Goal: Book appointment/travel/reservation

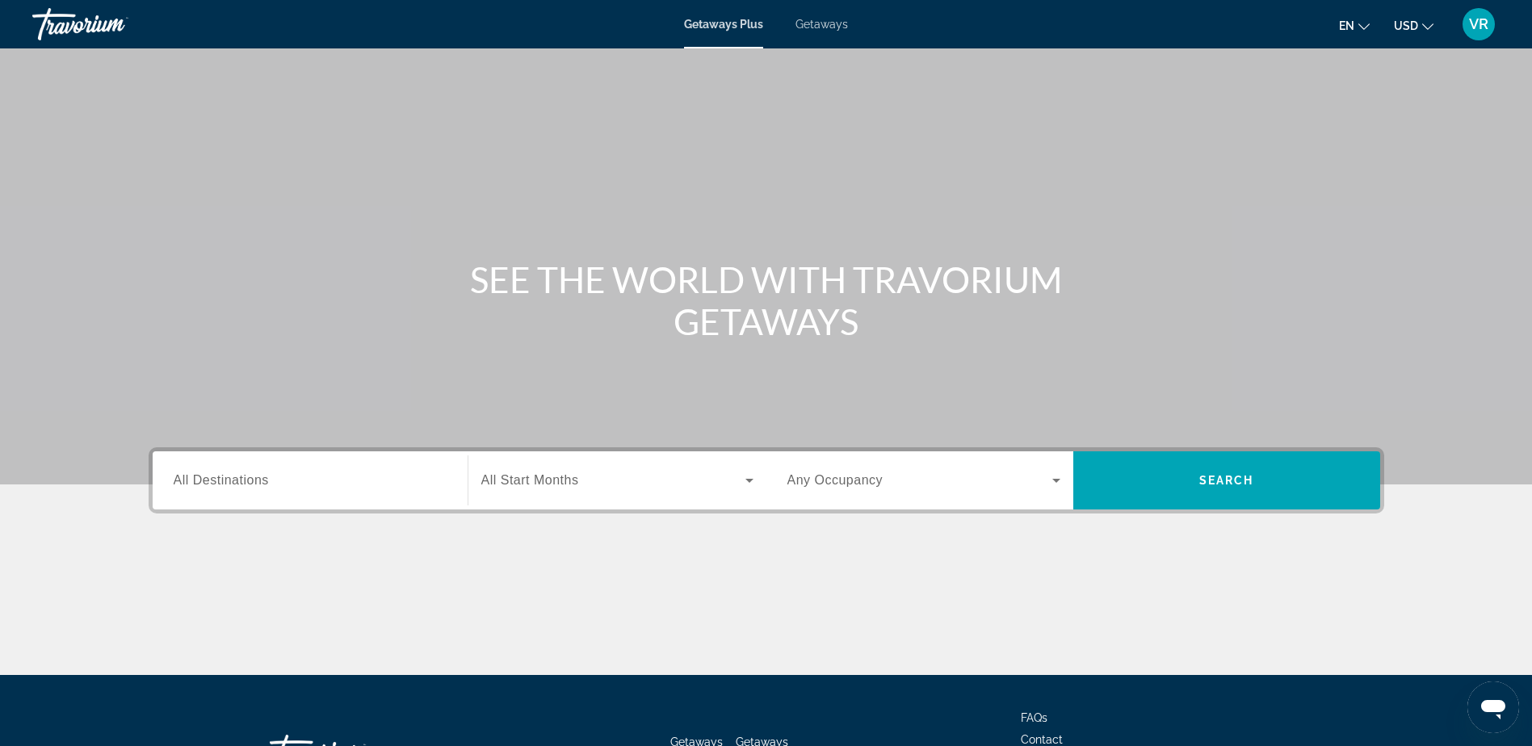
click at [187, 475] on span "All Destinations" at bounding box center [221, 480] width 95 height 14
click at [187, 475] on input "Destination All Destinations" at bounding box center [310, 481] width 273 height 19
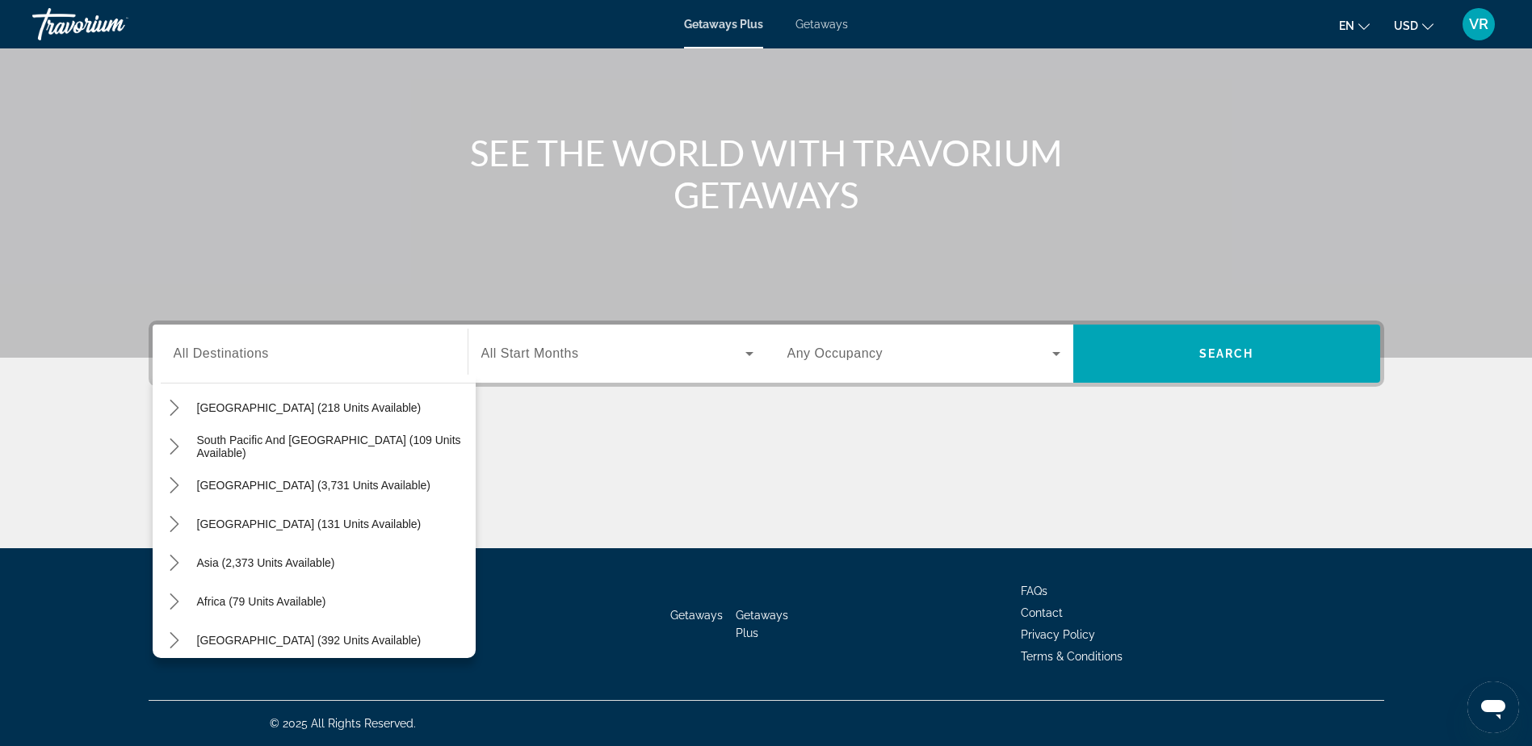
scroll to position [262, 0]
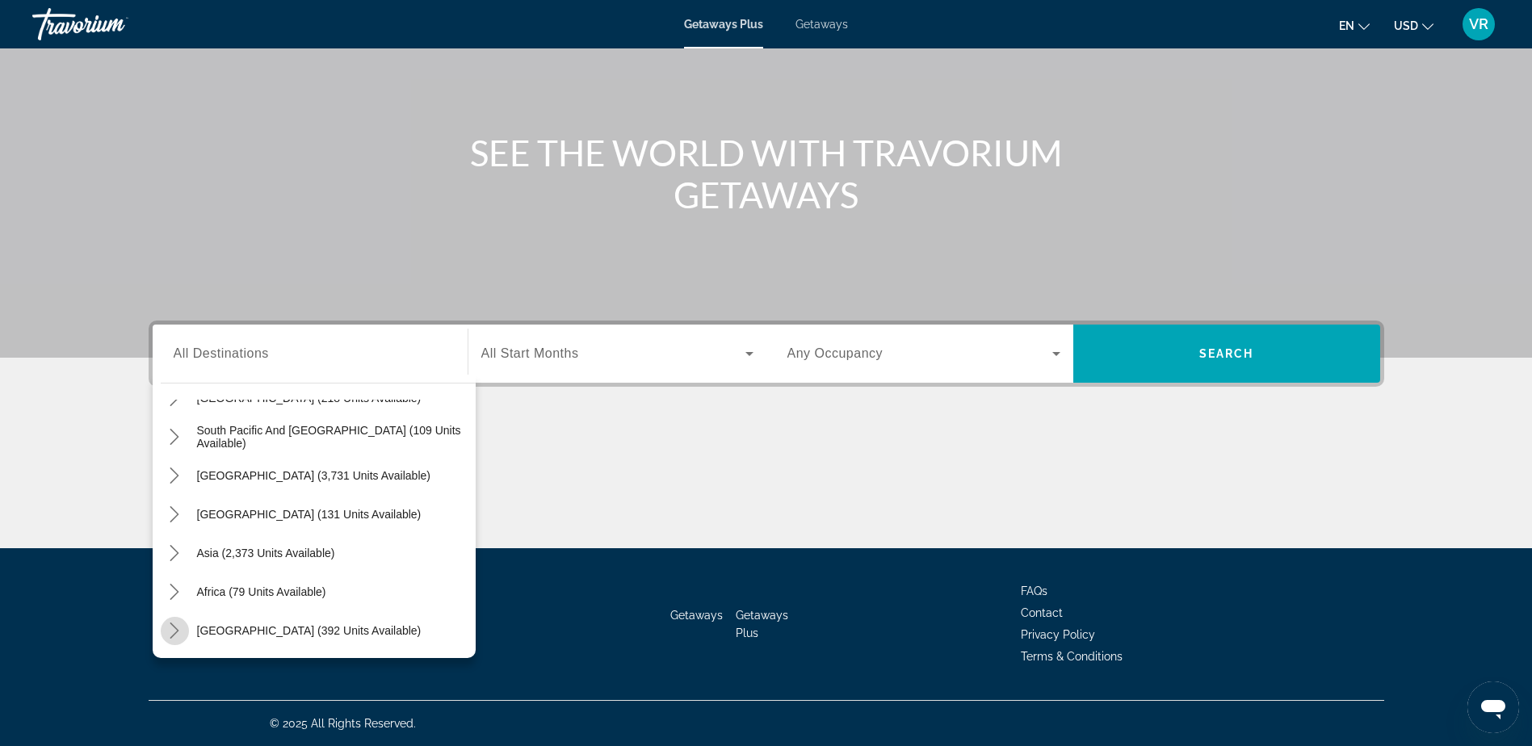
click at [177, 632] on icon "Toggle Middle East (392 units available) submenu" at bounding box center [174, 631] width 9 height 16
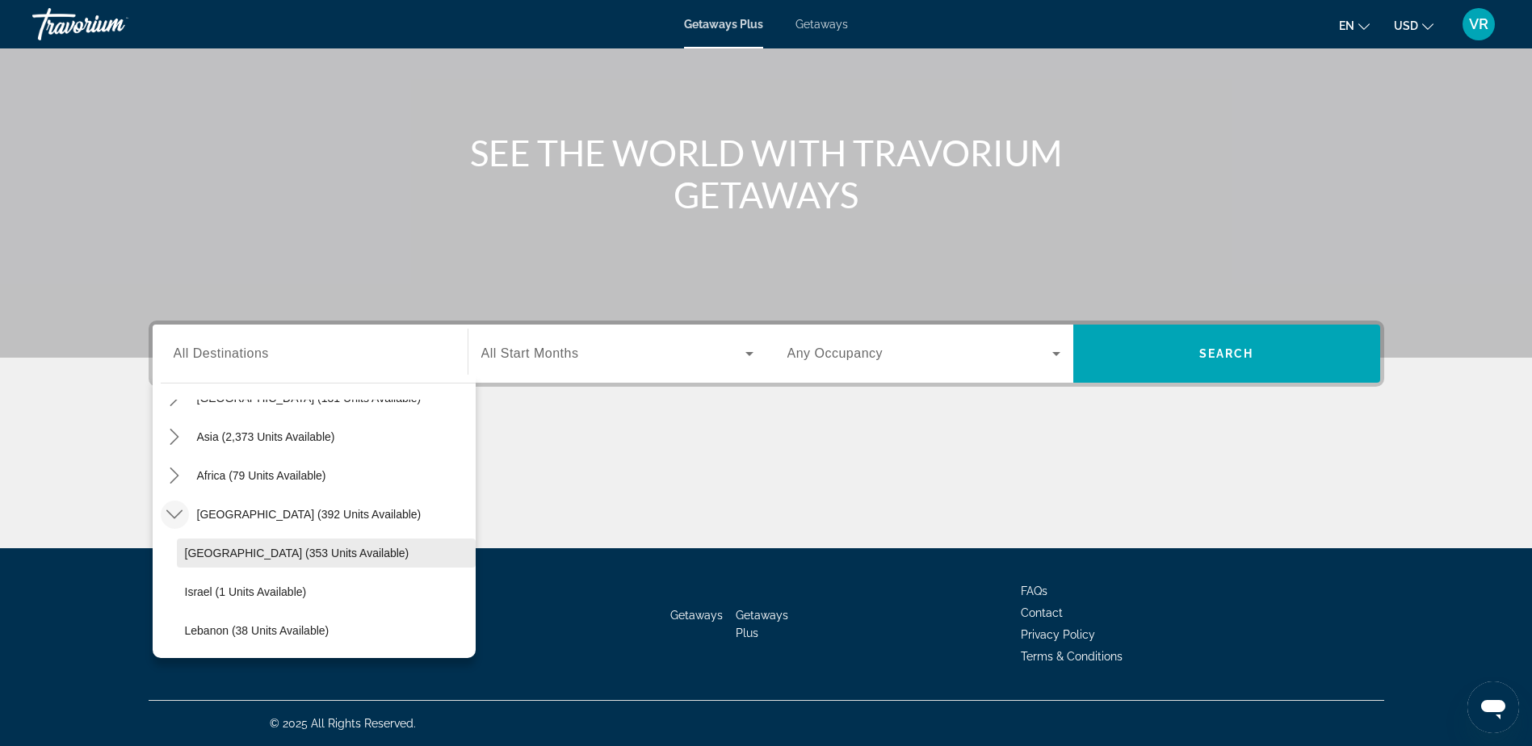
click at [197, 549] on span "Egypt (353 units available)" at bounding box center [297, 553] width 225 height 13
type input "**********"
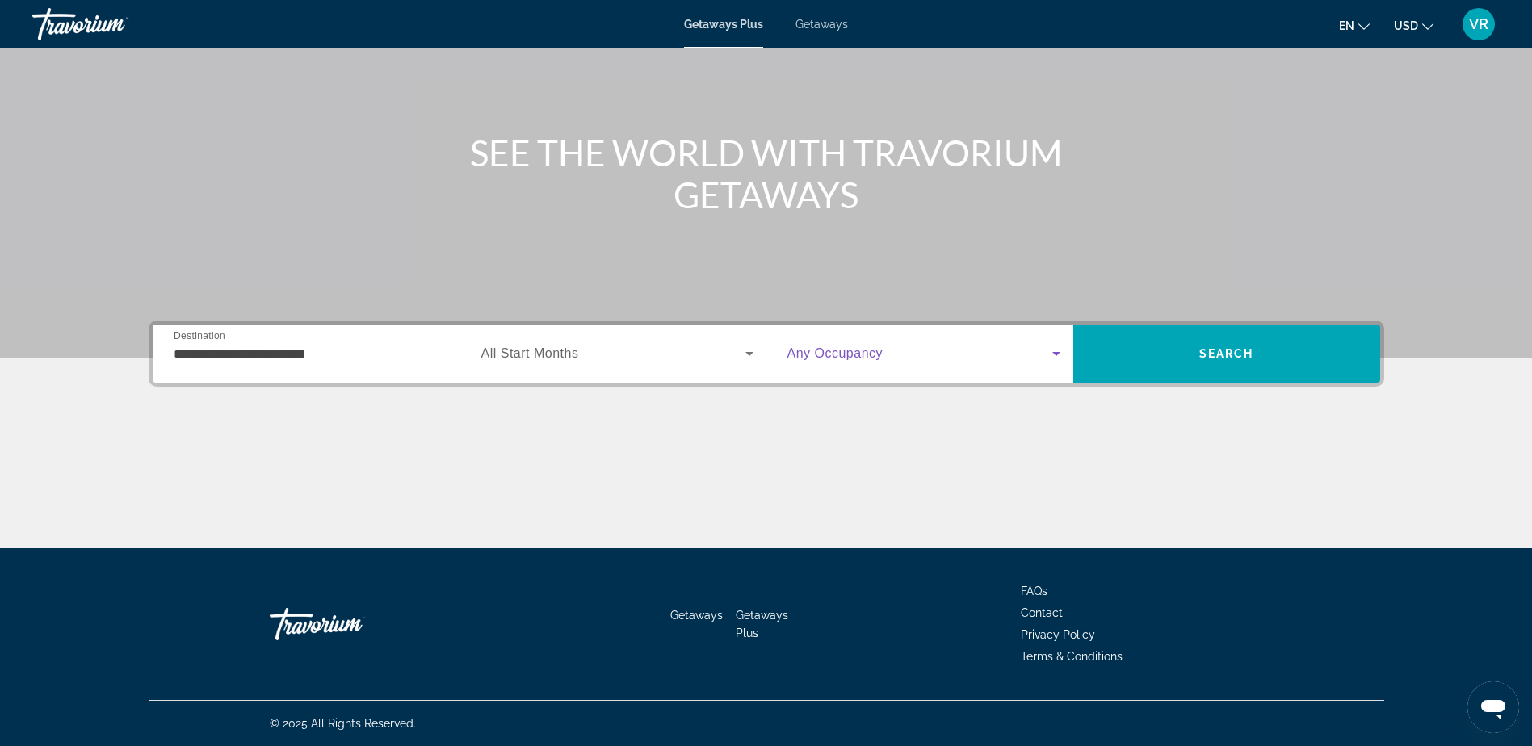
click at [1060, 354] on icon "Search widget" at bounding box center [1056, 353] width 19 height 19
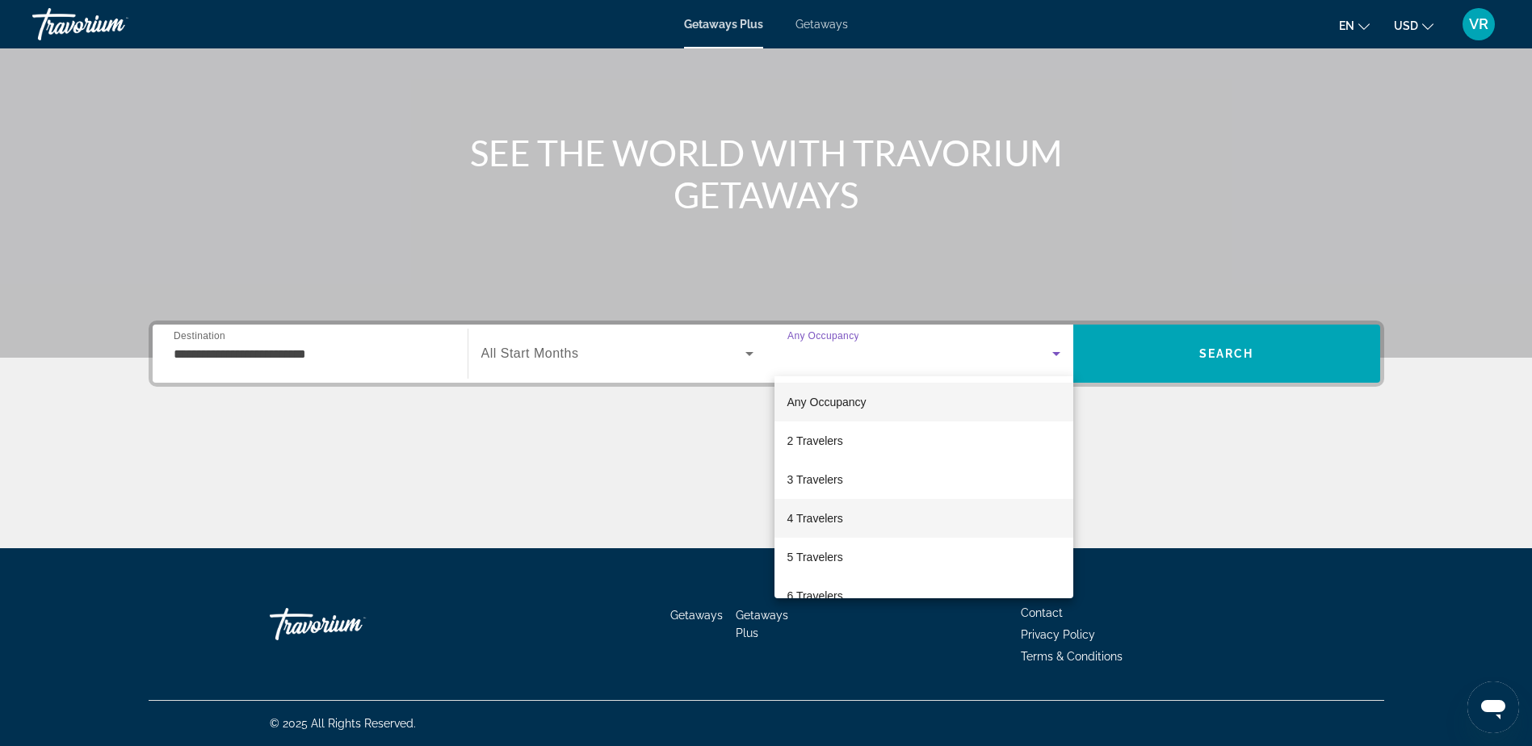
click at [1022, 515] on mat-option "4 Travelers" at bounding box center [924, 518] width 299 height 39
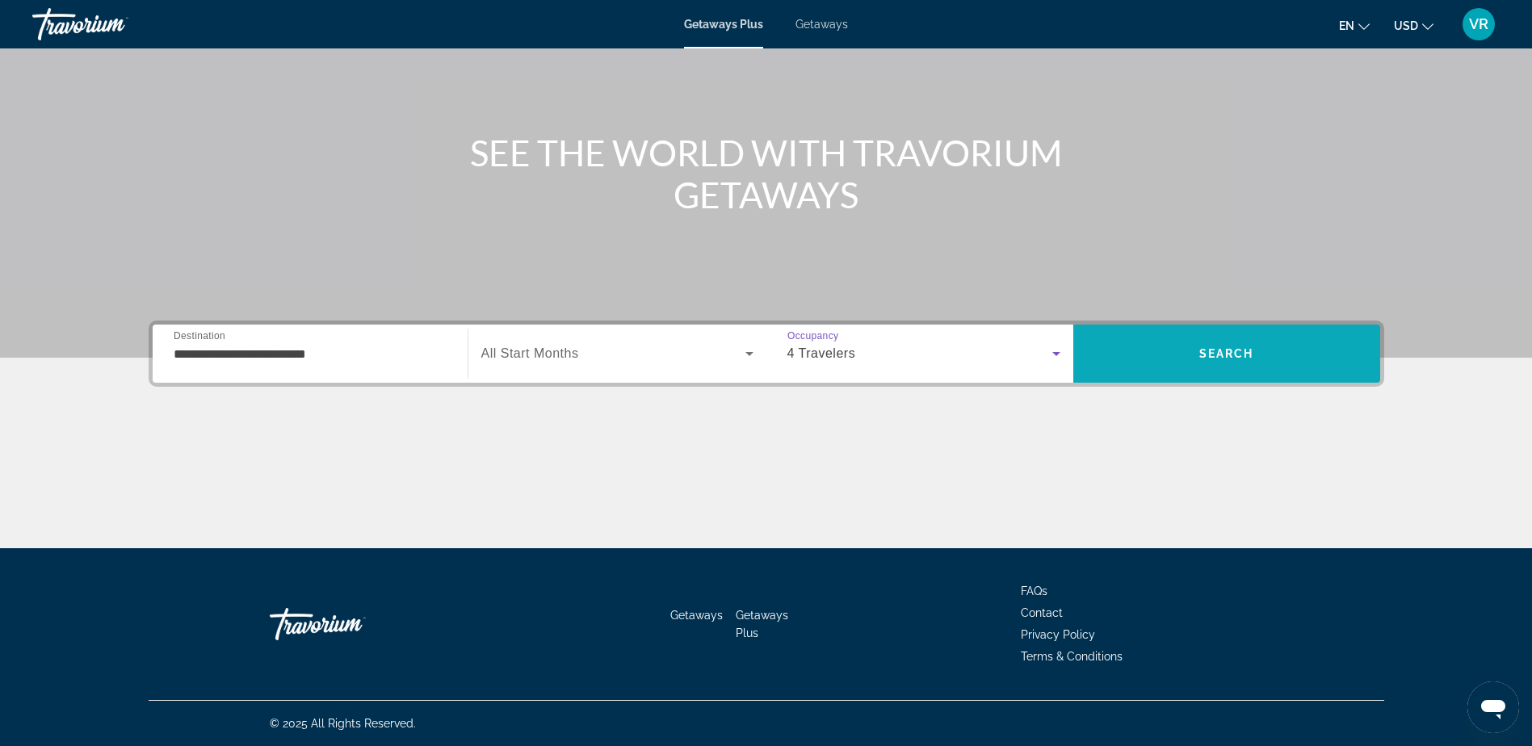
click at [1207, 345] on span "Search" at bounding box center [1227, 353] width 307 height 39
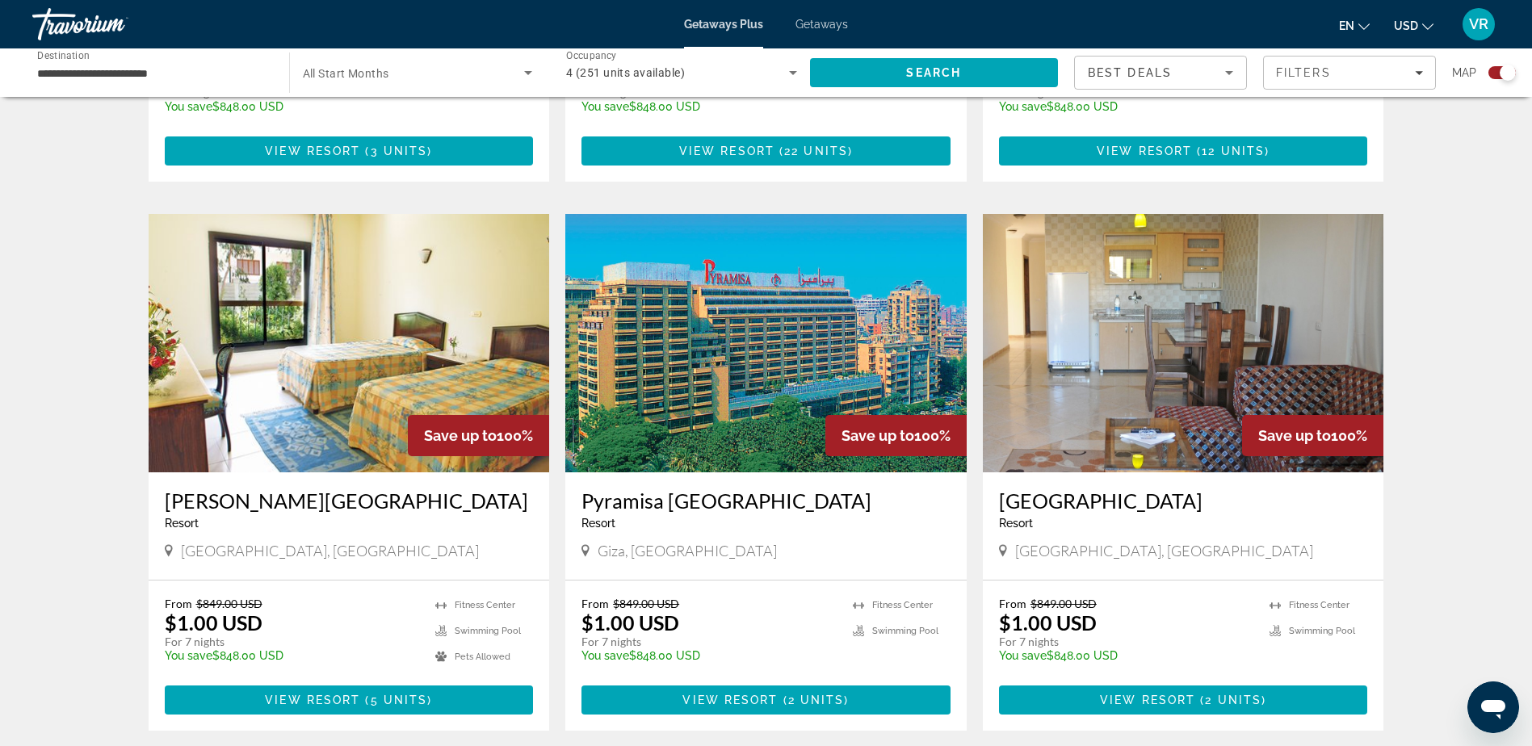
scroll to position [2181, 0]
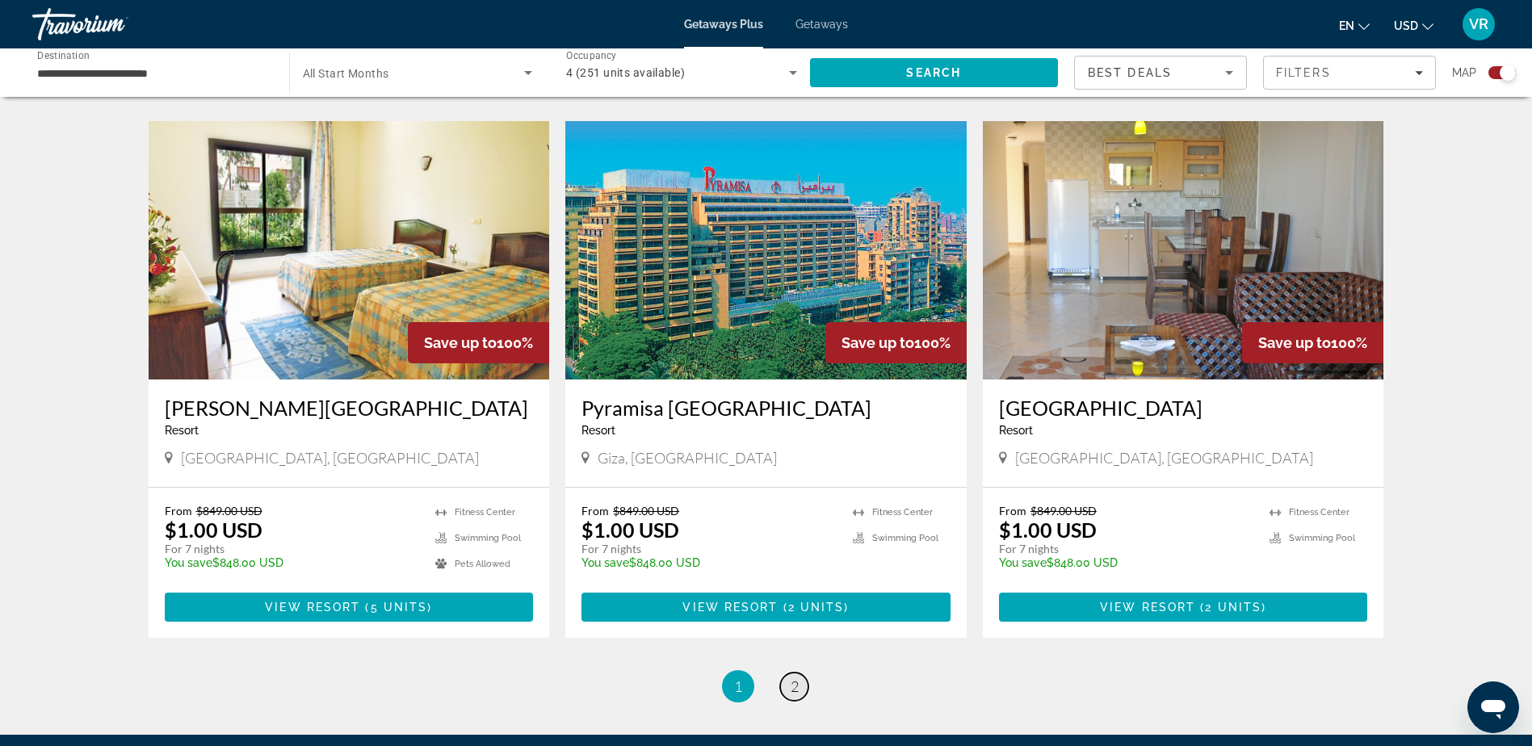
click at [795, 690] on span "2" at bounding box center [795, 687] width 8 height 18
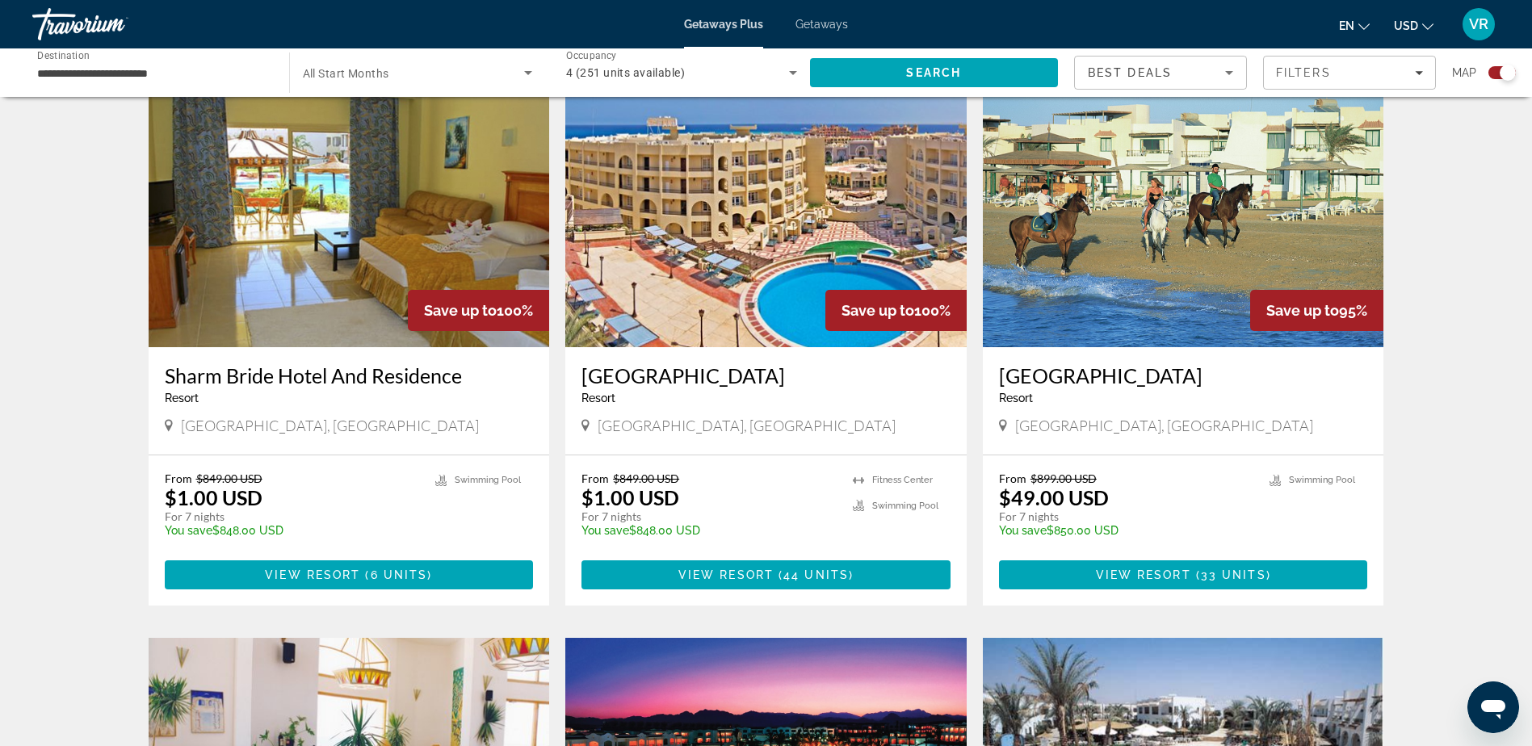
scroll to position [485, 0]
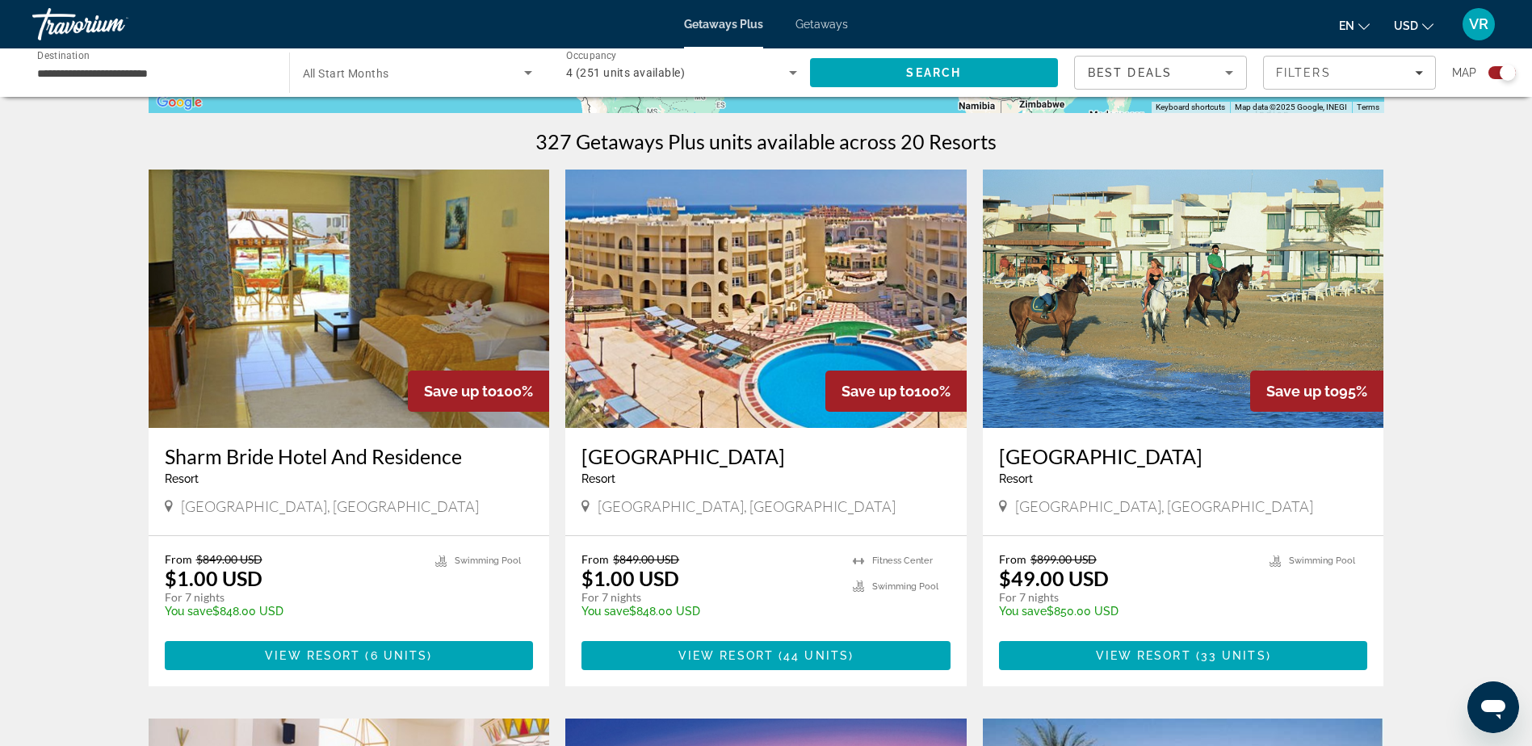
click at [393, 373] on img "Main content" at bounding box center [349, 299] width 401 height 259
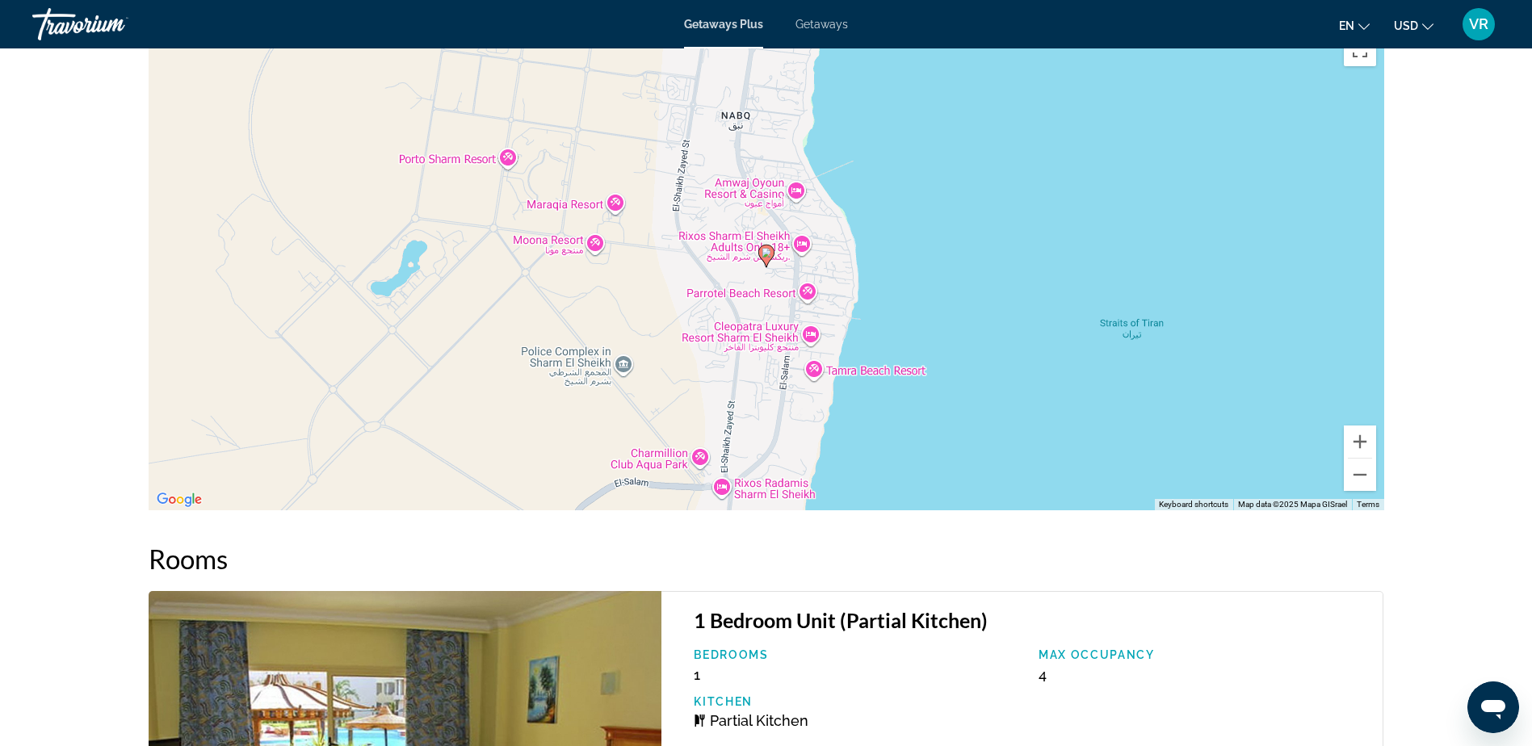
scroll to position [1939, 0]
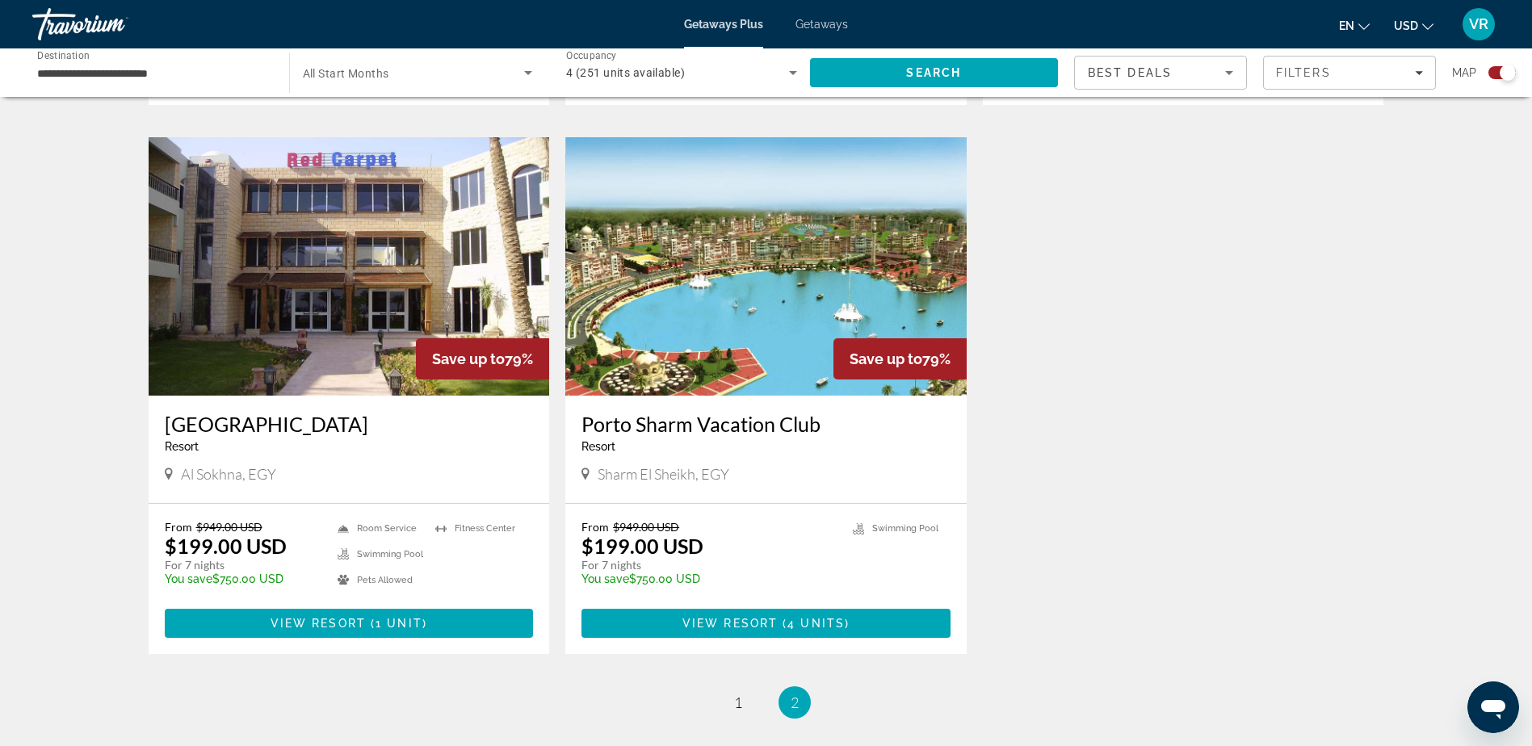
scroll to position [1818, 0]
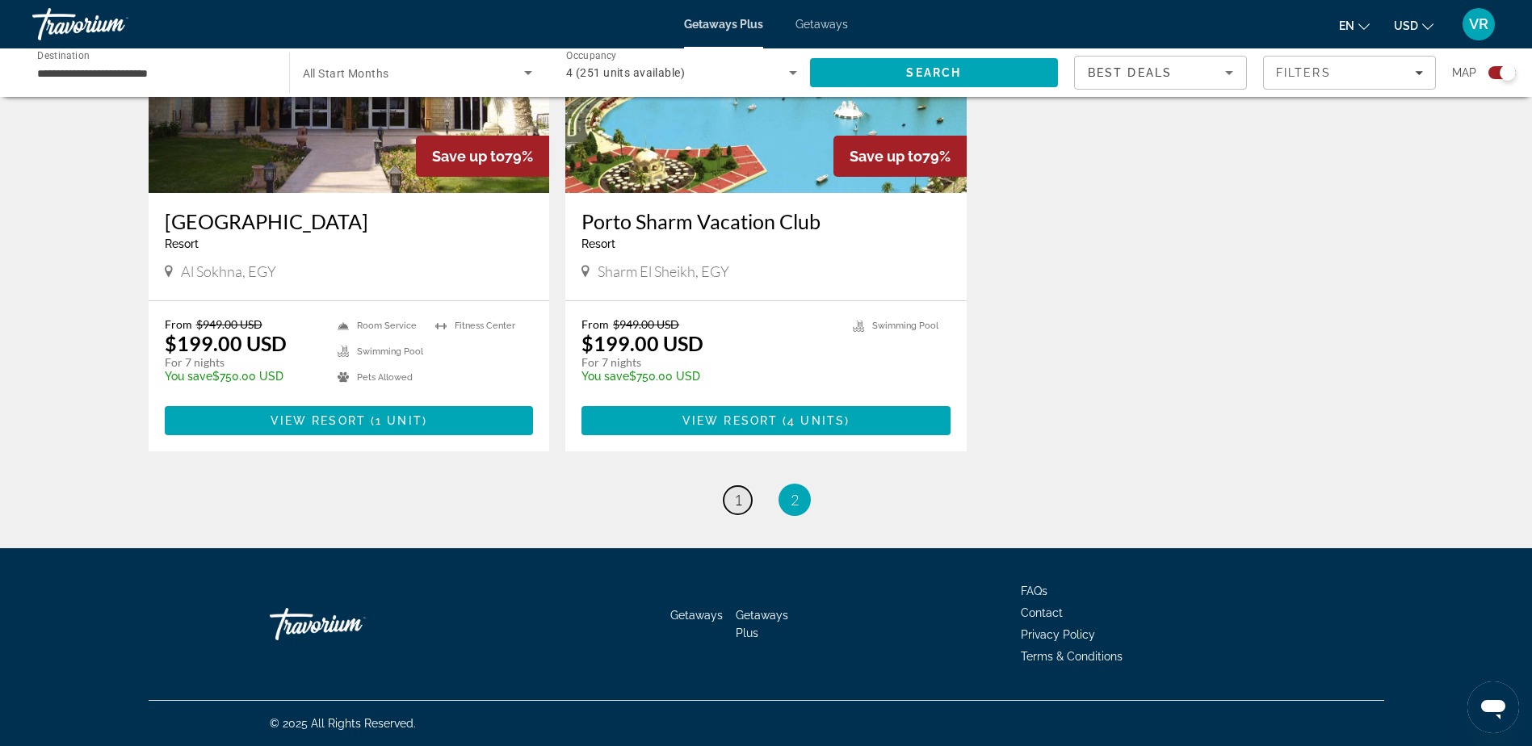
click at [737, 501] on span "1" at bounding box center [738, 500] width 8 height 18
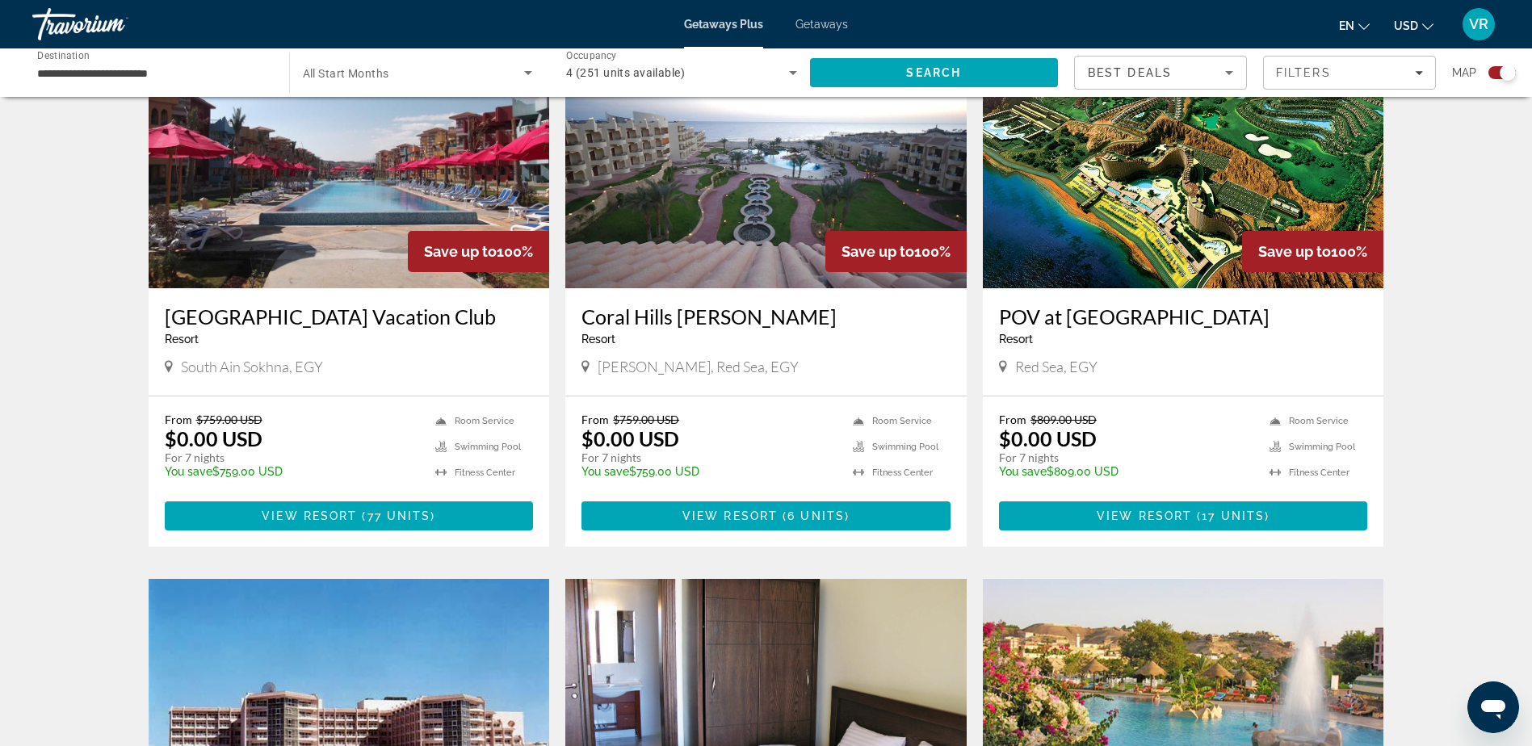
scroll to position [646, 0]
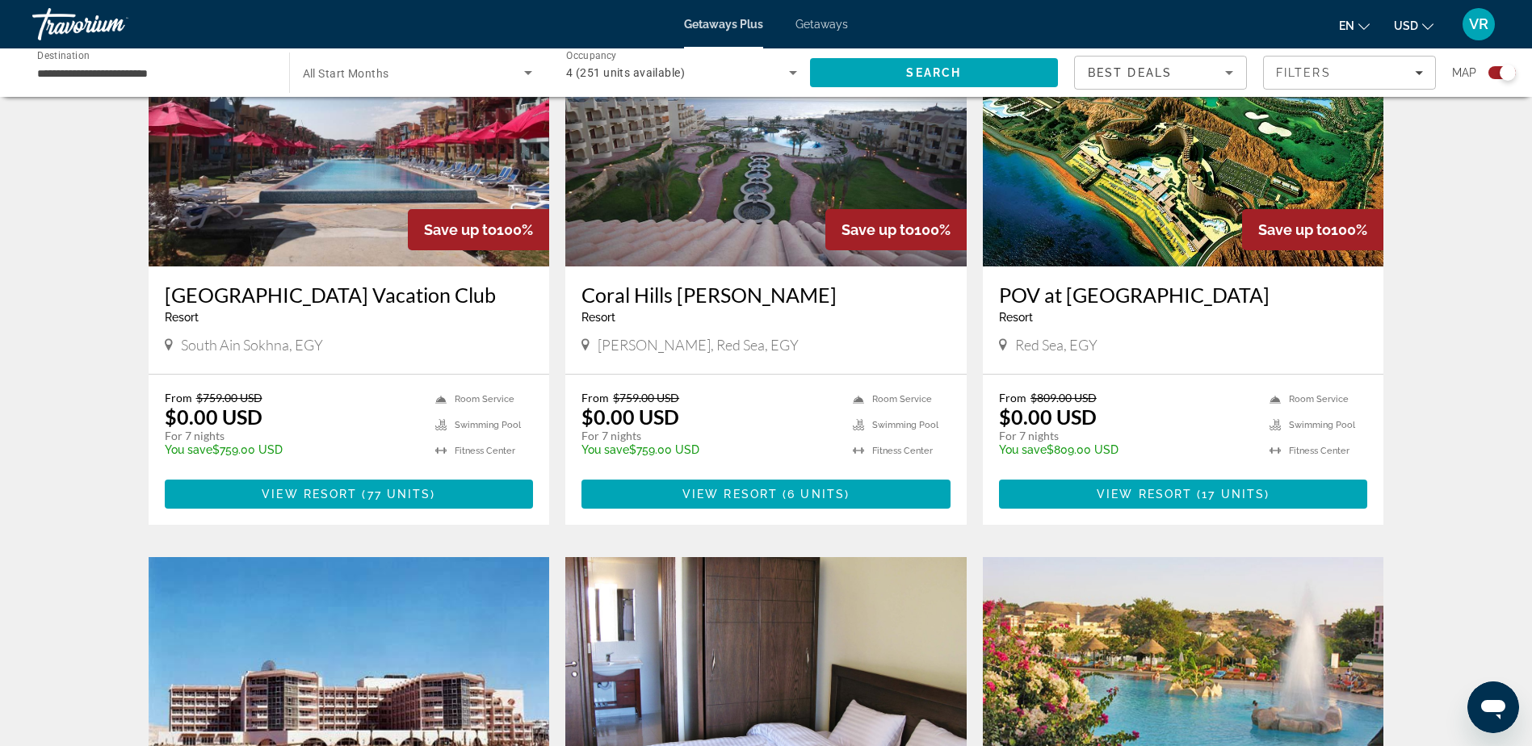
click at [350, 207] on img "Main content" at bounding box center [349, 137] width 401 height 259
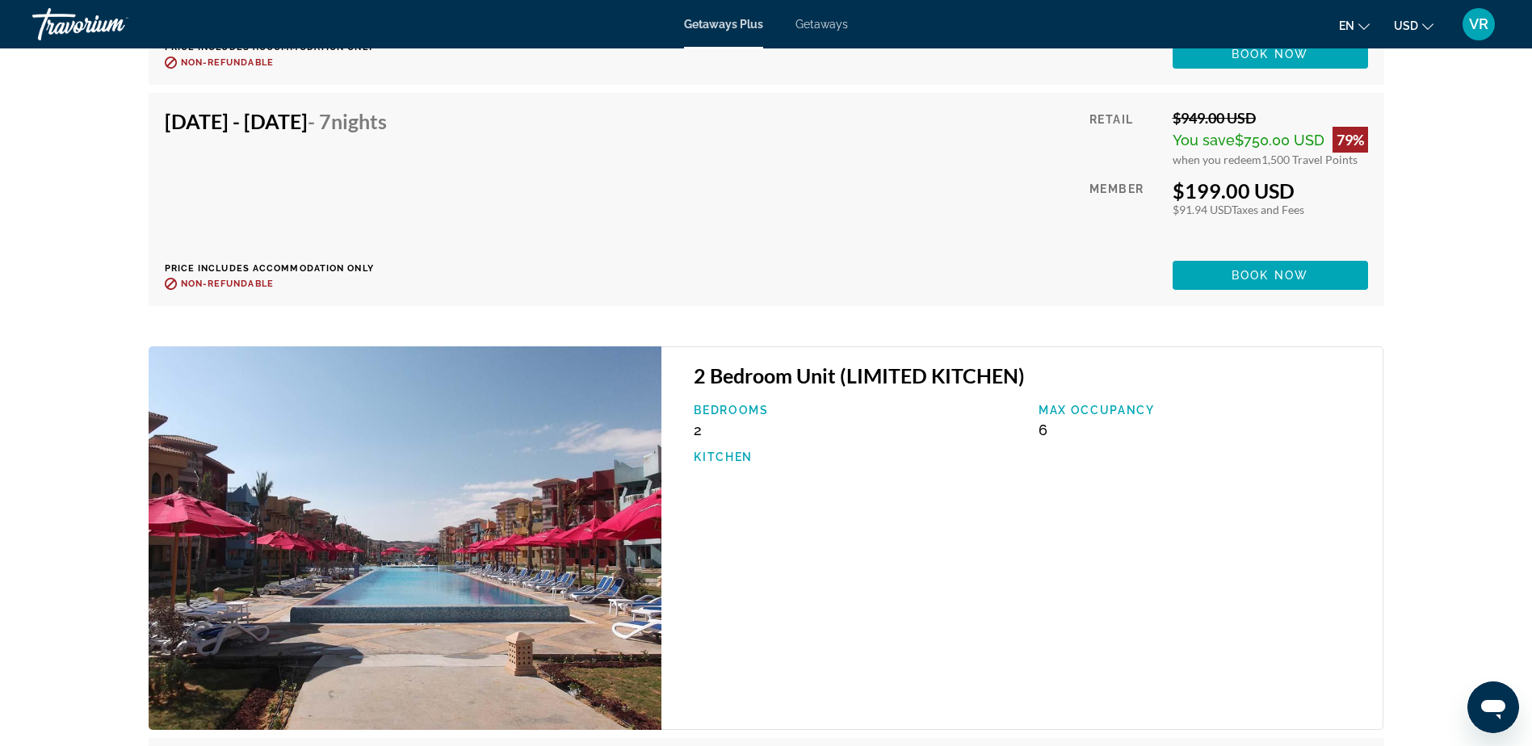
scroll to position [5232, 0]
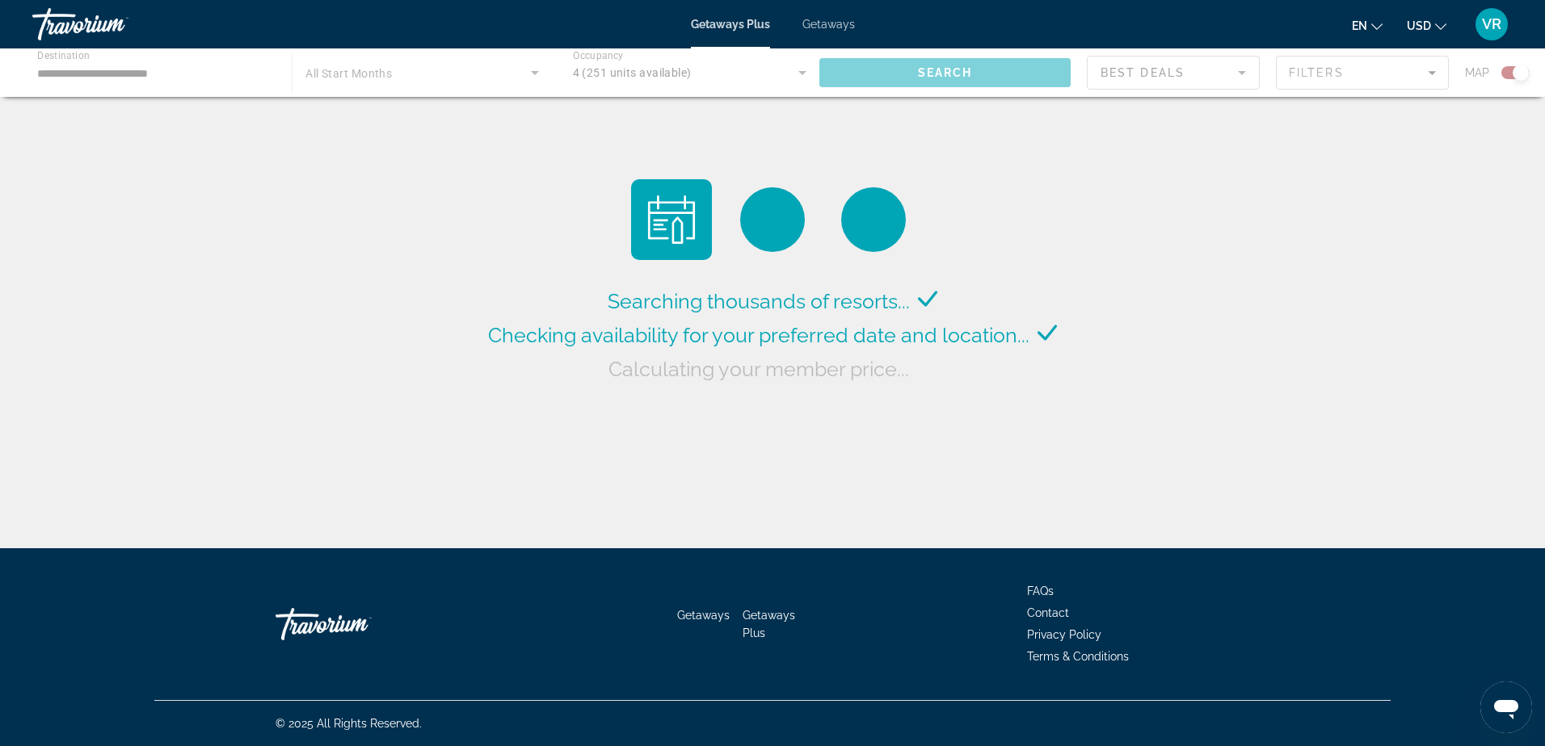
click at [57, 75] on div "Main content" at bounding box center [772, 72] width 1545 height 48
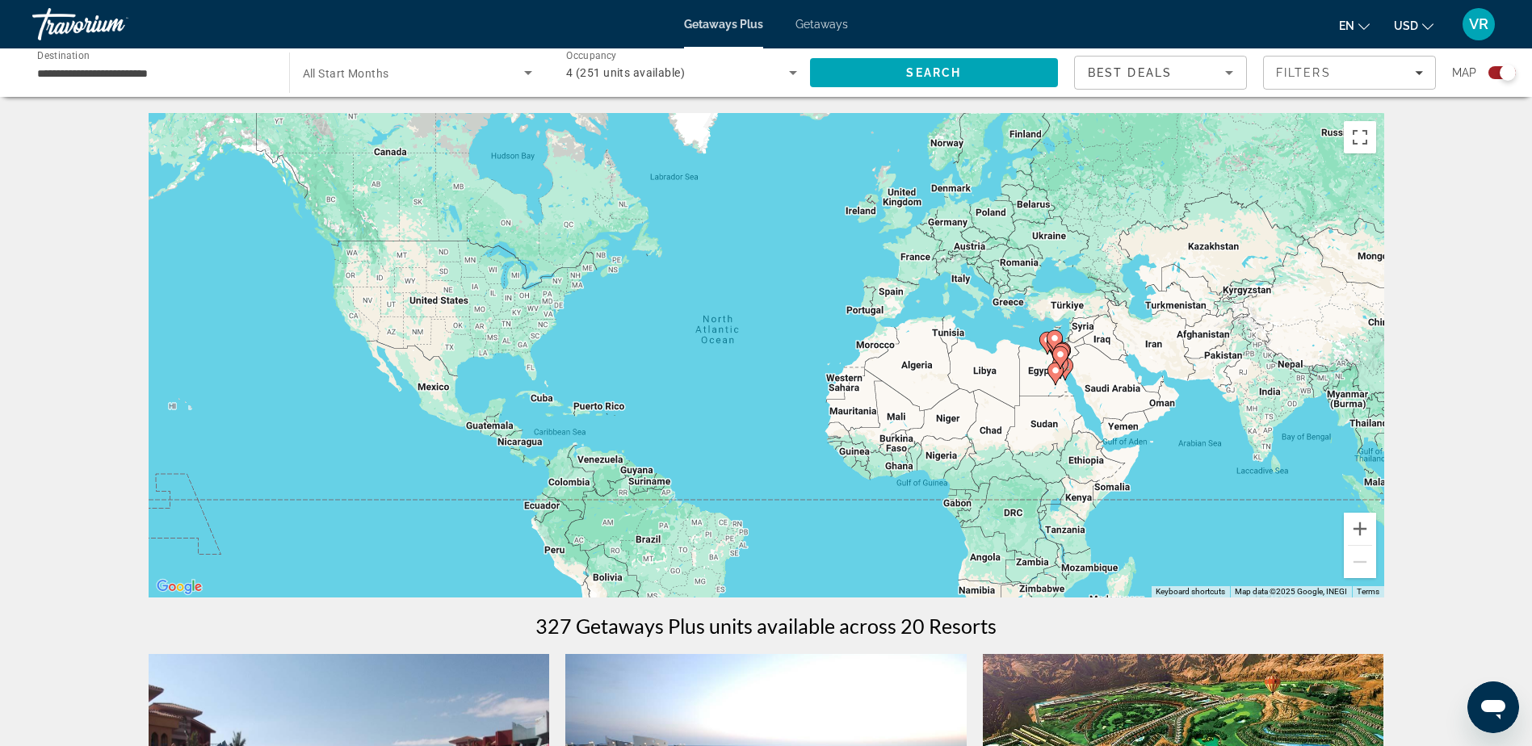
click at [57, 72] on input "**********" at bounding box center [152, 73] width 231 height 19
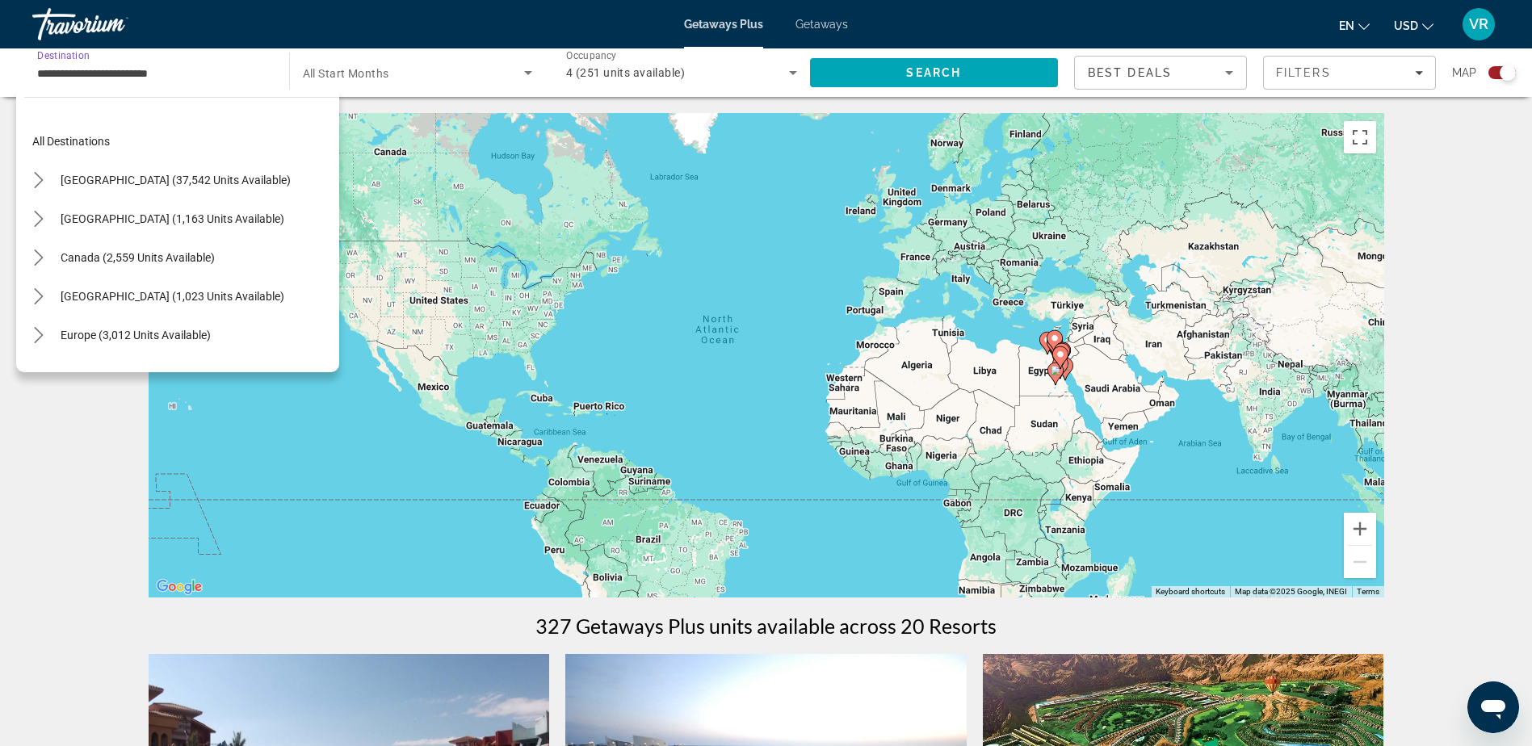
scroll to position [378, 0]
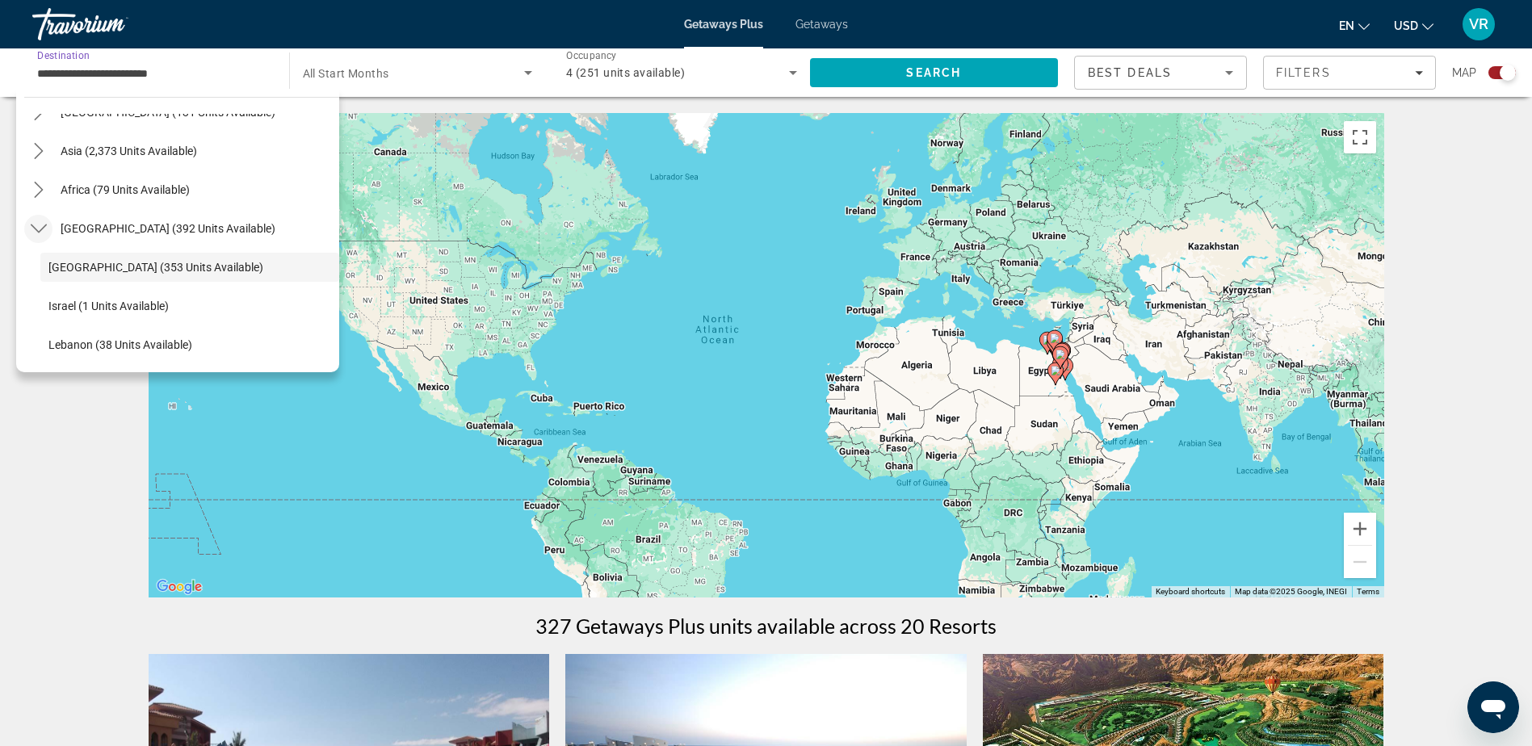
click at [41, 225] on icon "Toggle Middle East (392 units available) submenu" at bounding box center [39, 229] width 16 height 16
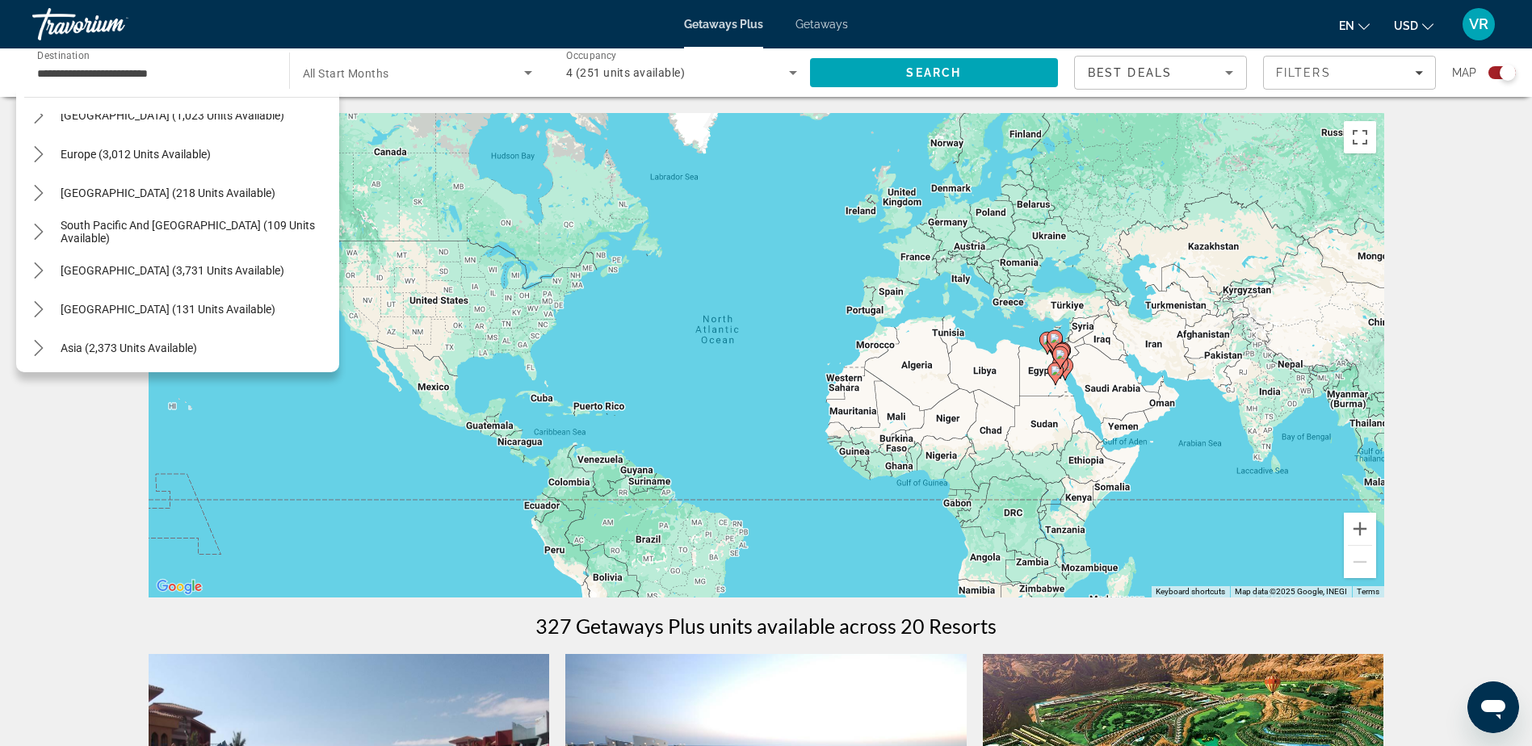
scroll to position [100, 0]
click at [33, 232] on icon "Toggle Europe (3,012 units available) submenu" at bounding box center [39, 235] width 16 height 16
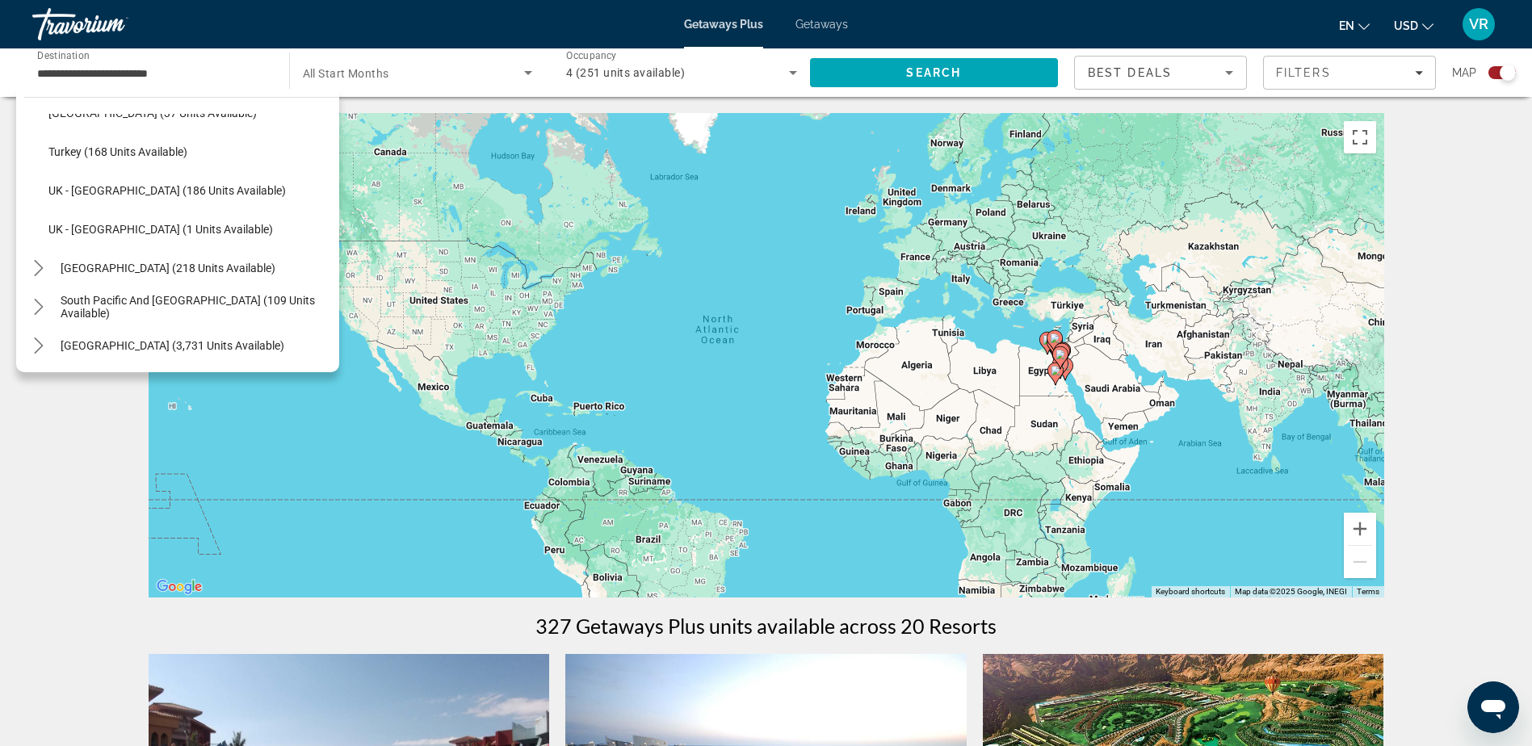
scroll to position [876, 0]
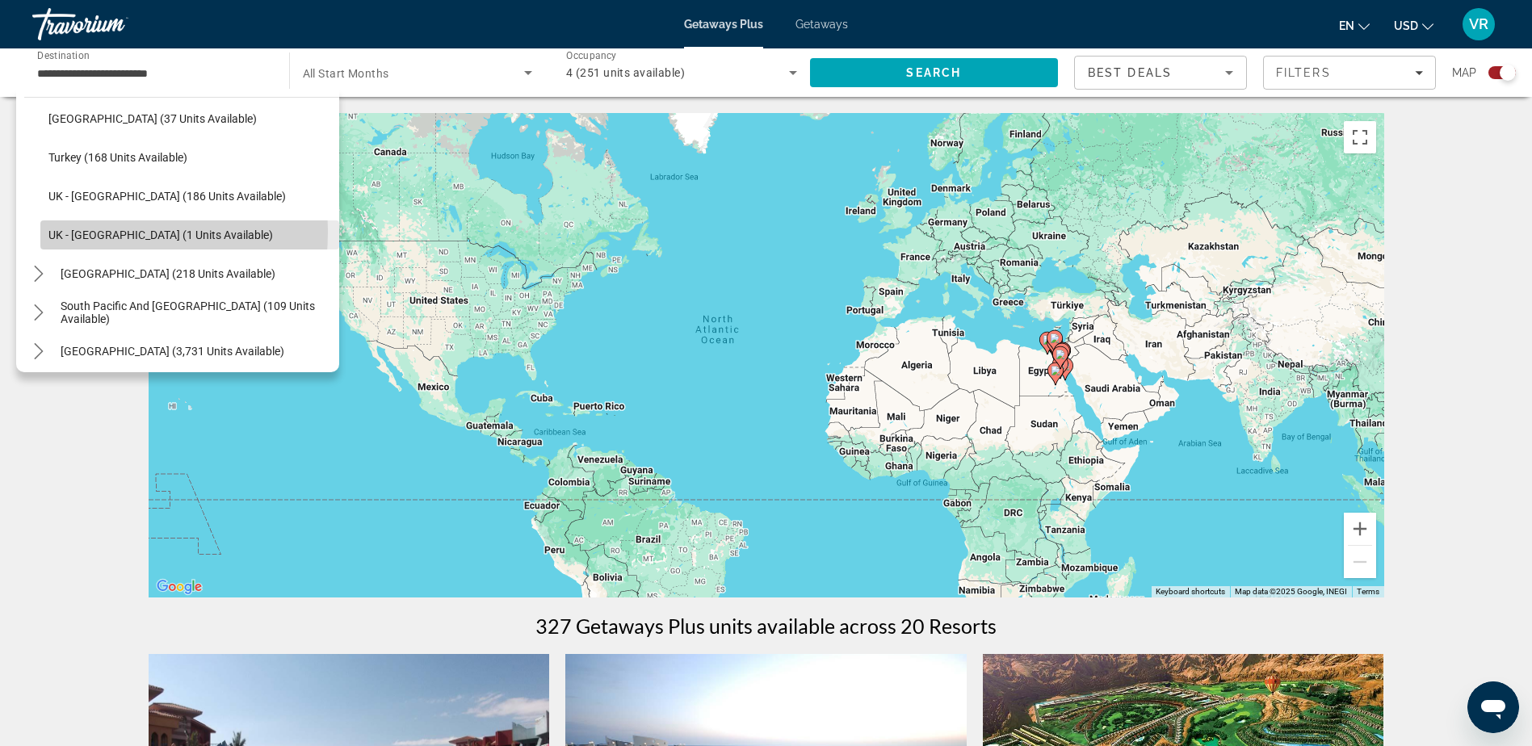
click at [64, 232] on span "UK - Scotland (1 units available)" at bounding box center [160, 235] width 225 height 13
type input "**********"
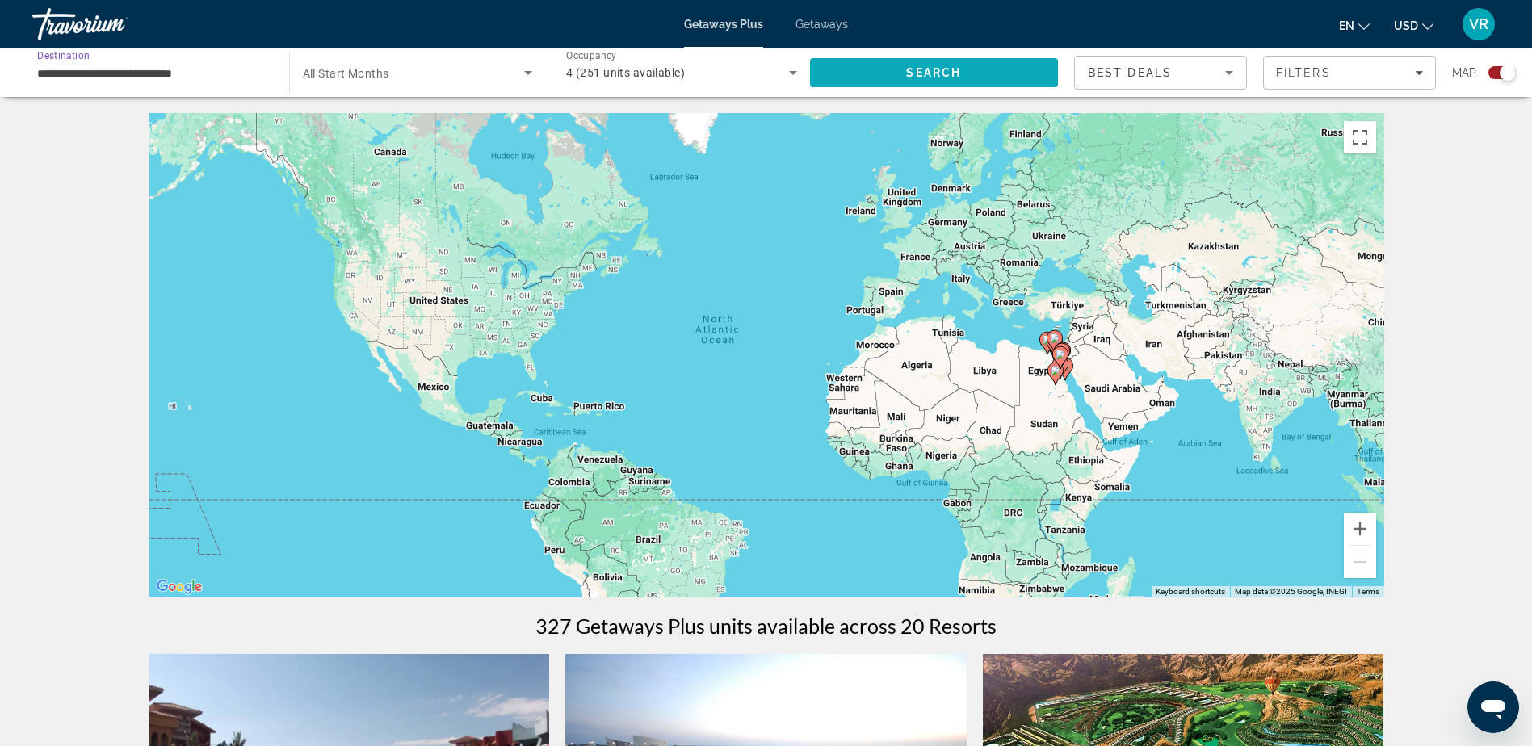
click at [910, 69] on span "Search" at bounding box center [933, 72] width 55 height 13
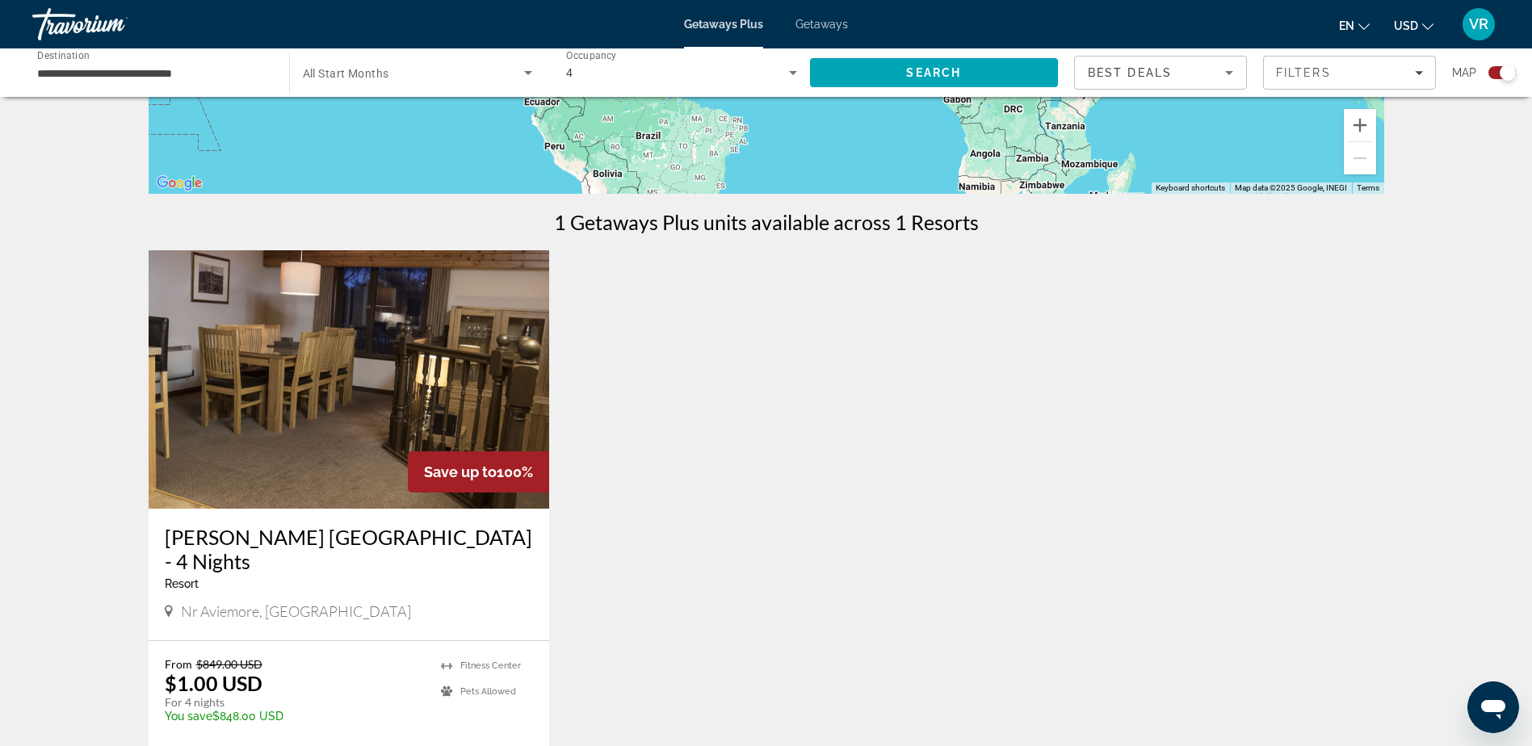
scroll to position [485, 0]
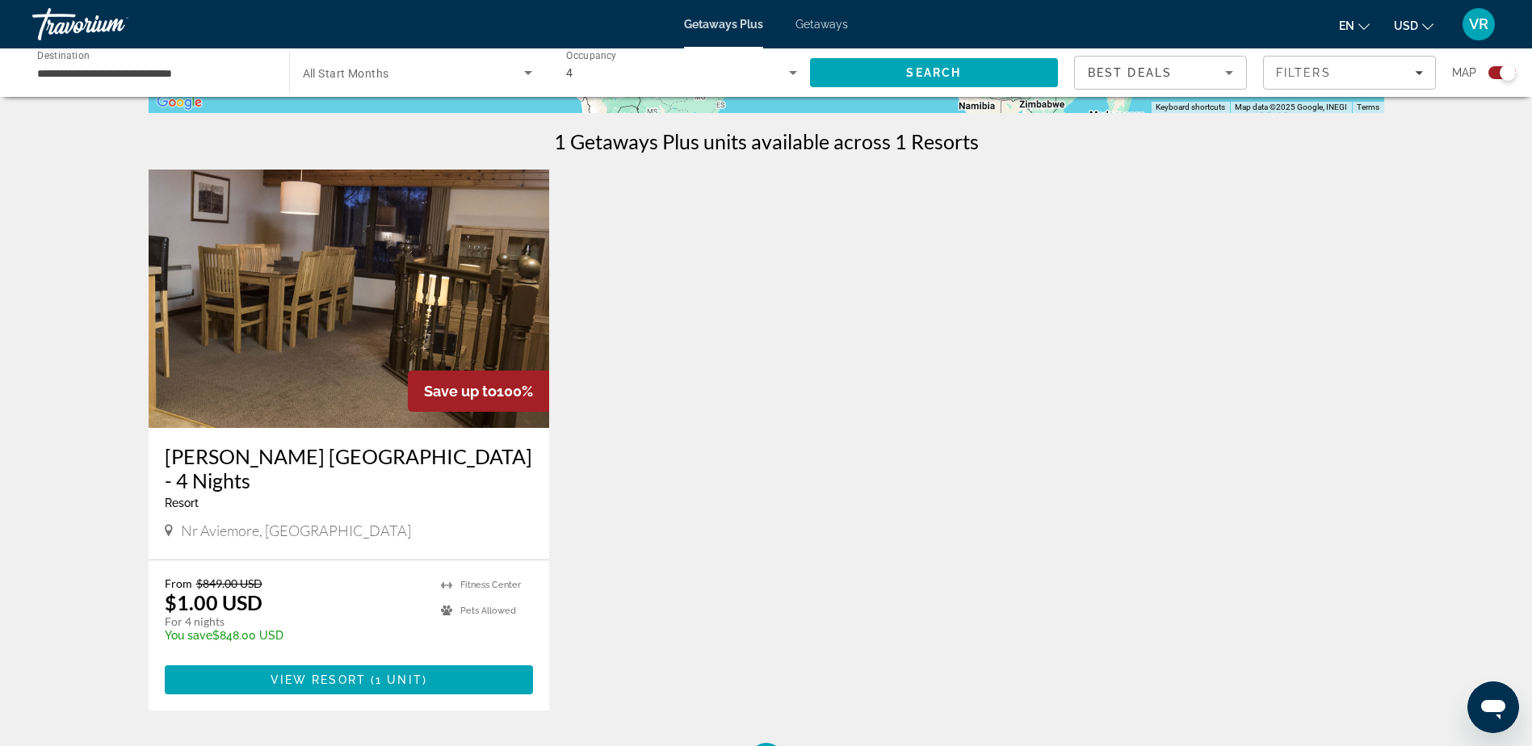
click at [374, 310] on img "Main content" at bounding box center [349, 299] width 401 height 259
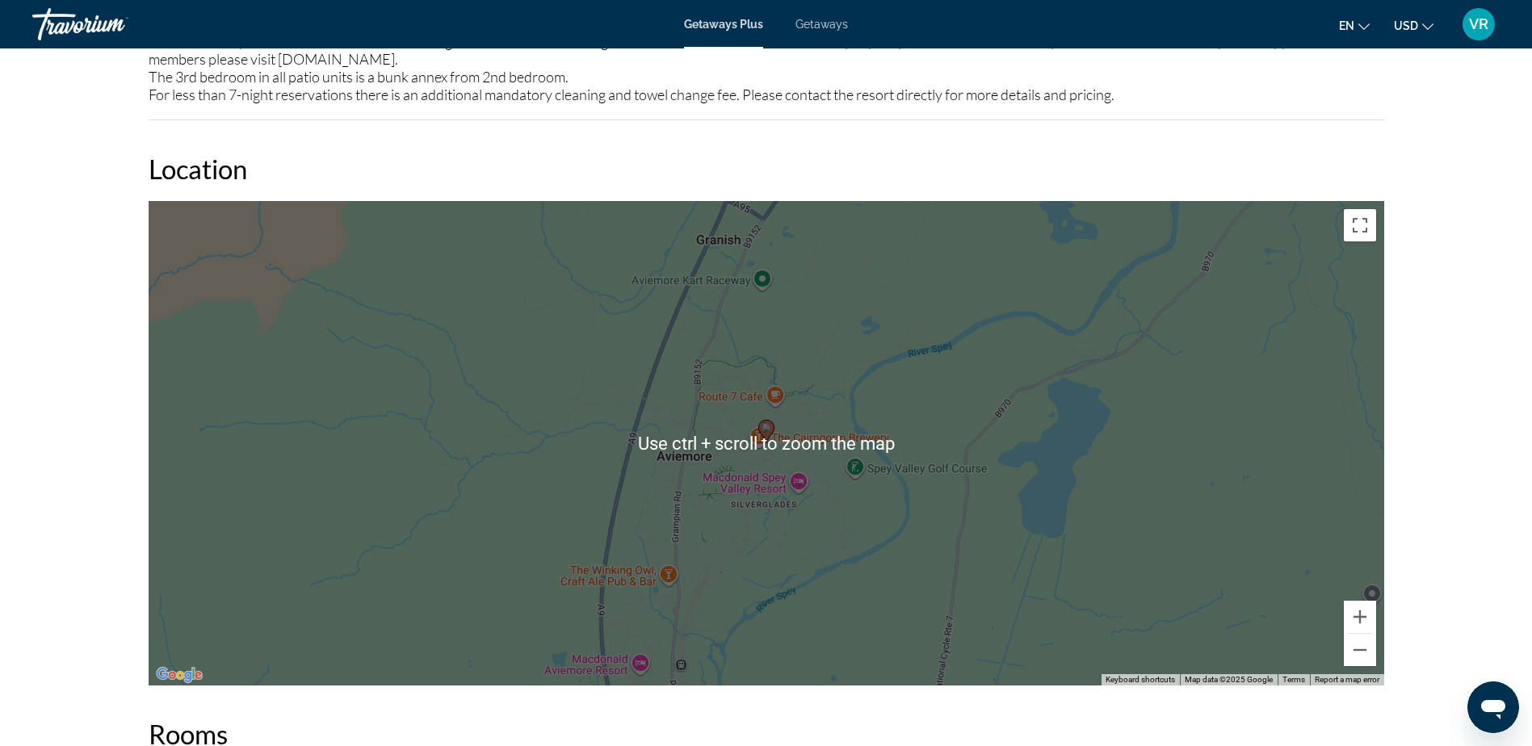
scroll to position [2042, 0]
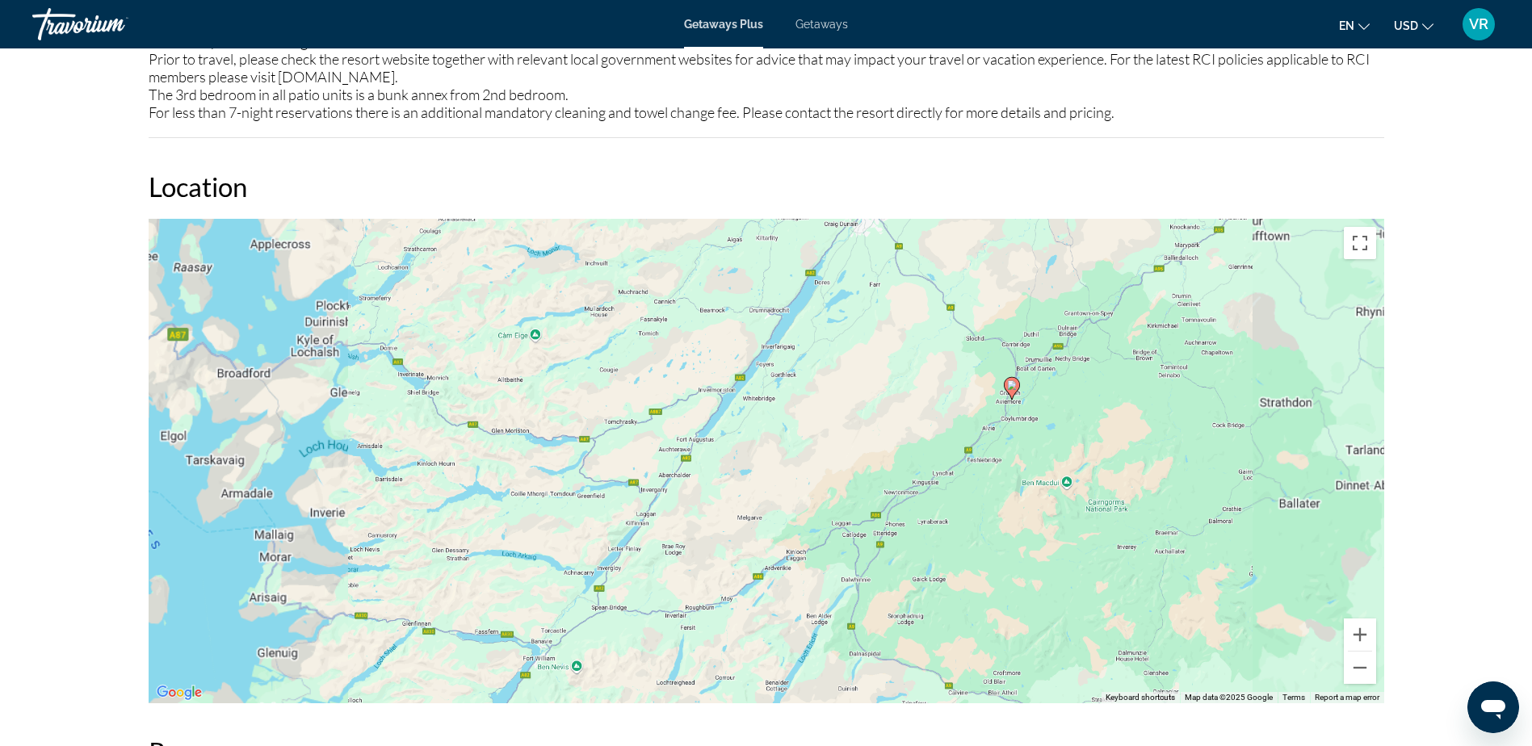
click at [1023, 398] on div "To activate drag with keyboard, press Alt + Enter. Once in keyboard drag state,…" at bounding box center [767, 461] width 1236 height 485
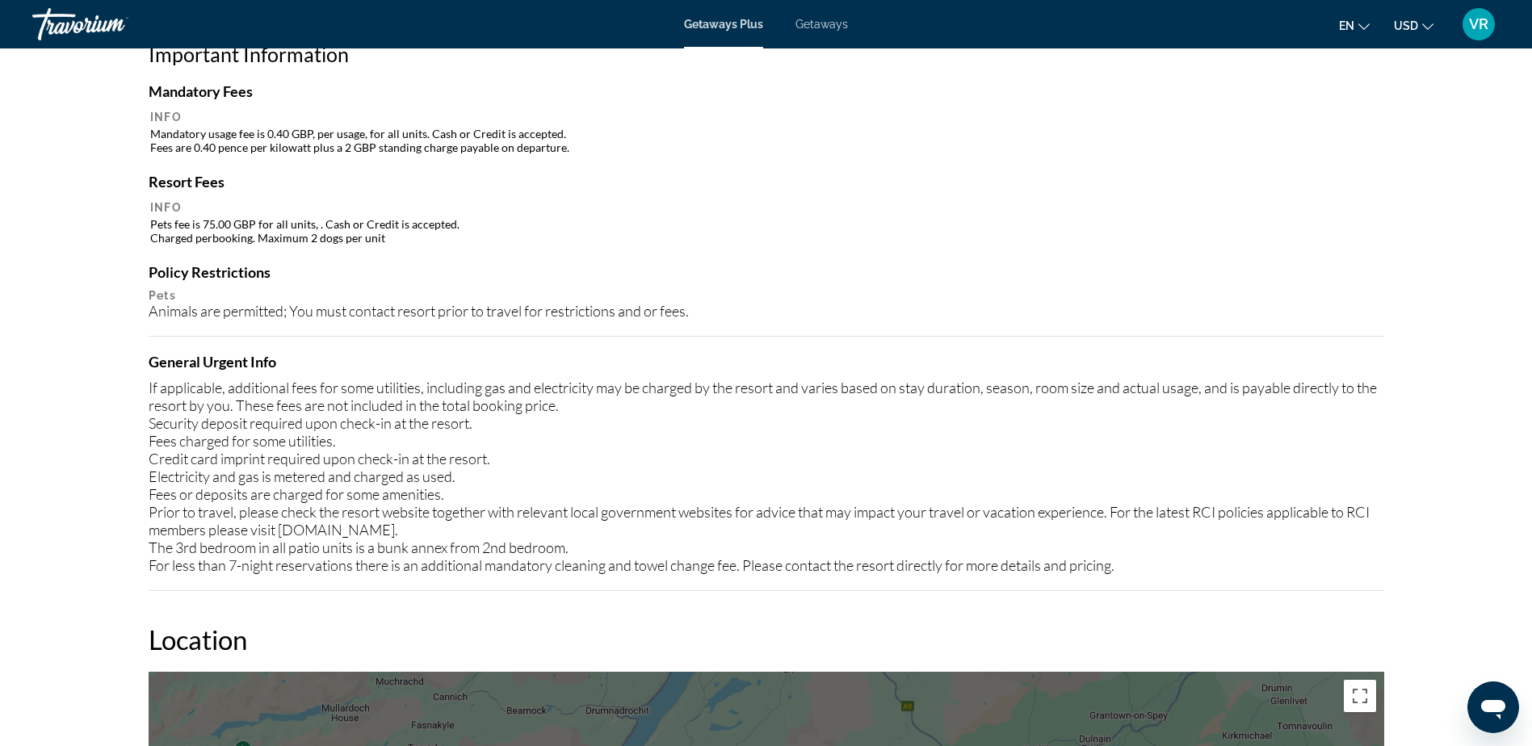
scroll to position [1477, 0]
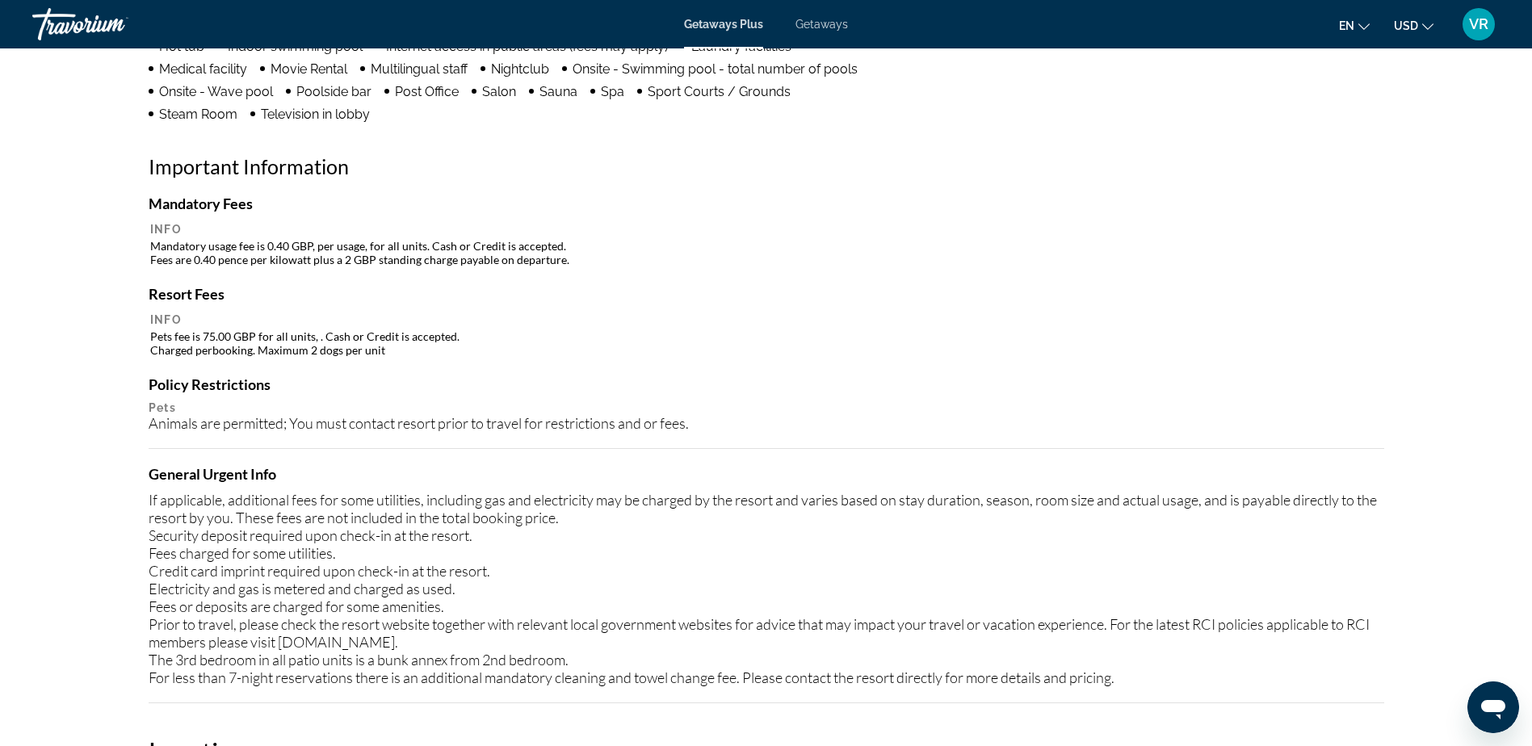
click at [804, 24] on span "Getaways" at bounding box center [822, 24] width 53 height 13
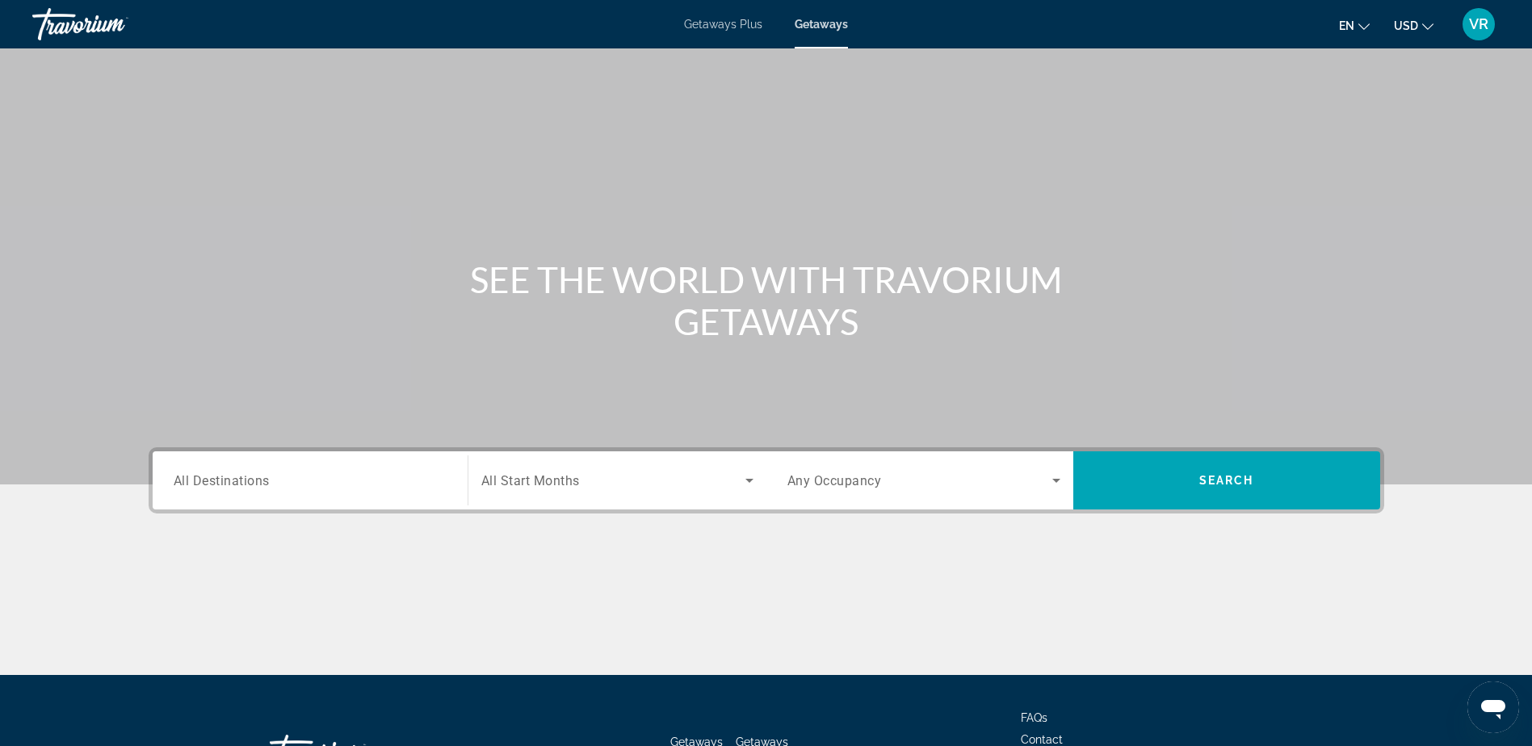
click at [248, 476] on span "All Destinations" at bounding box center [222, 480] width 96 height 15
click at [248, 476] on input "Destination All Destinations" at bounding box center [310, 481] width 273 height 19
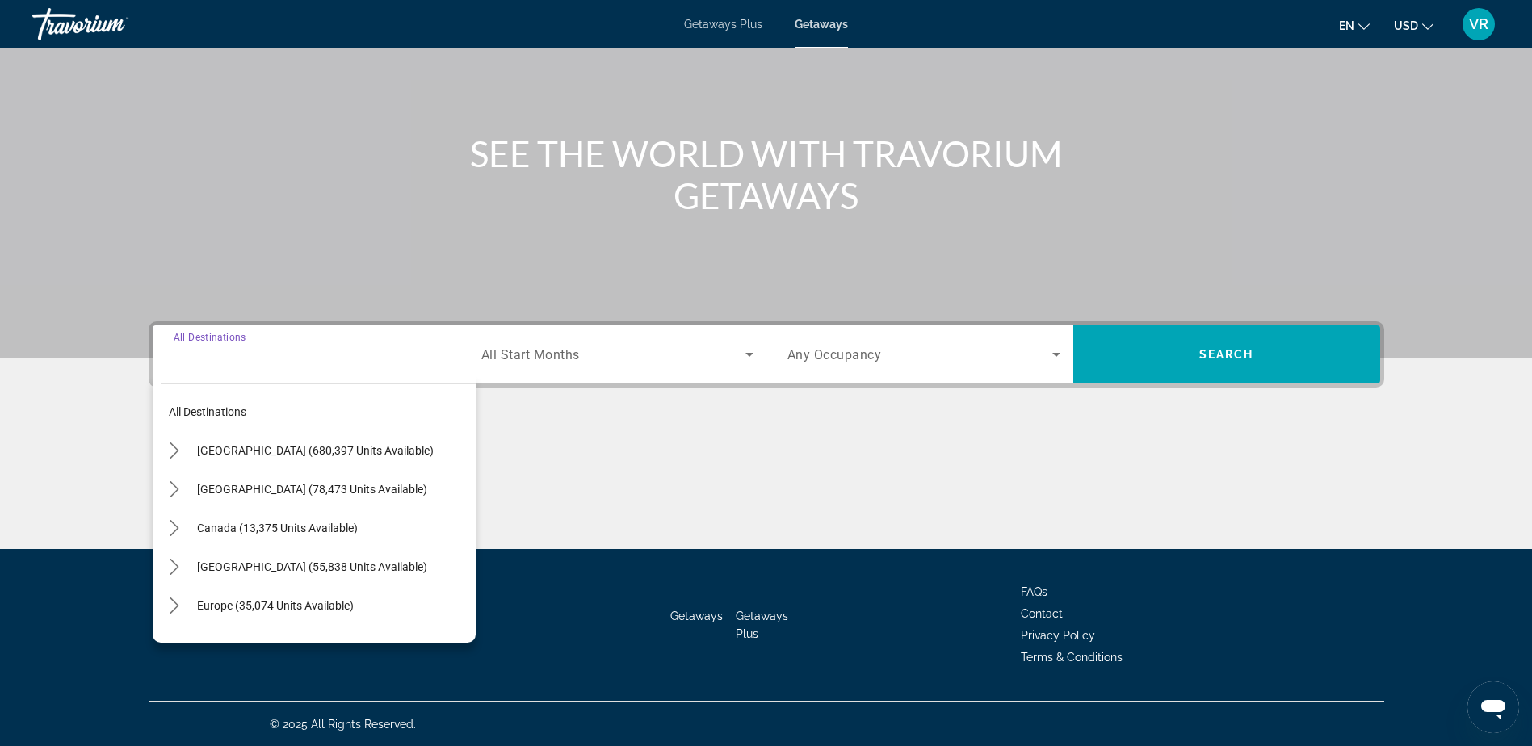
scroll to position [127, 0]
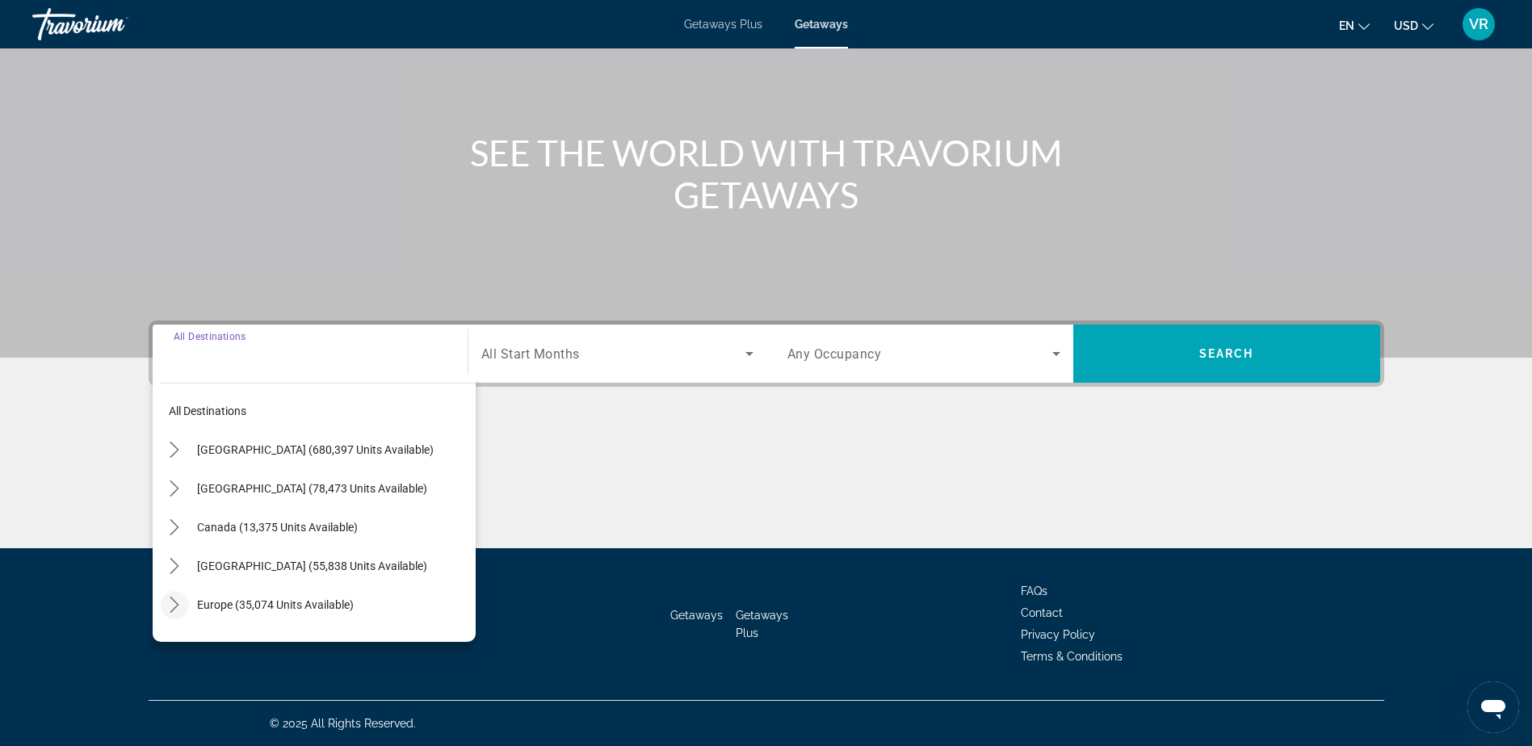
click at [174, 603] on icon "Toggle Europe (35,074 units available) submenu" at bounding box center [174, 605] width 16 height 16
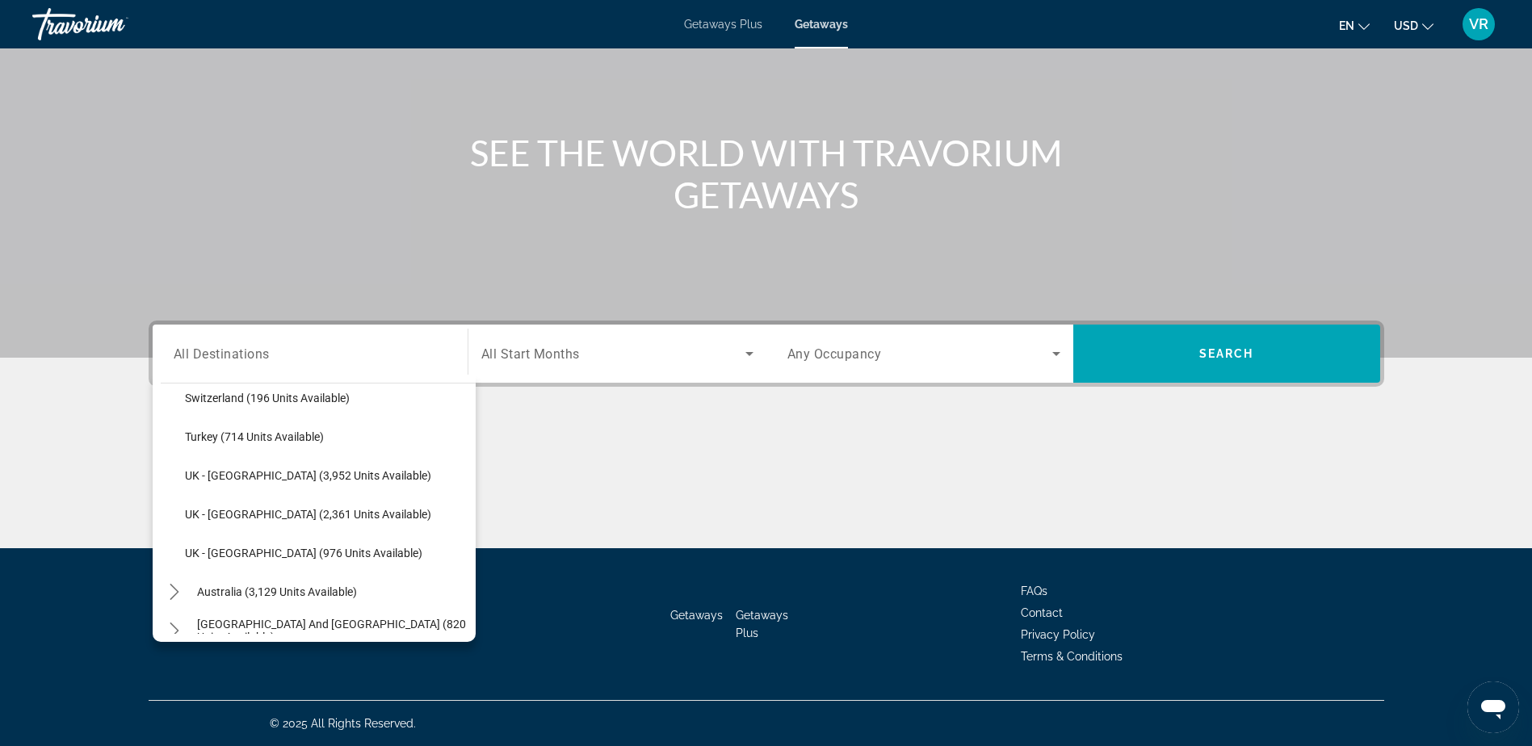
scroll to position [1010, 0]
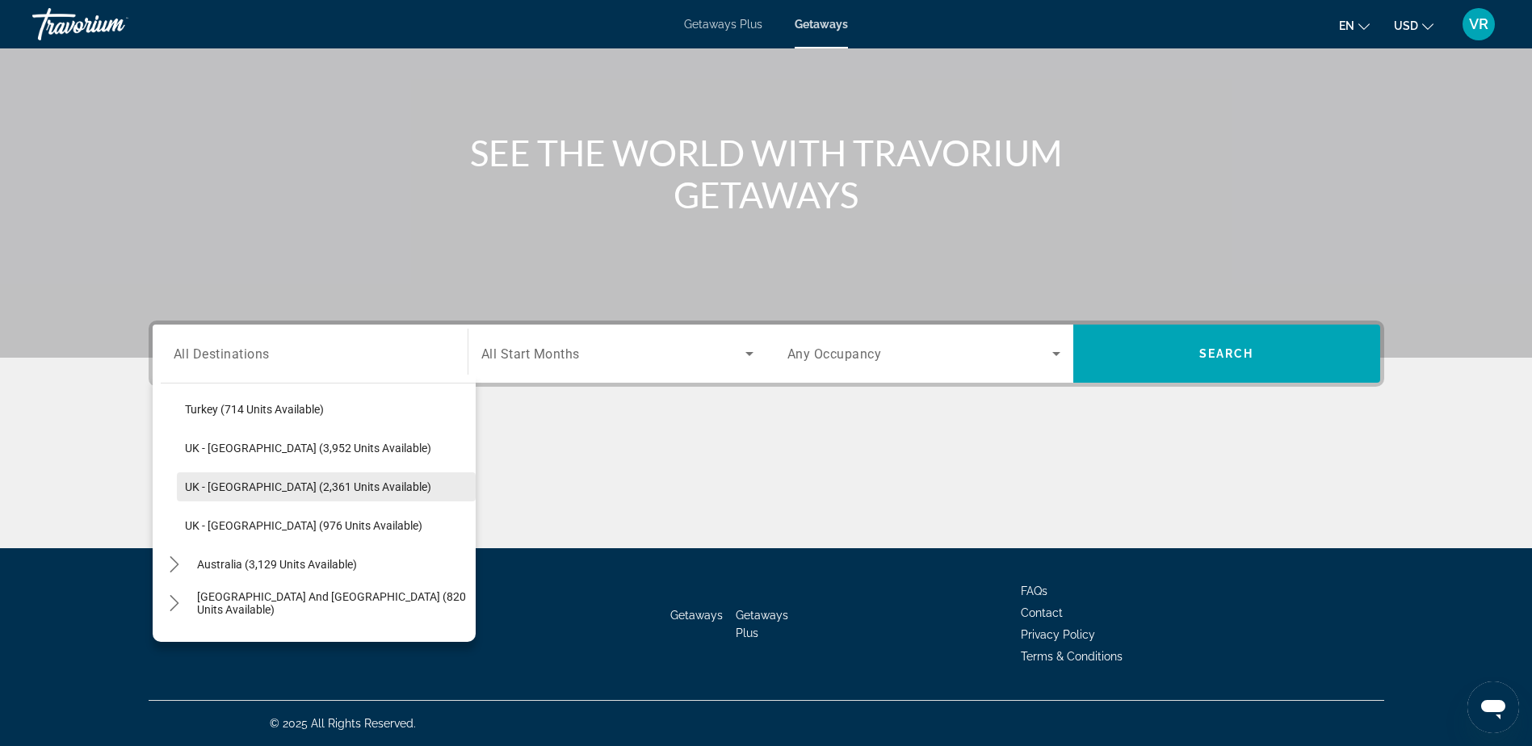
click at [238, 487] on span "UK - [GEOGRAPHIC_DATA] (2,361 units available)" at bounding box center [308, 487] width 246 height 13
type input "**********"
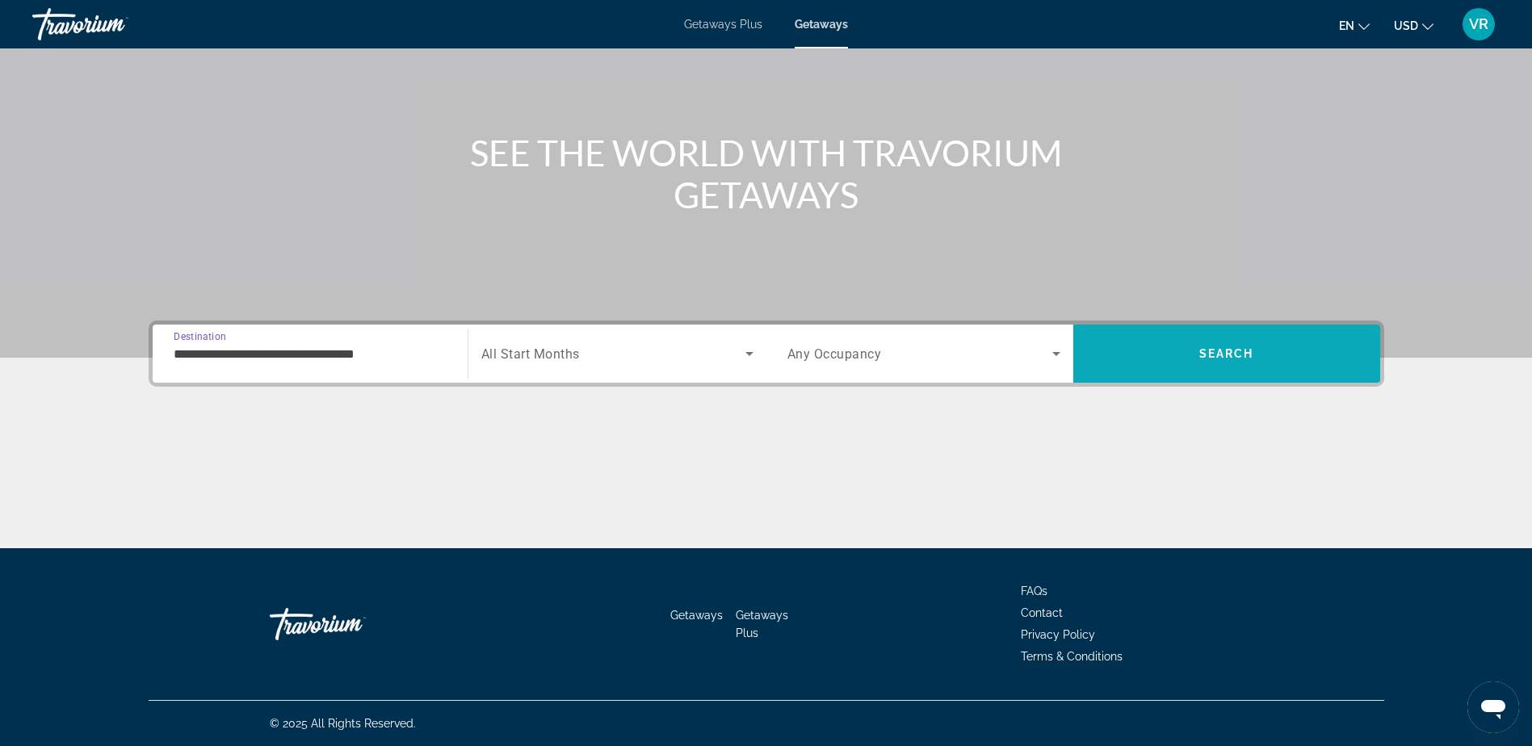
click at [1150, 343] on span "Search" at bounding box center [1227, 353] width 307 height 39
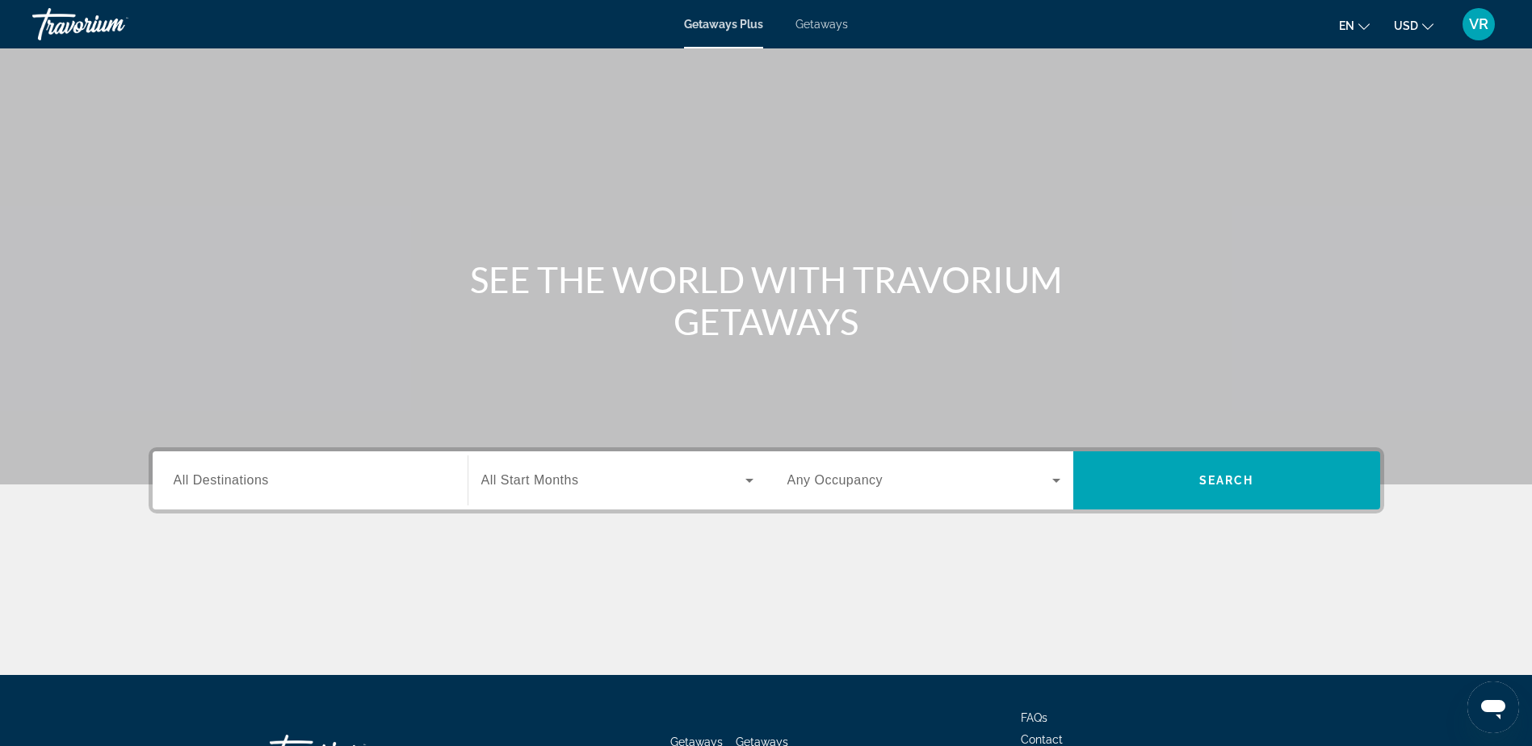
click at [827, 20] on span "Getaways" at bounding box center [822, 24] width 53 height 13
click at [229, 481] on span "All Destinations" at bounding box center [221, 480] width 95 height 14
click at [229, 481] on input "Destination All Destinations" at bounding box center [310, 481] width 273 height 19
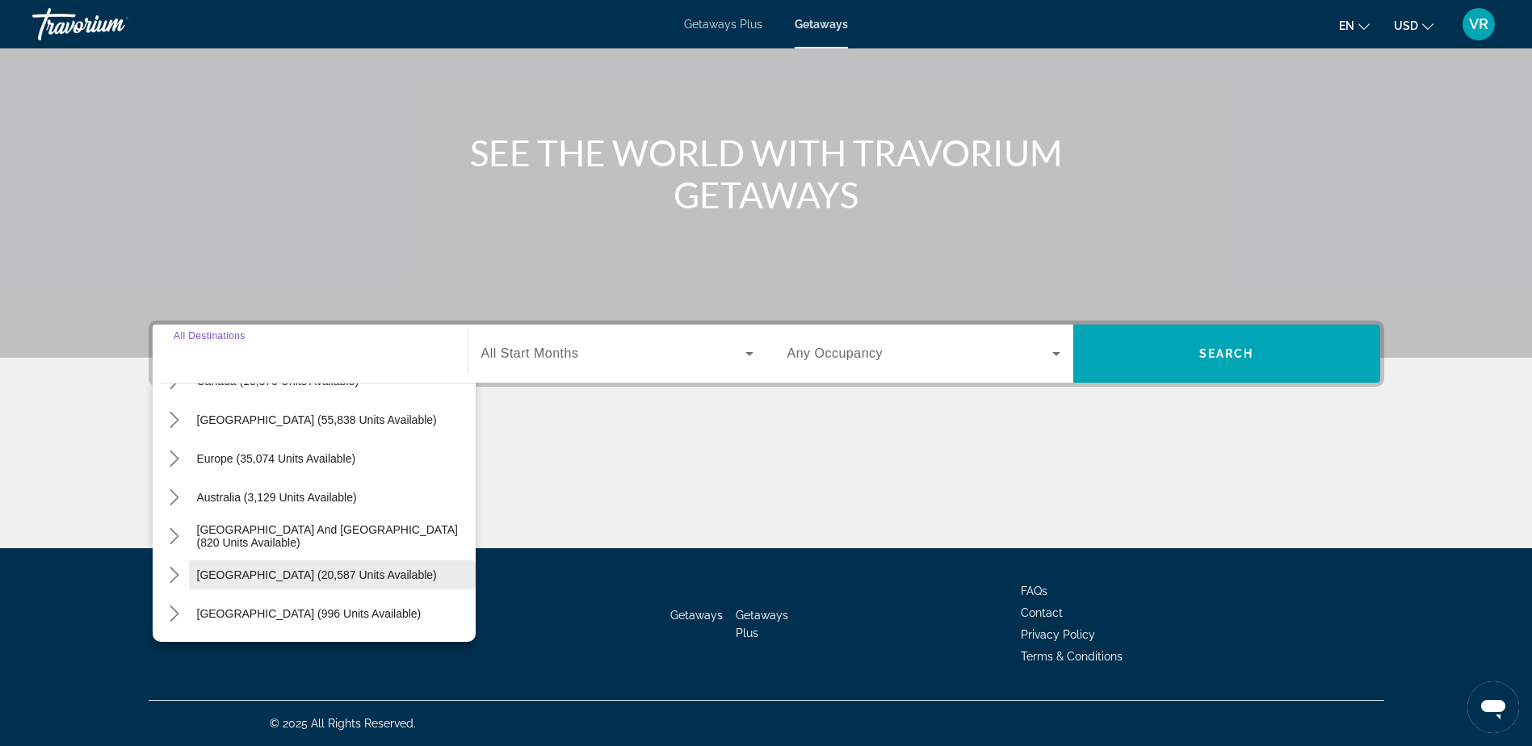
scroll to position [162, 0]
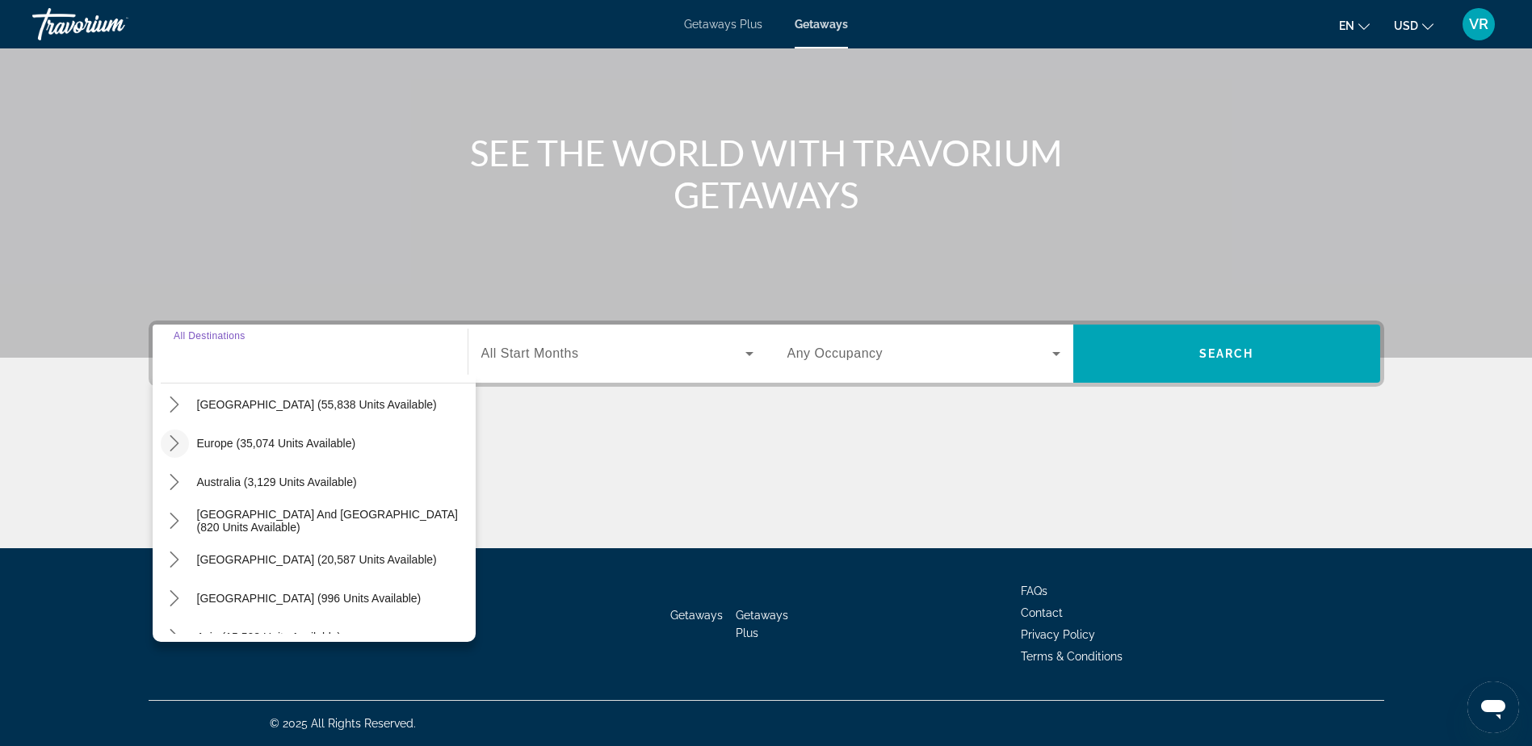
click at [173, 448] on icon "Toggle Europe (35,074 units available) submenu" at bounding box center [174, 443] width 16 height 16
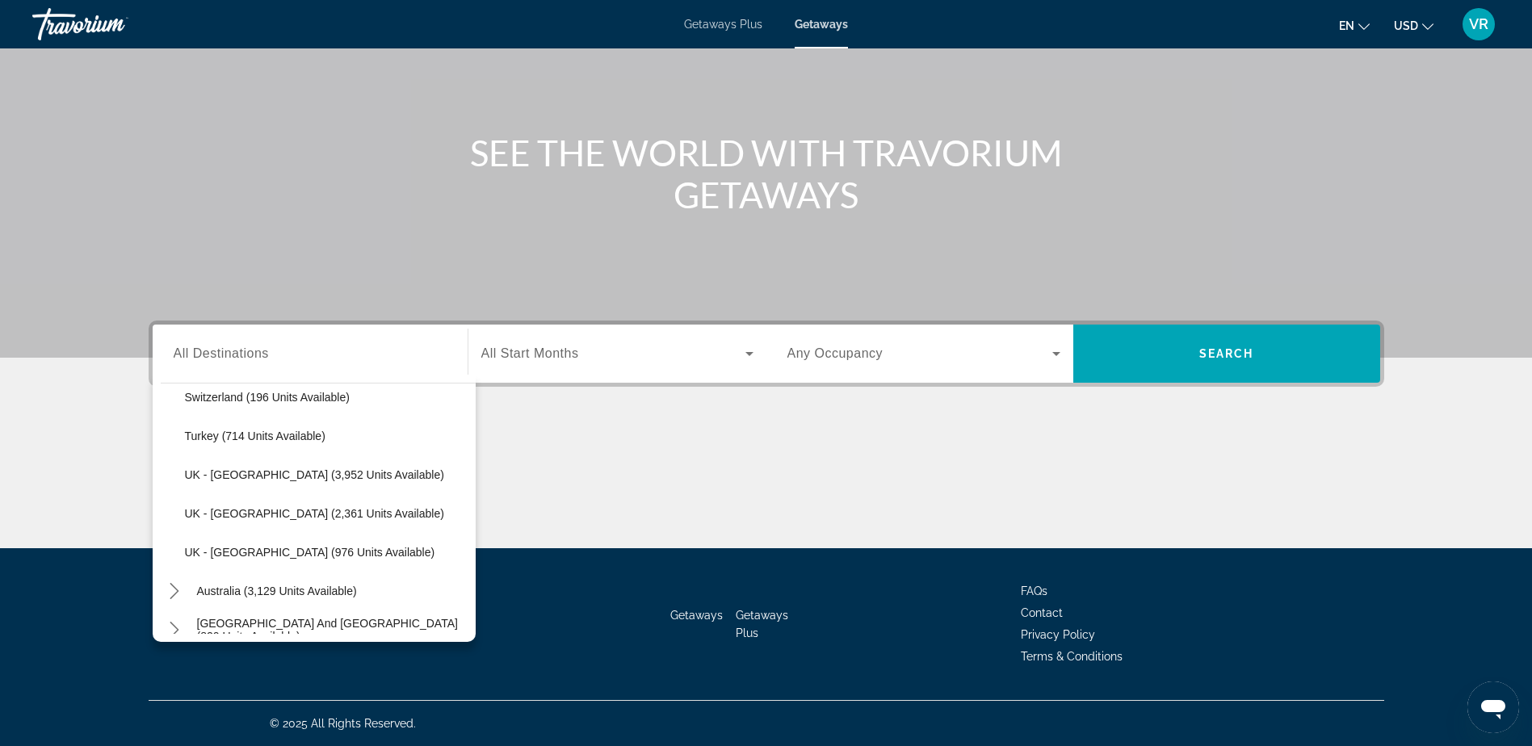
scroll to position [1010, 0]
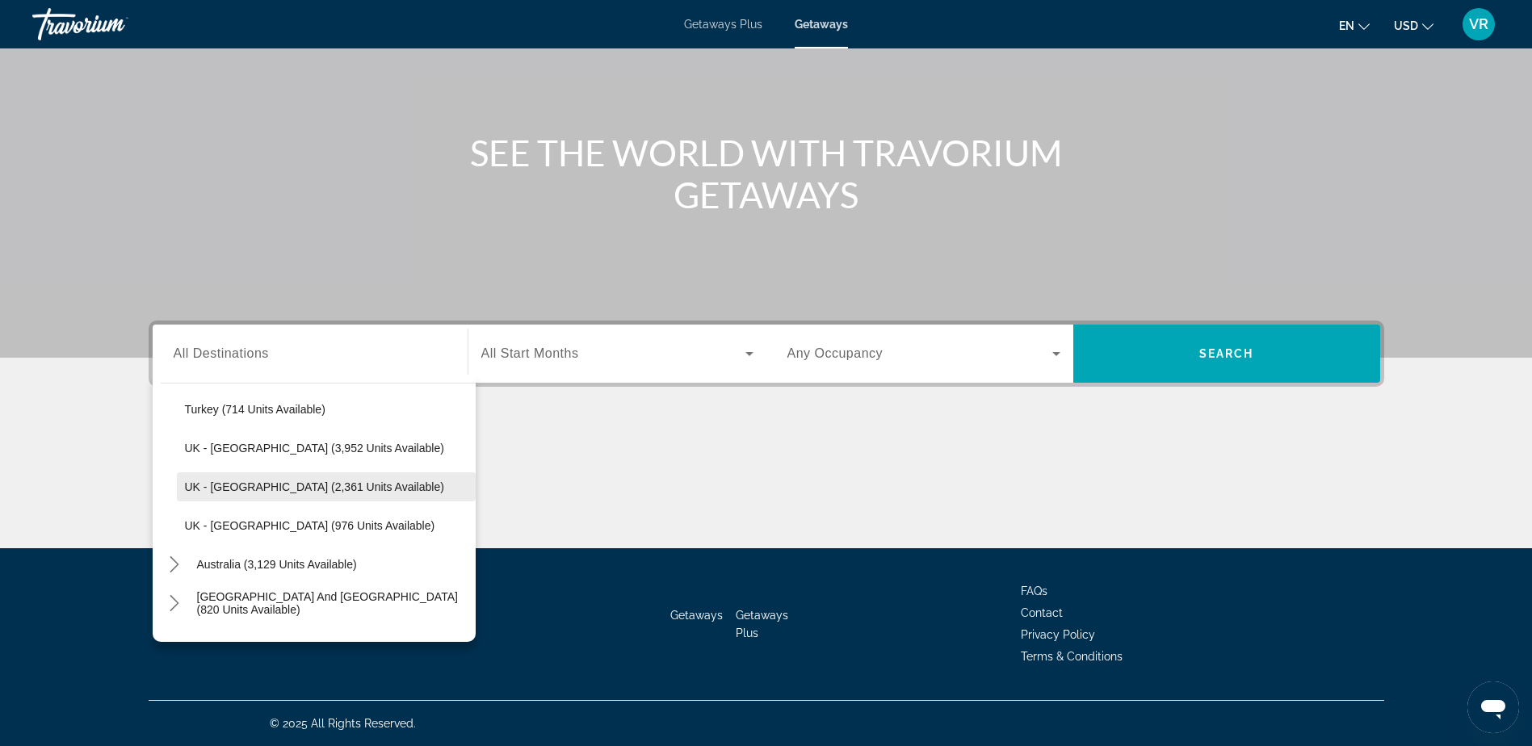
click at [187, 485] on span "UK - [GEOGRAPHIC_DATA] (2,361 units available)" at bounding box center [314, 487] width 259 height 13
type input "**********"
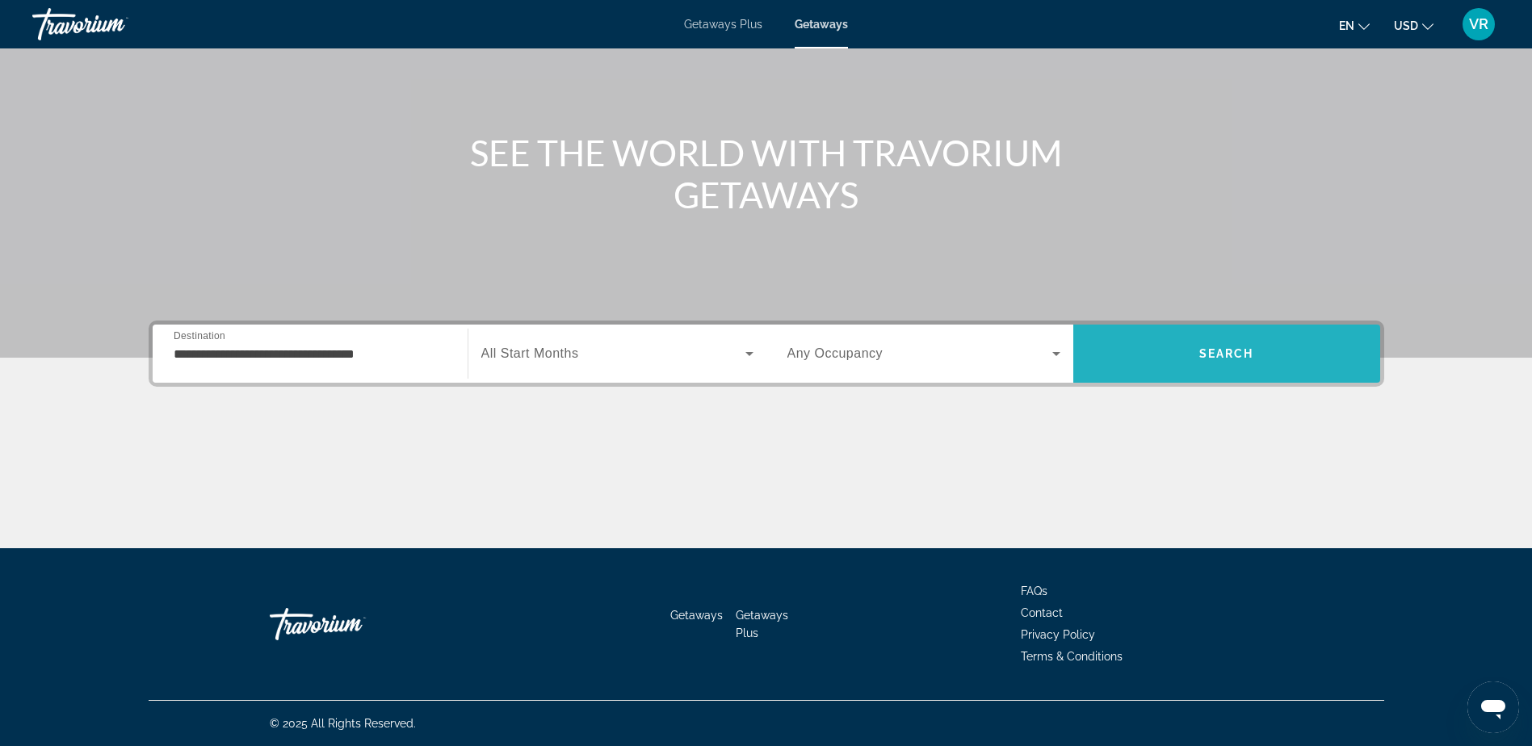
click at [1192, 338] on span "Search" at bounding box center [1227, 353] width 307 height 39
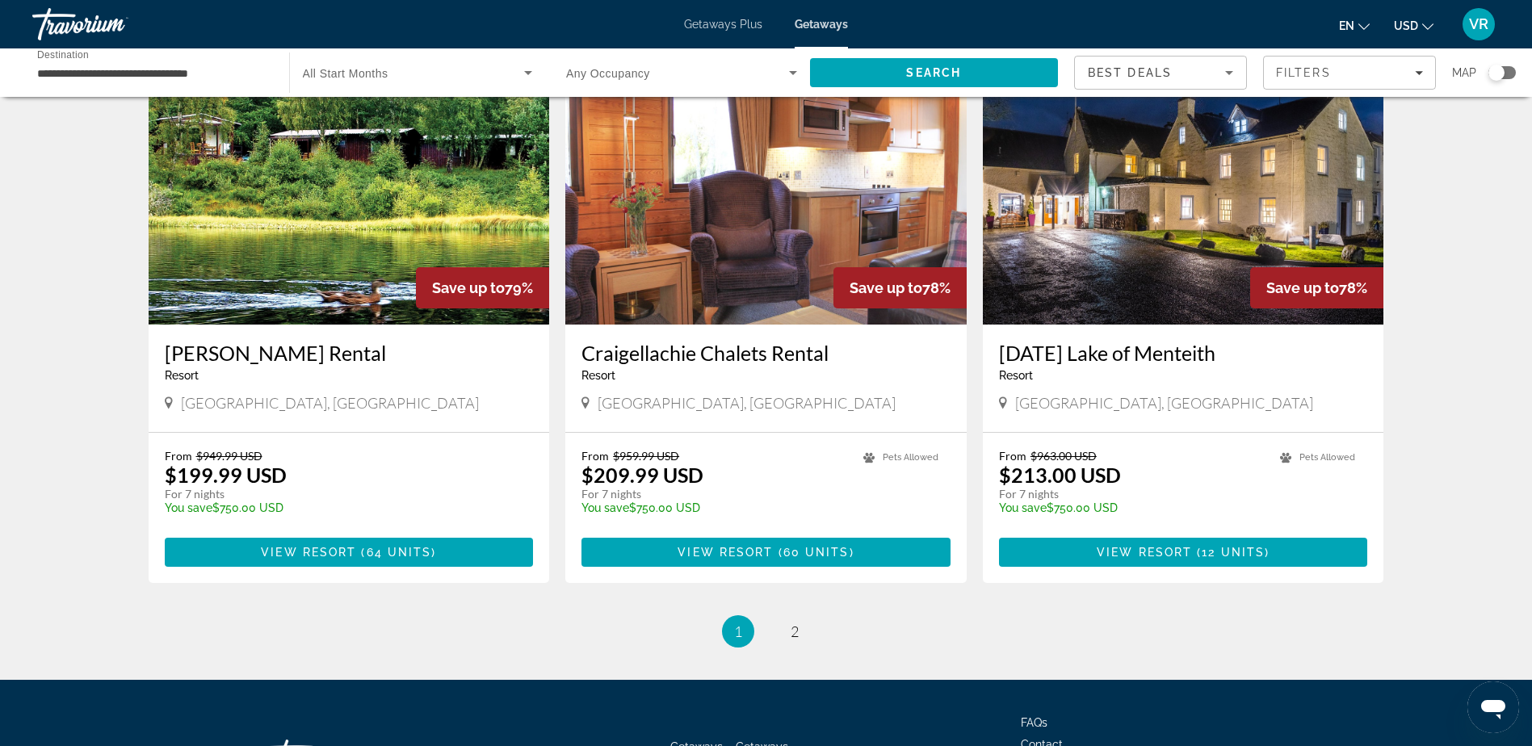
scroll to position [1858, 0]
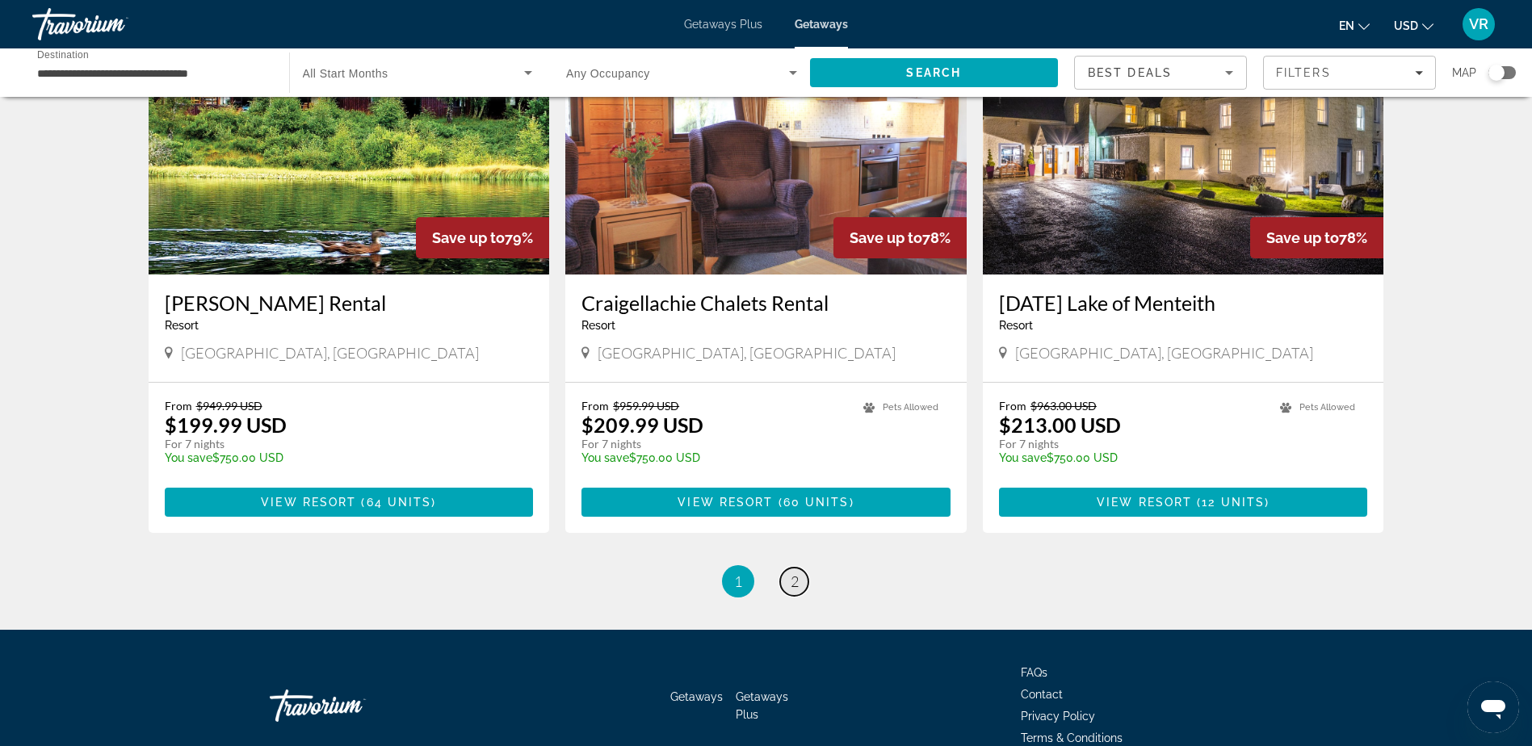
click at [791, 573] on span "2" at bounding box center [795, 582] width 8 height 18
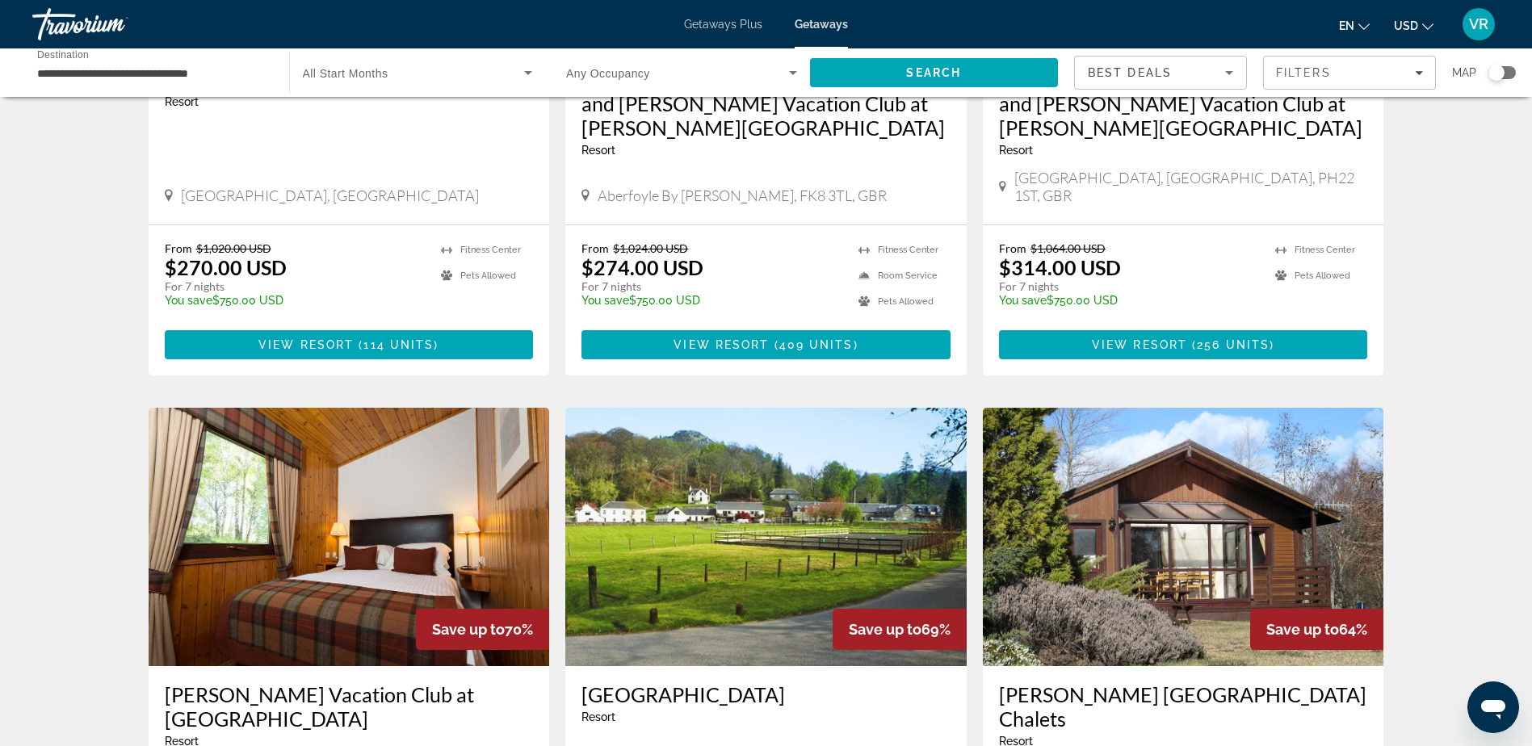
scroll to position [162, 0]
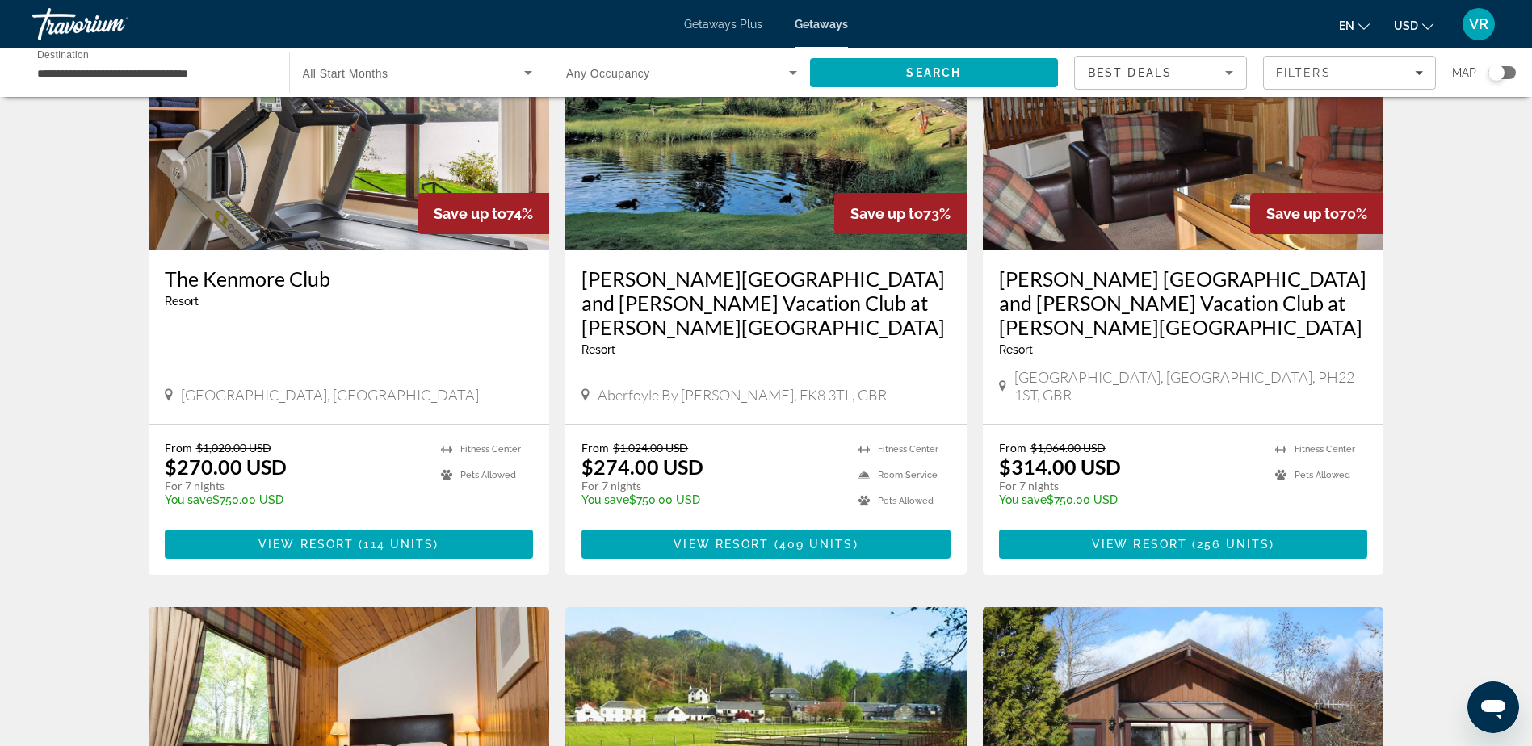
click at [45, 74] on input "**********" at bounding box center [152, 73] width 231 height 19
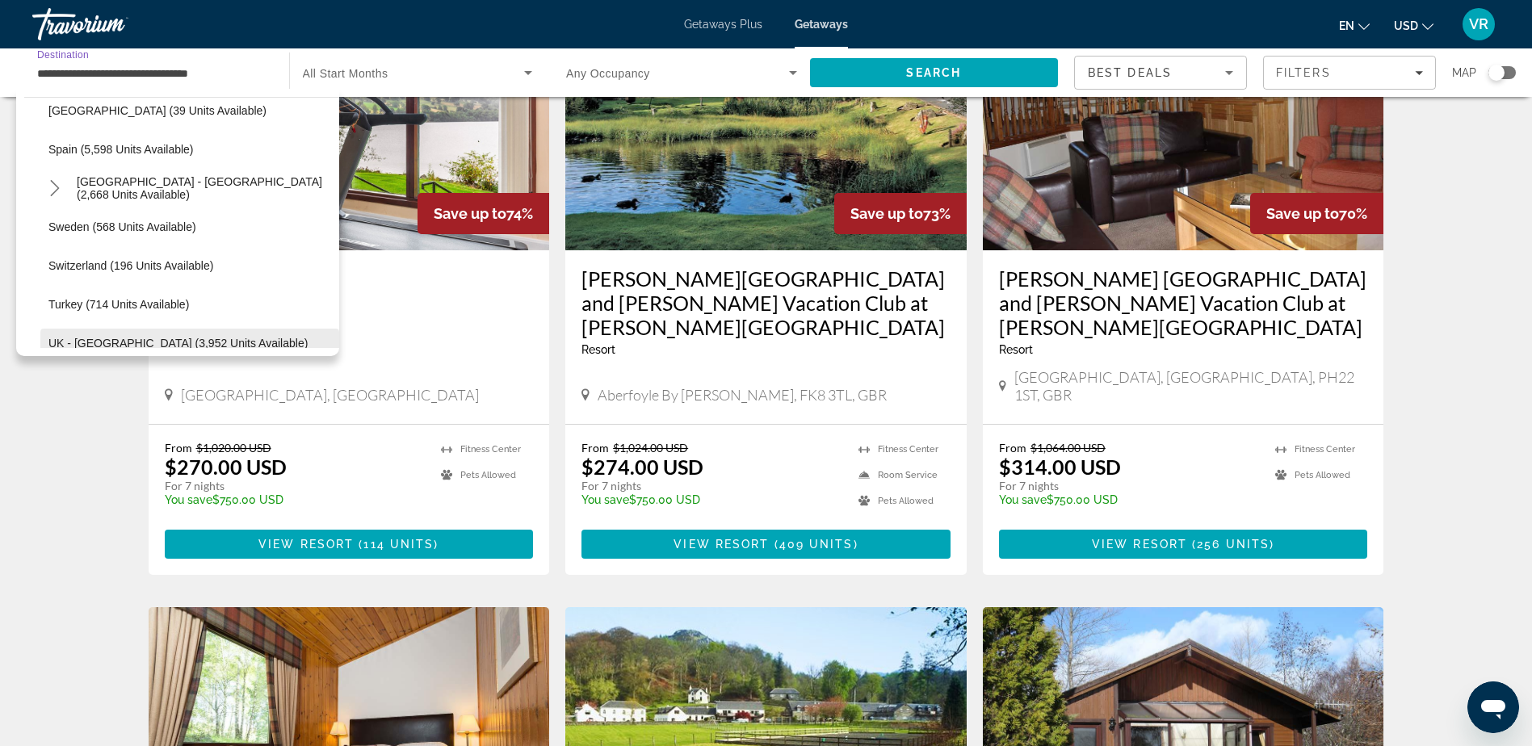
scroll to position [826, 0]
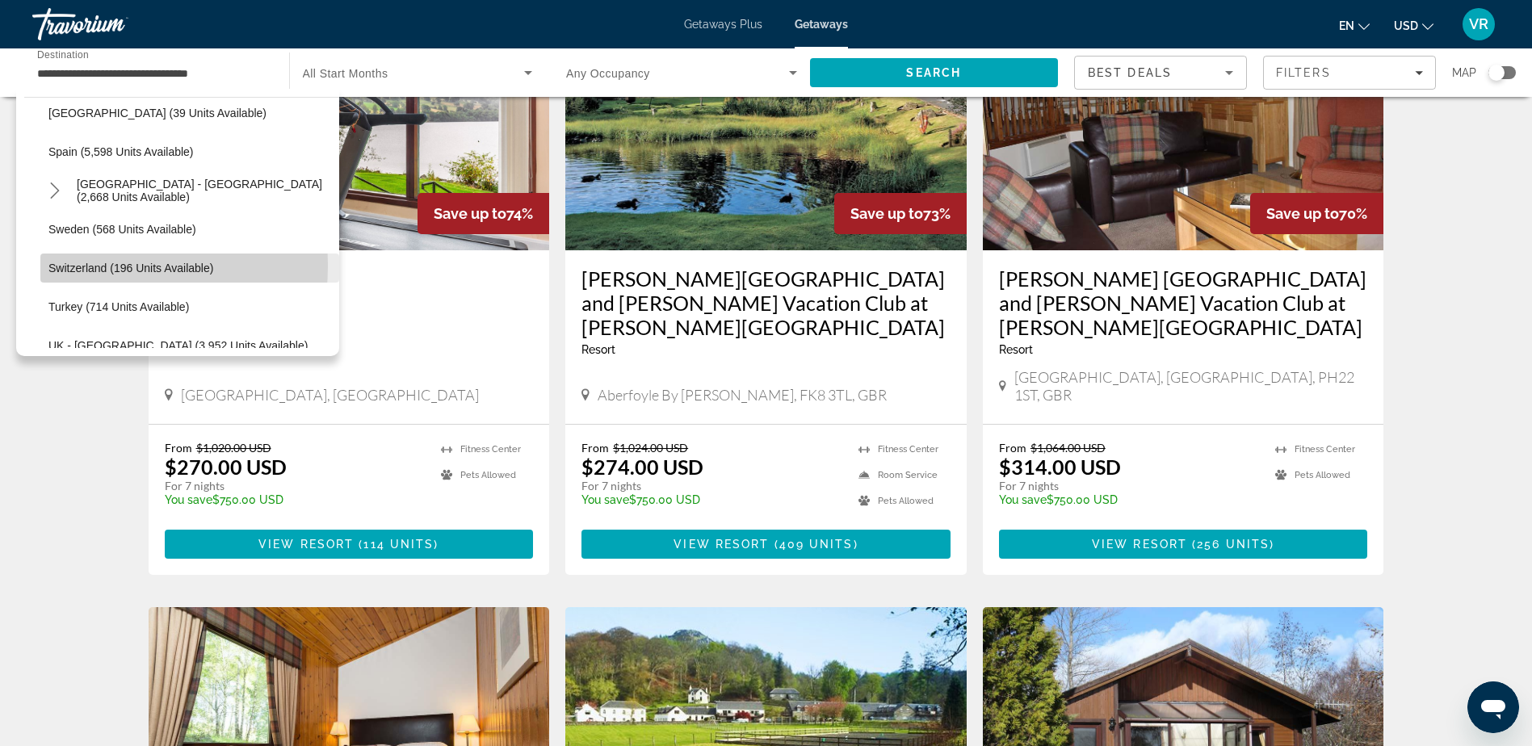
click at [64, 266] on span "Switzerland (196 units available)" at bounding box center [130, 268] width 165 height 13
type input "**********"
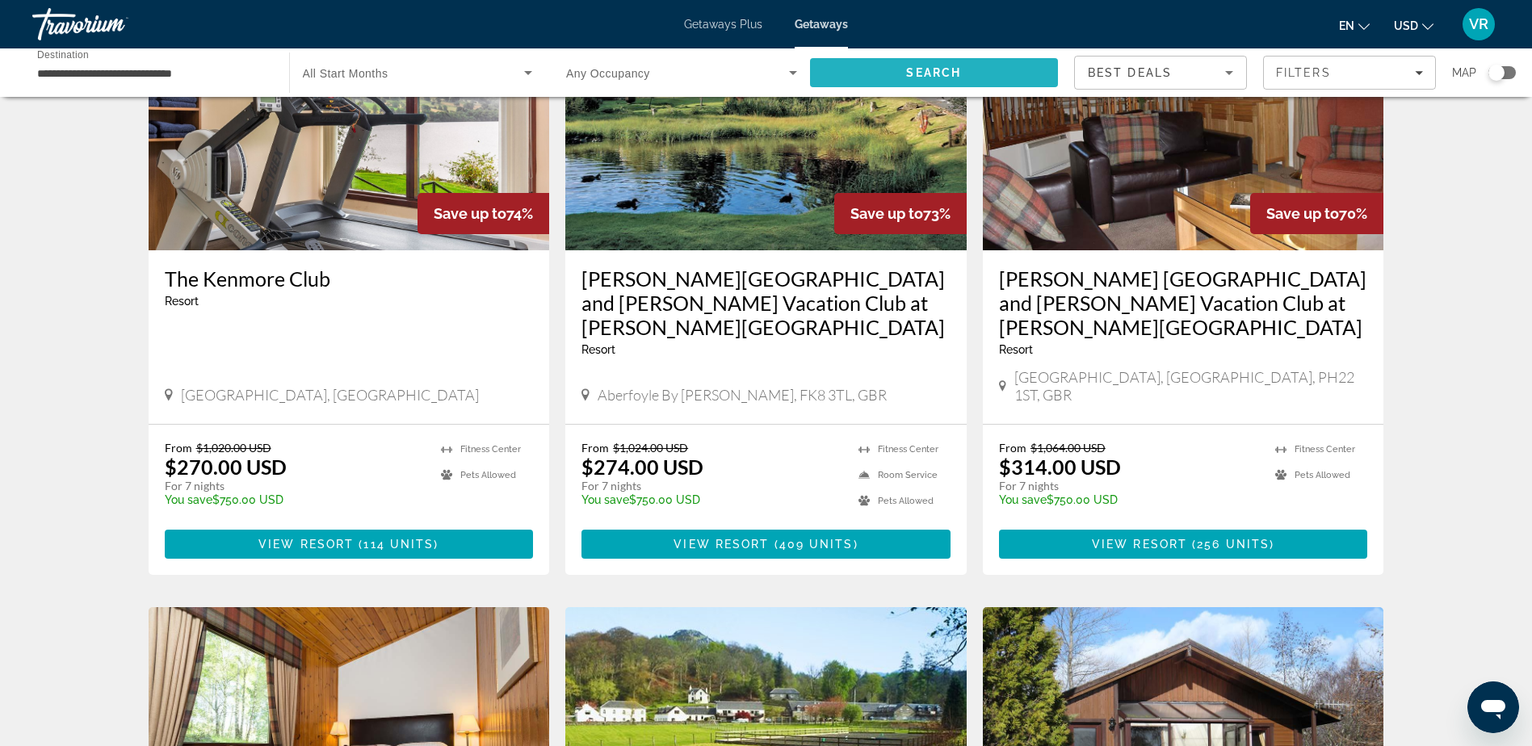
click at [904, 73] on span "Search" at bounding box center [934, 72] width 249 height 39
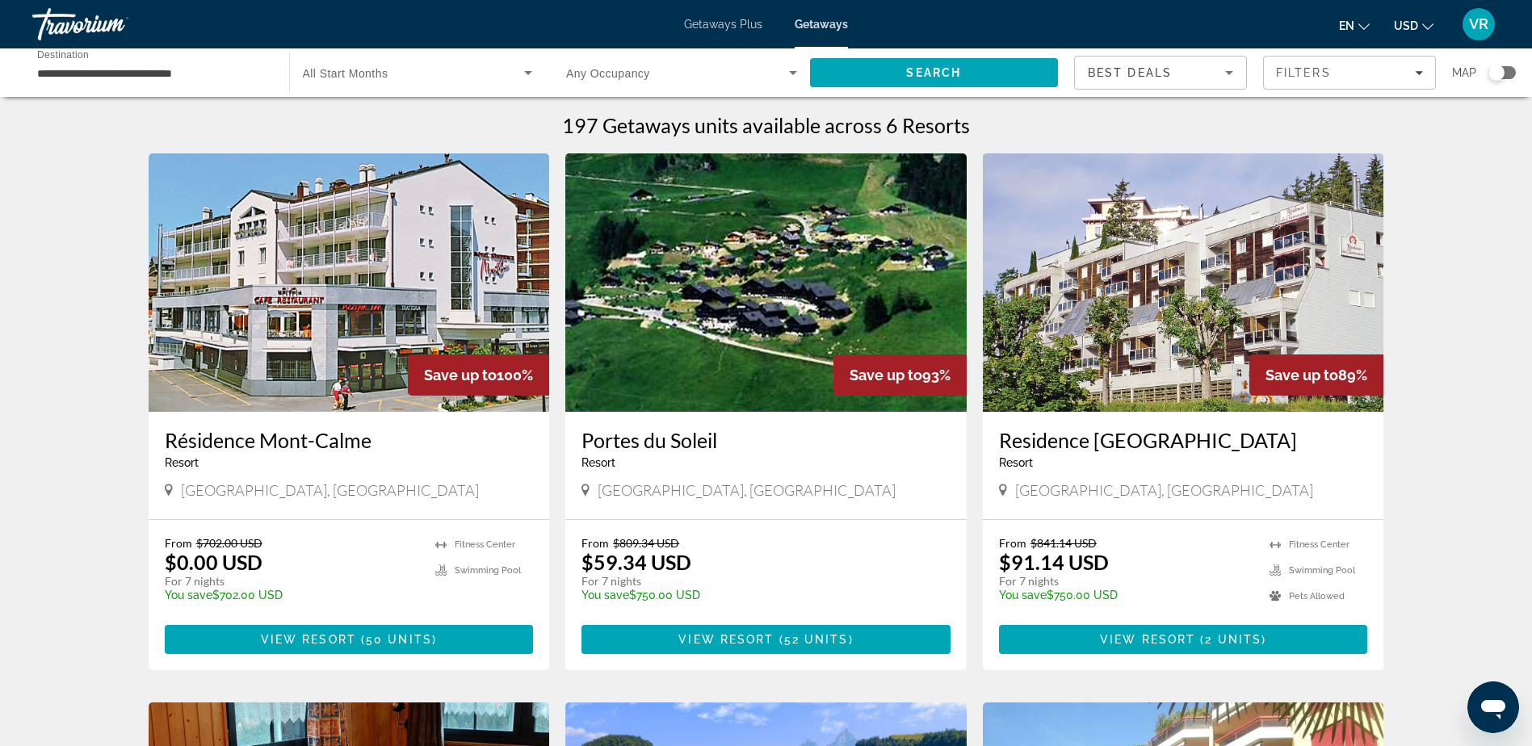
click at [407, 275] on img "Main content" at bounding box center [349, 282] width 401 height 259
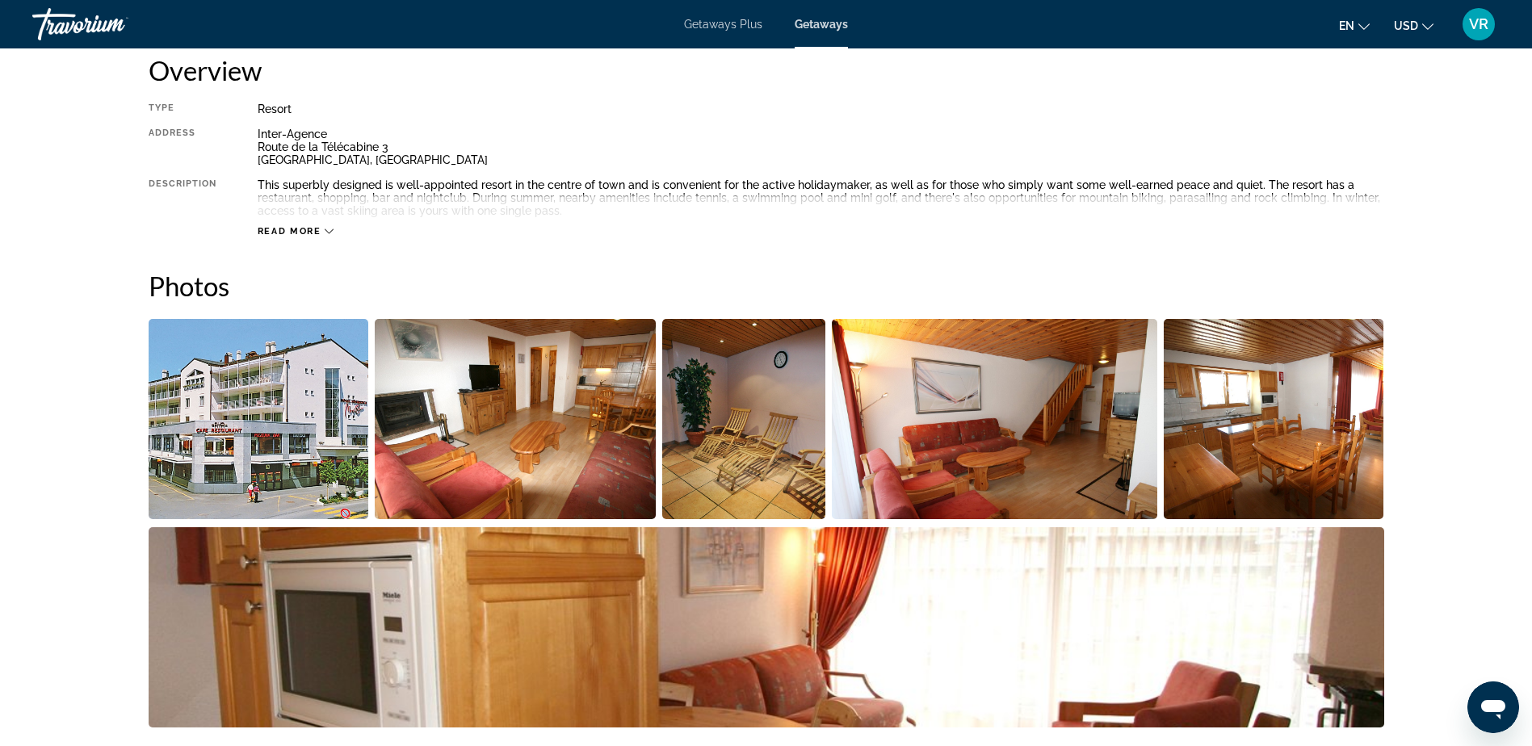
scroll to position [565, 0]
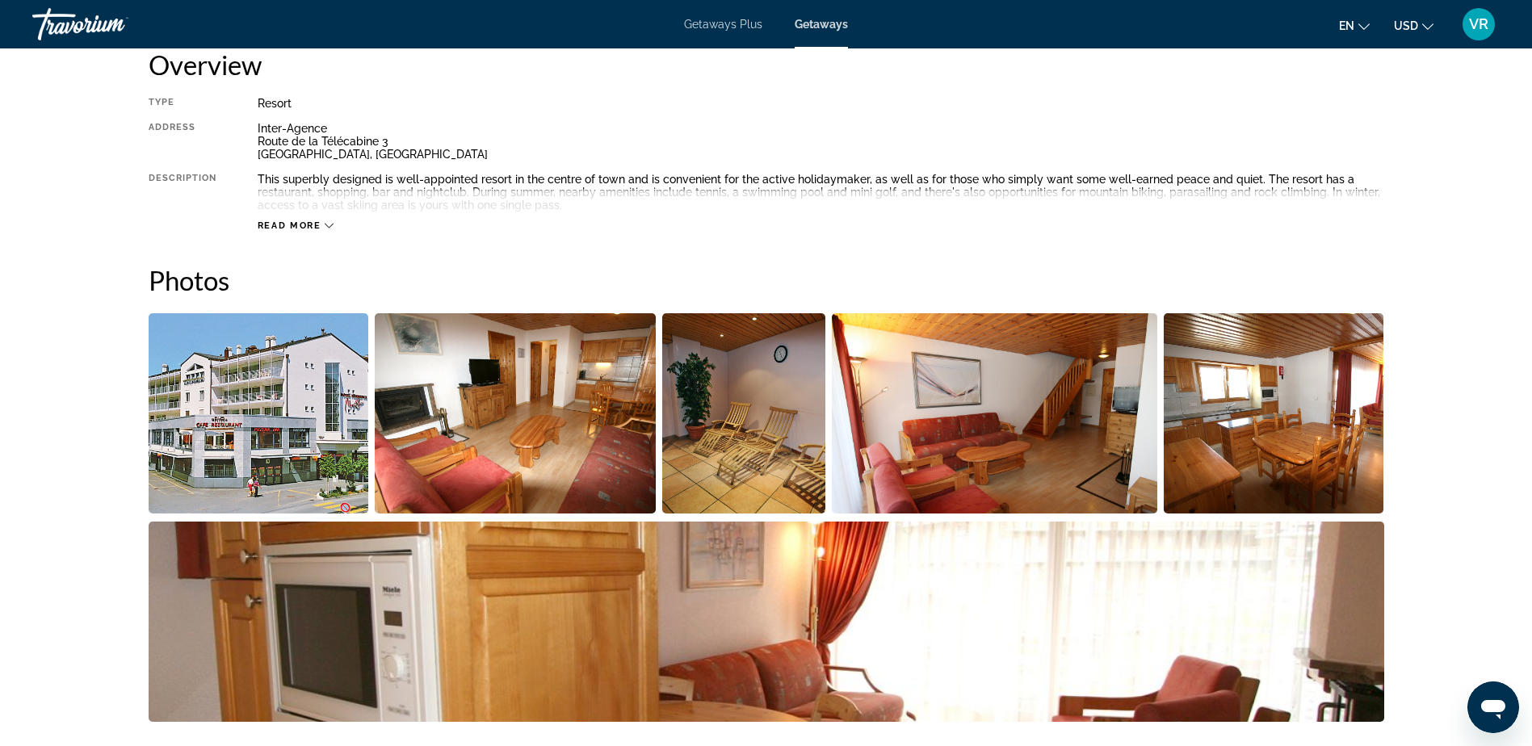
click at [758, 425] on img "Open full-screen image slider" at bounding box center [744, 413] width 164 height 200
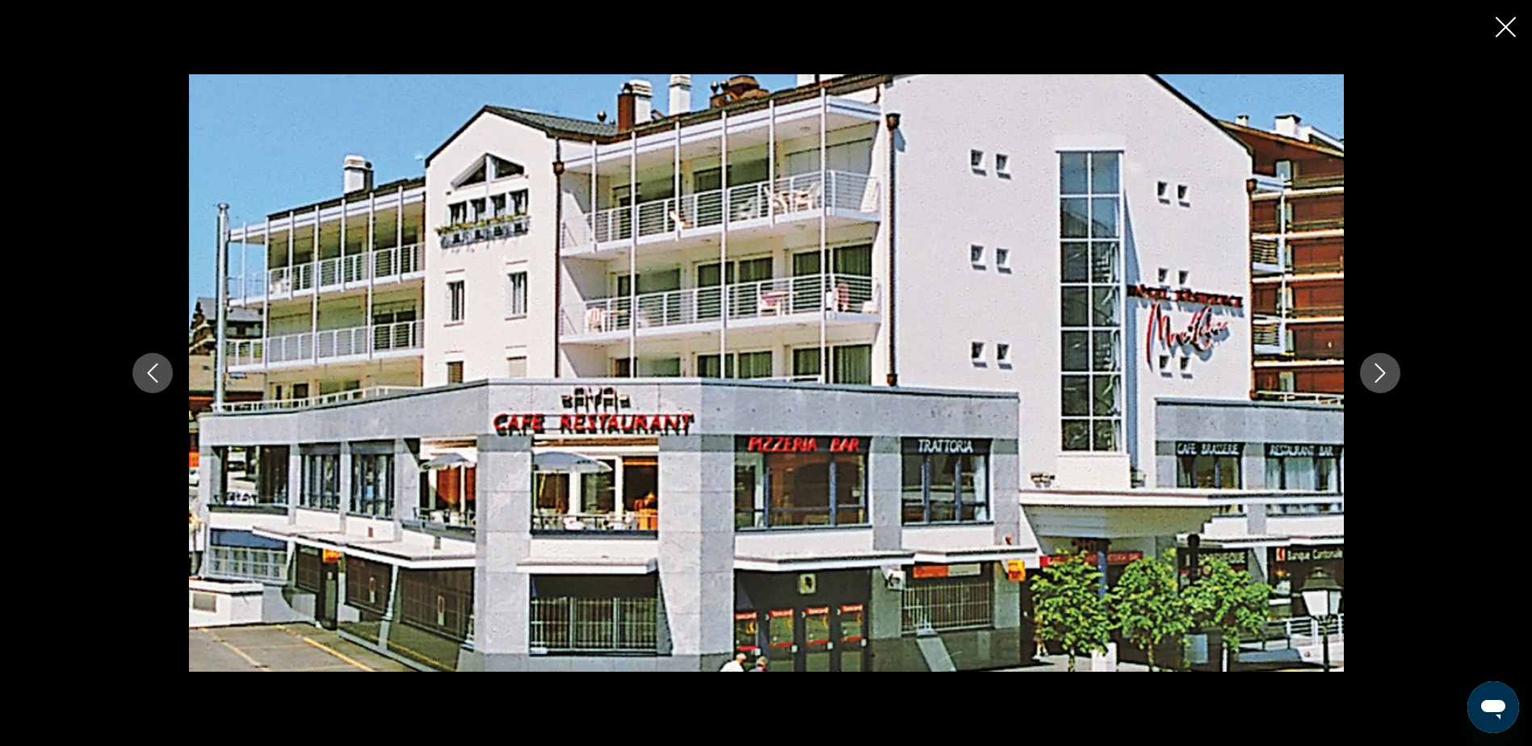
click at [1376, 377] on icon "Next image" at bounding box center [1380, 373] width 19 height 19
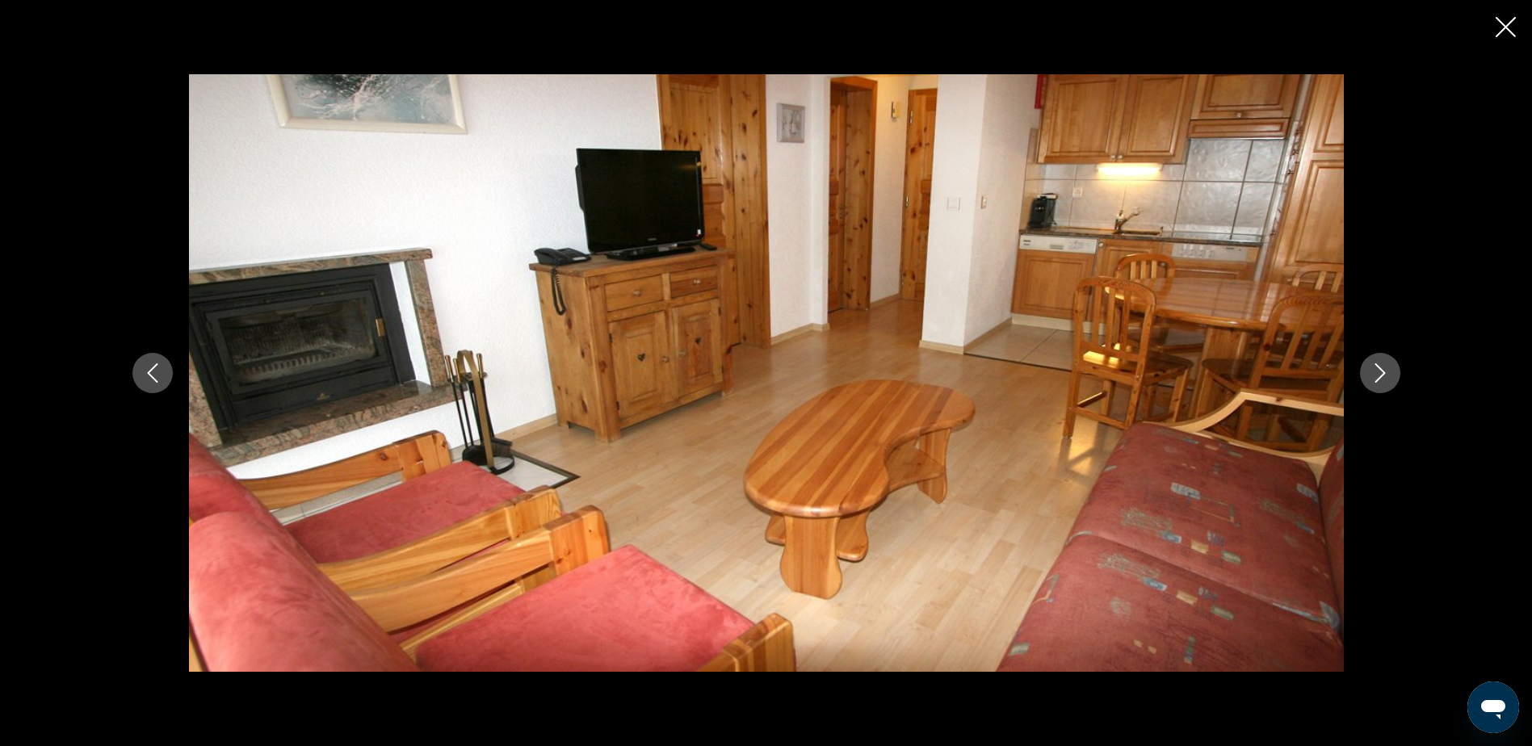
click at [1376, 377] on icon "Next image" at bounding box center [1380, 373] width 19 height 19
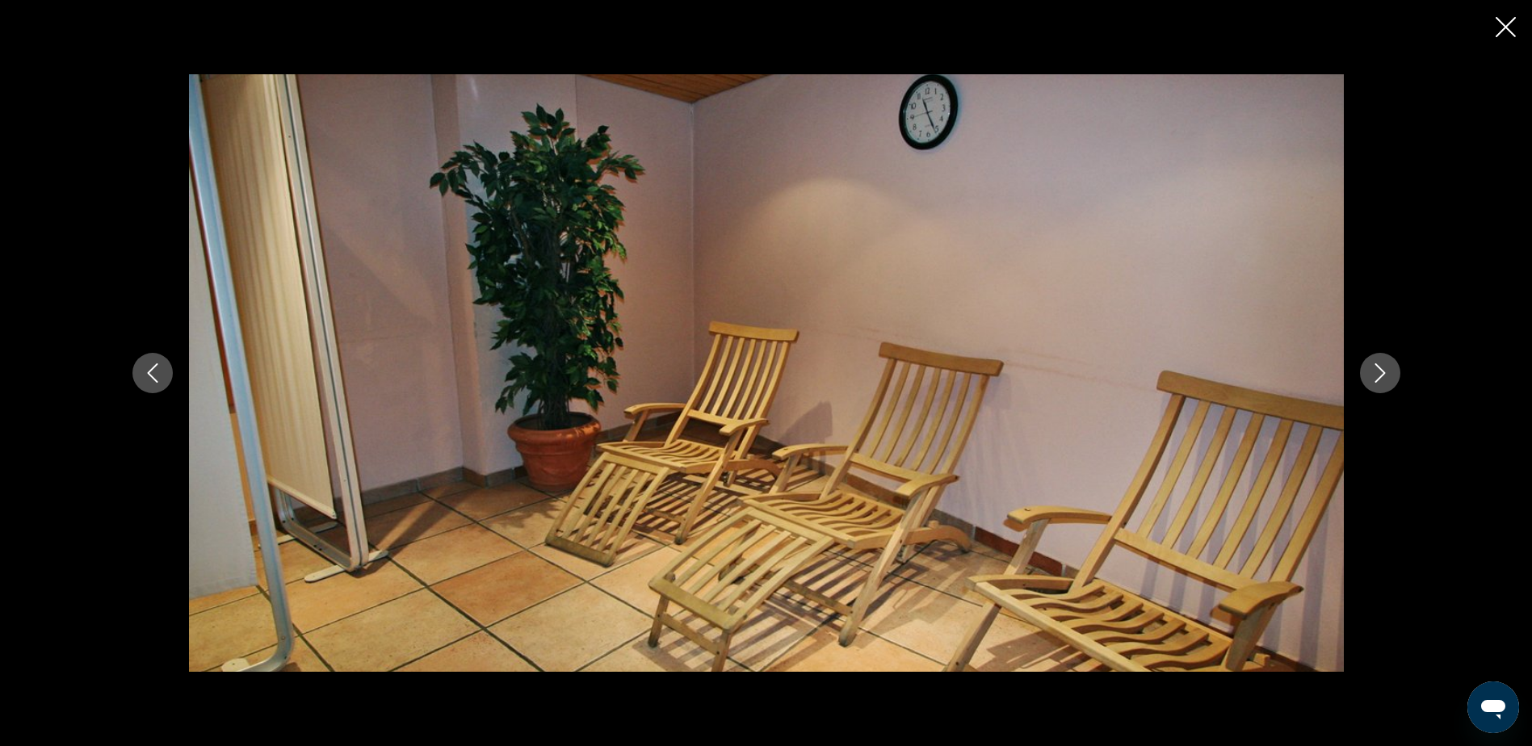
click at [1376, 377] on icon "Next image" at bounding box center [1380, 373] width 19 height 19
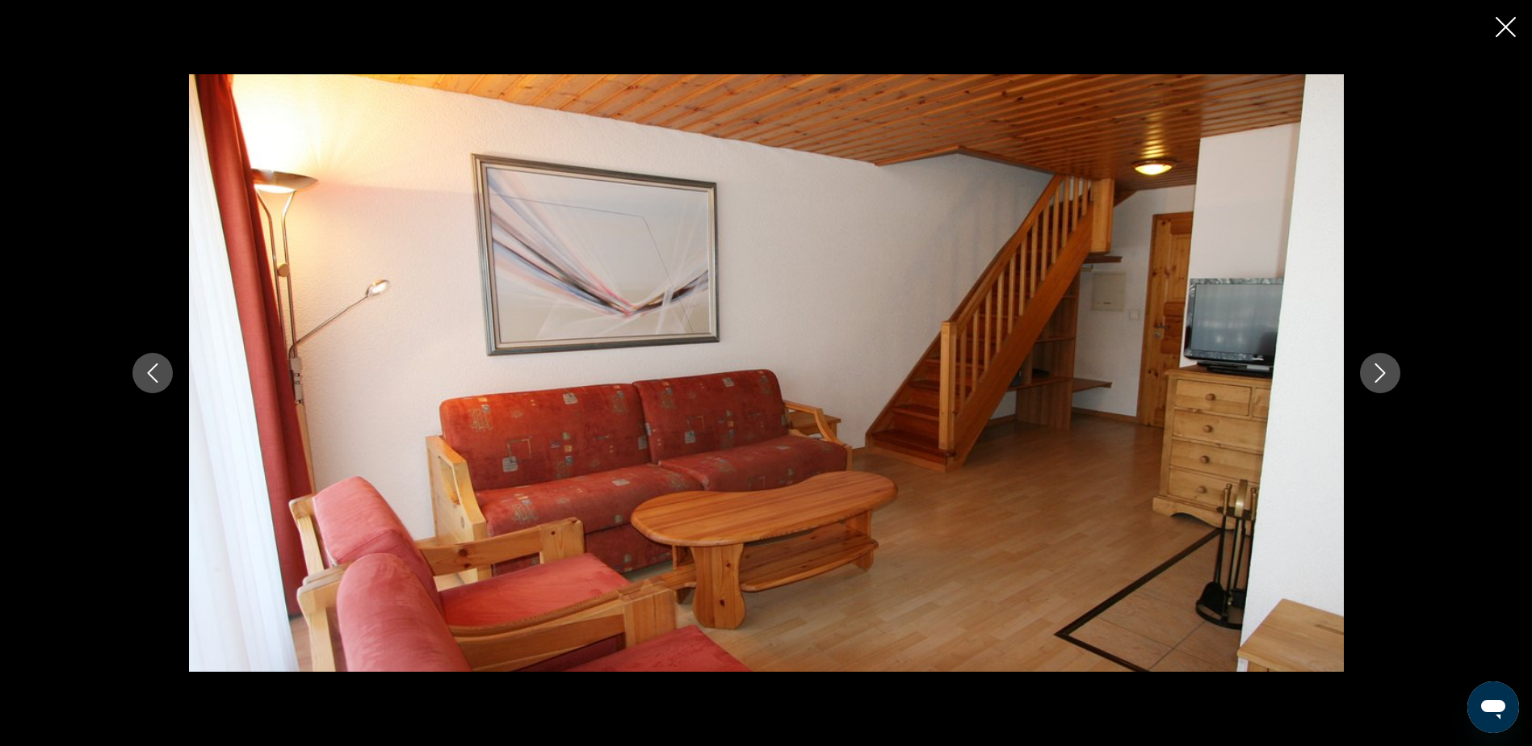
click at [1376, 377] on icon "Next image" at bounding box center [1380, 373] width 19 height 19
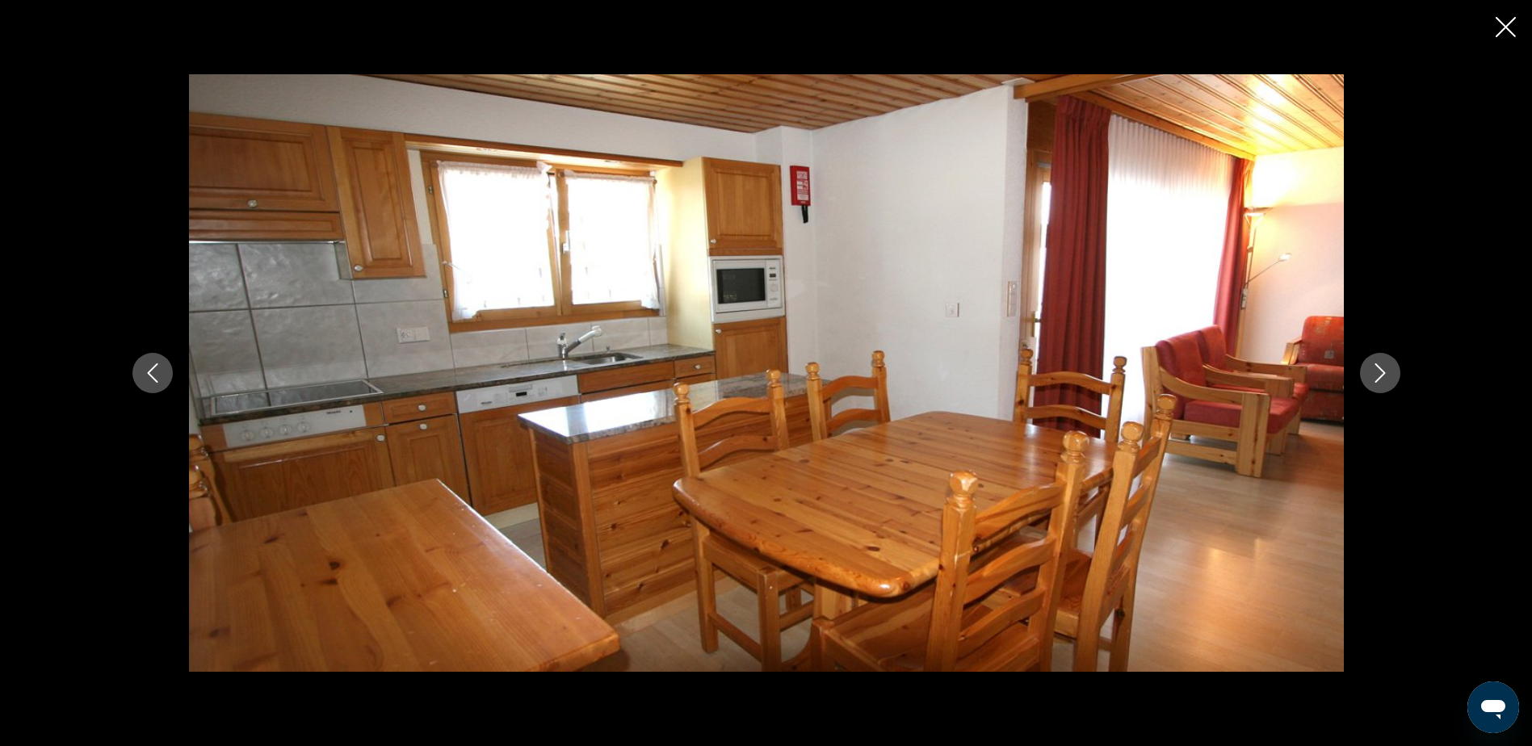
click at [1376, 377] on icon "Next image" at bounding box center [1380, 373] width 19 height 19
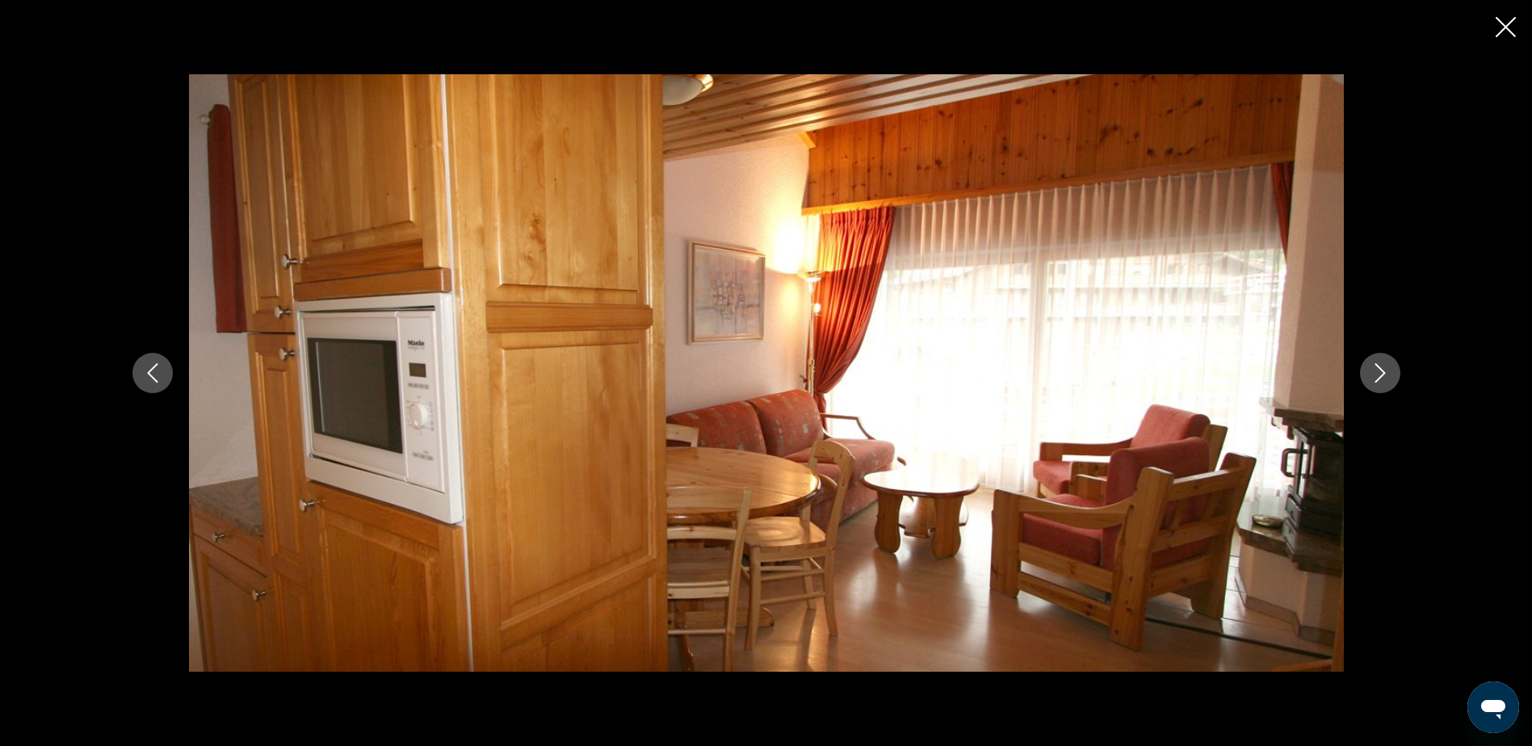
click at [1376, 377] on icon "Next image" at bounding box center [1380, 373] width 19 height 19
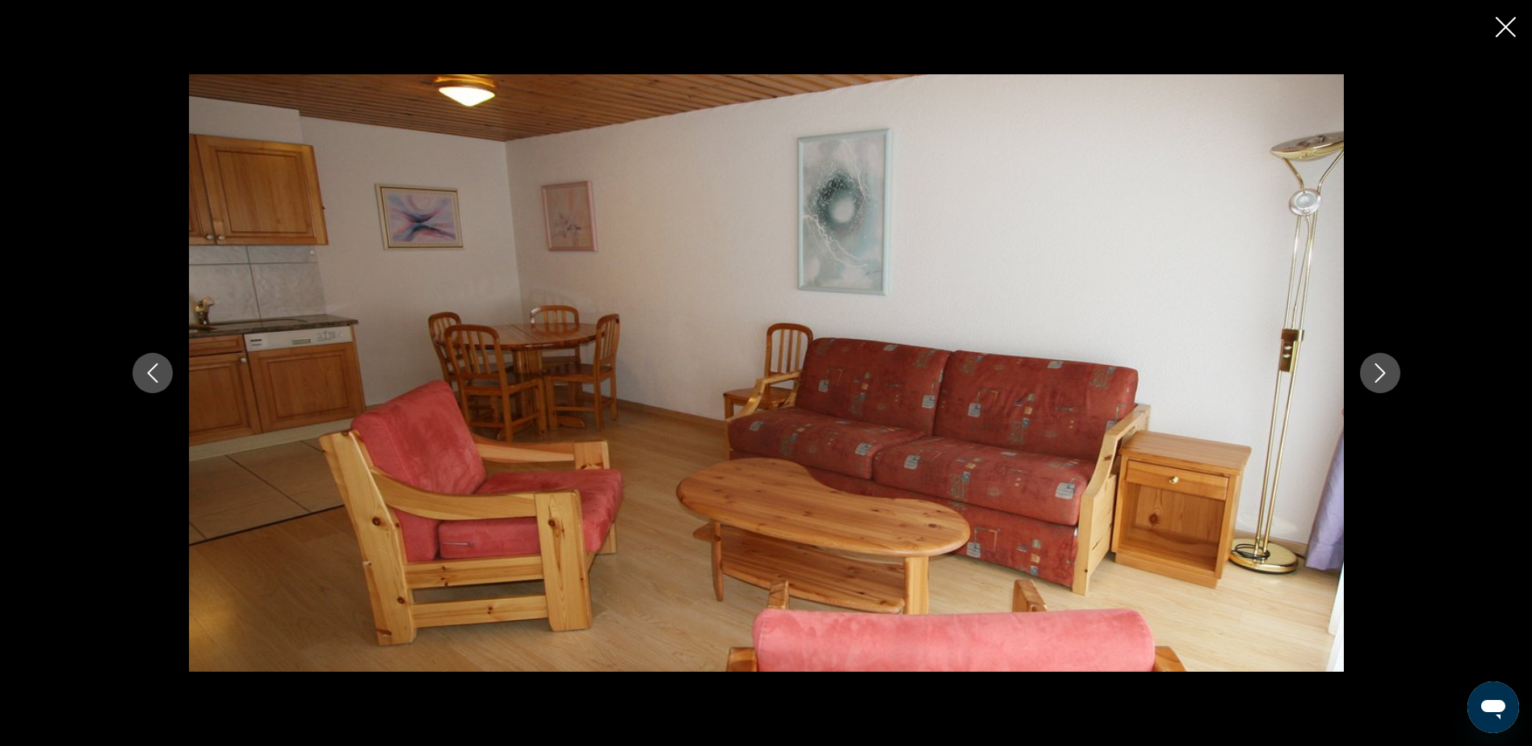
click at [1376, 377] on icon "Next image" at bounding box center [1380, 373] width 19 height 19
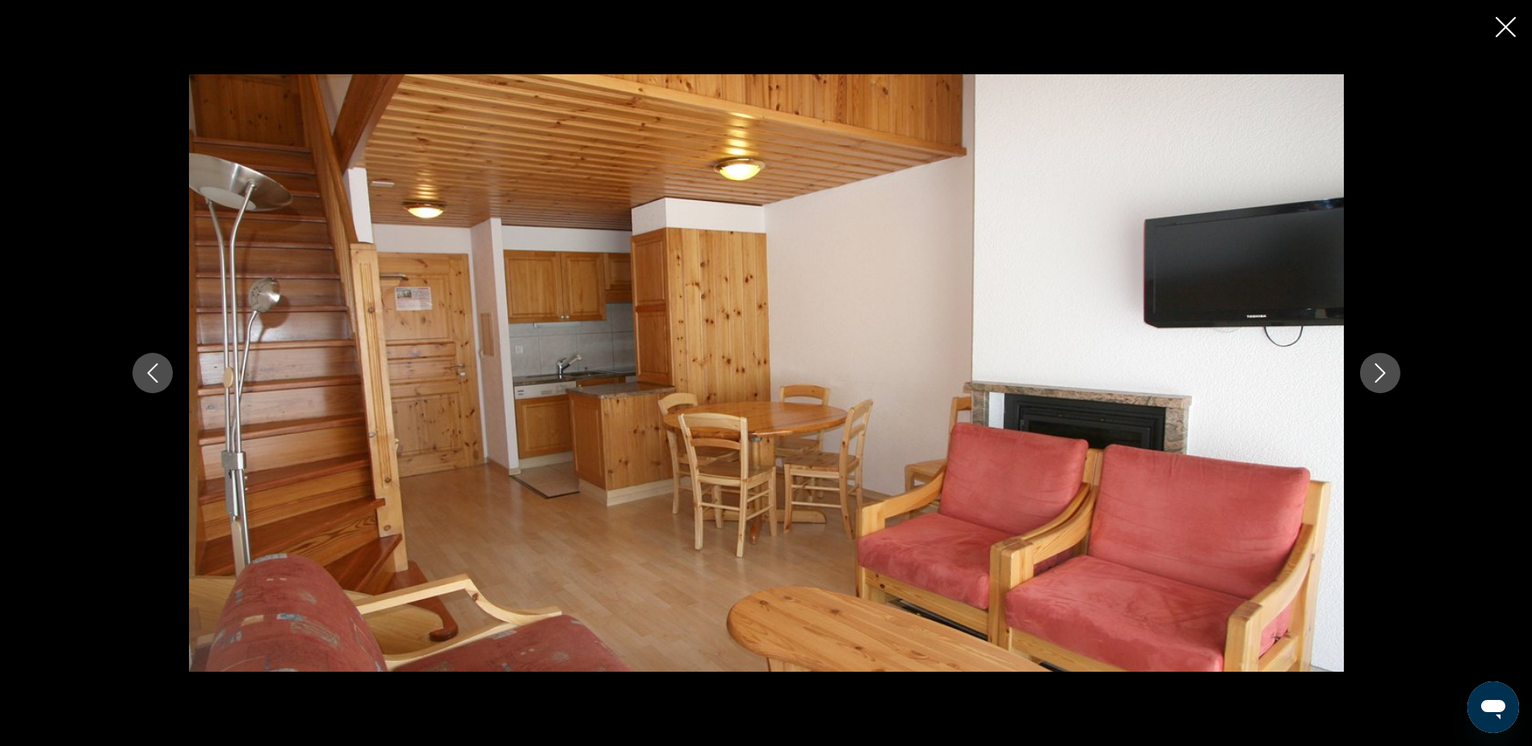
click at [1376, 377] on icon "Next image" at bounding box center [1380, 373] width 19 height 19
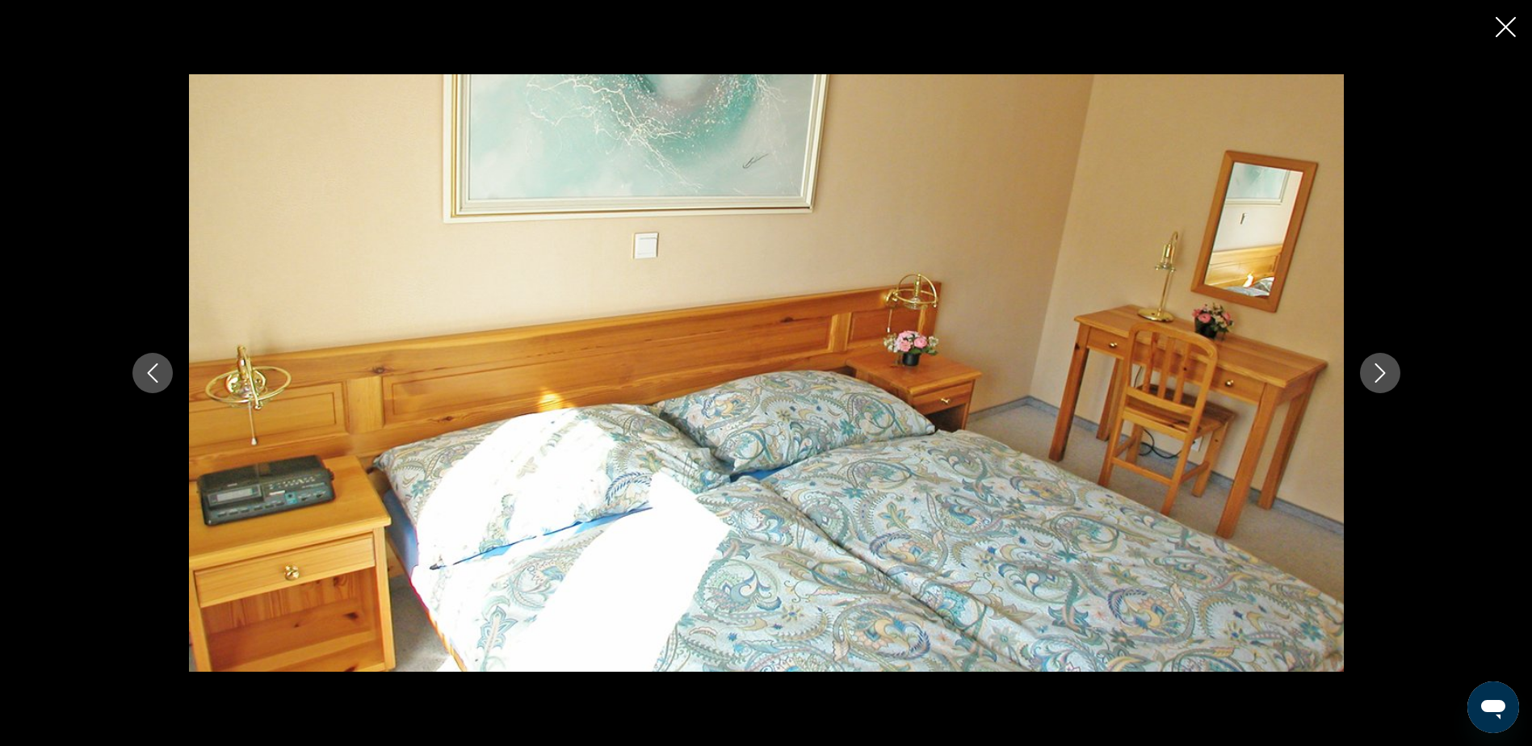
click at [1376, 377] on icon "Next image" at bounding box center [1380, 373] width 19 height 19
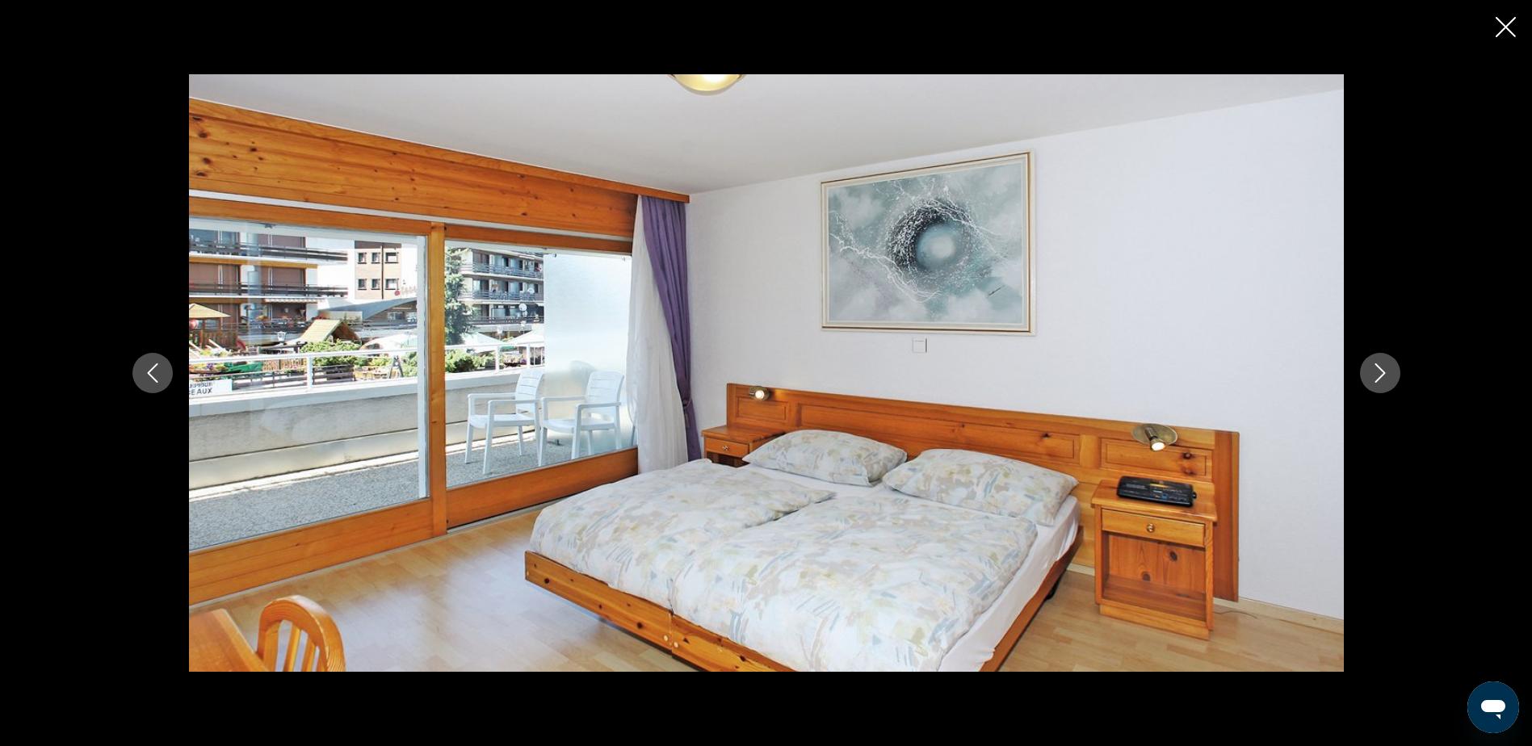
click at [1376, 377] on icon "Next image" at bounding box center [1380, 373] width 19 height 19
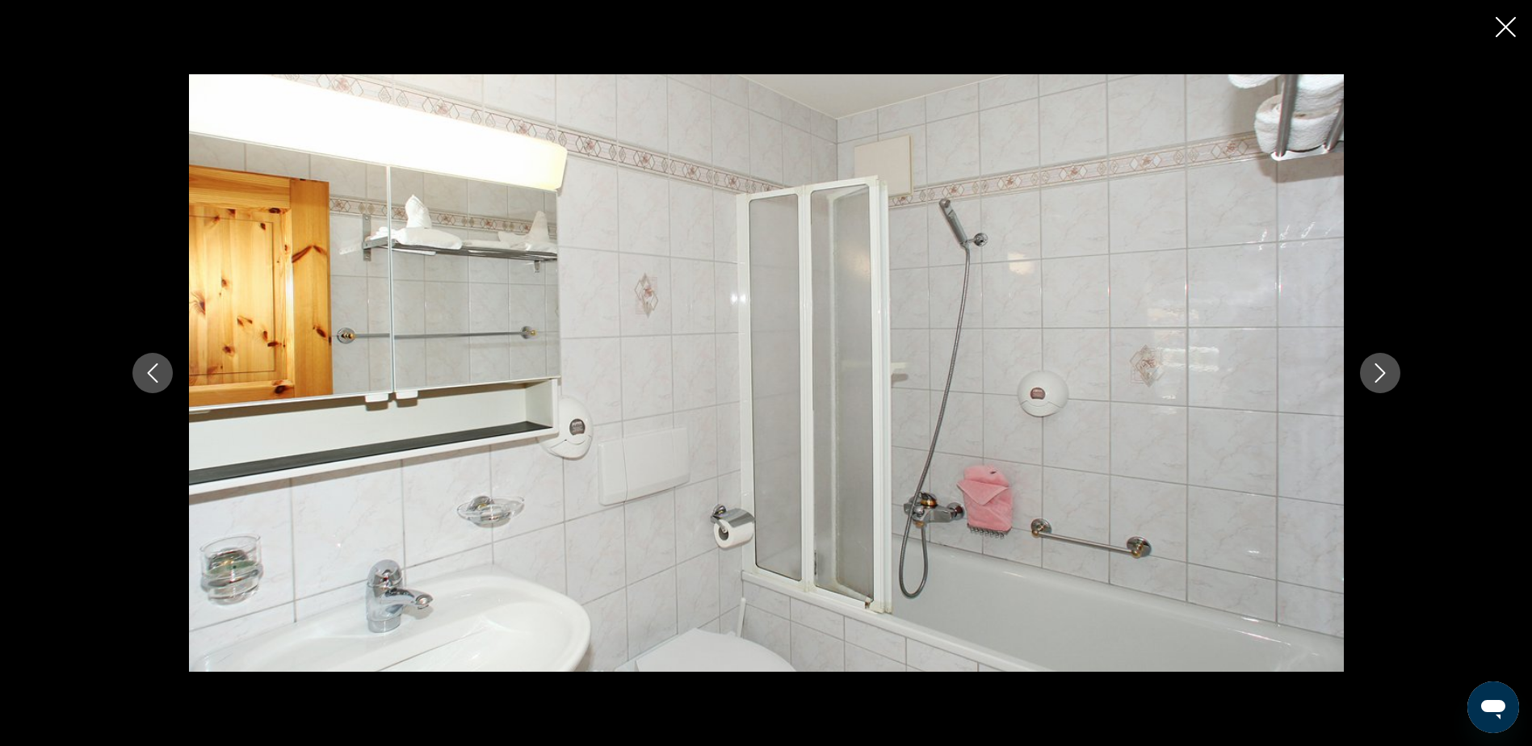
click at [1376, 377] on icon "Next image" at bounding box center [1380, 373] width 19 height 19
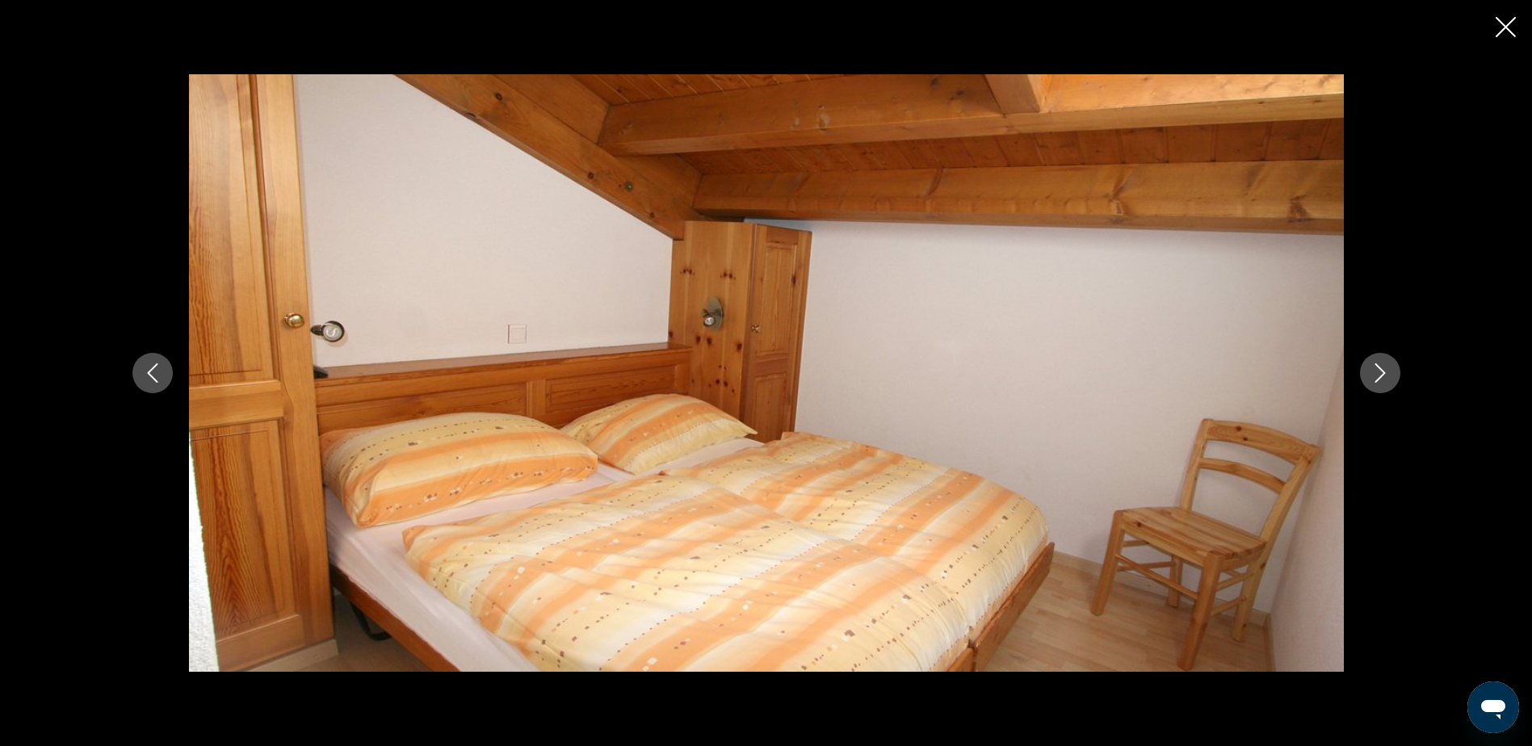
click at [1376, 377] on icon "Next image" at bounding box center [1380, 373] width 19 height 19
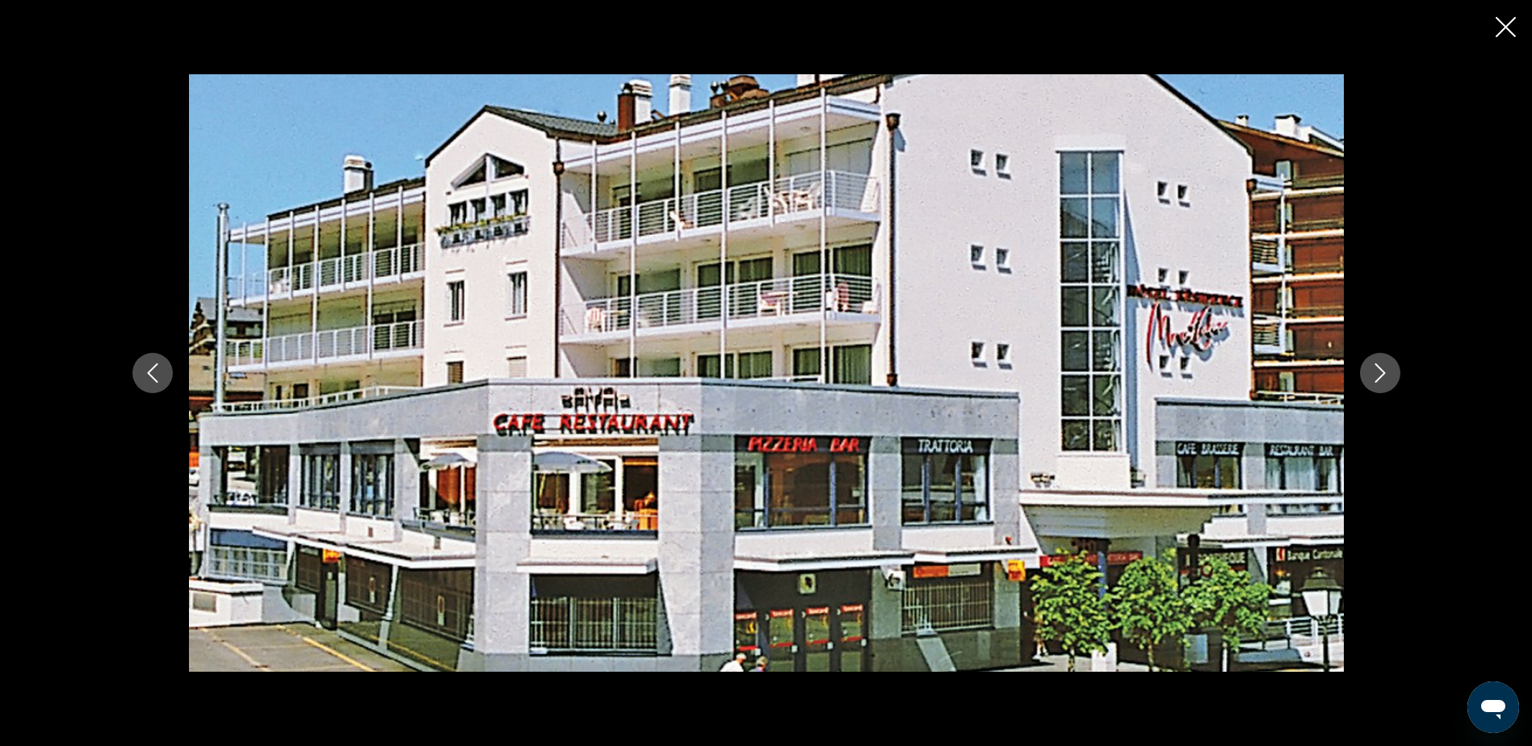
click at [1376, 377] on icon "Next image" at bounding box center [1380, 373] width 19 height 19
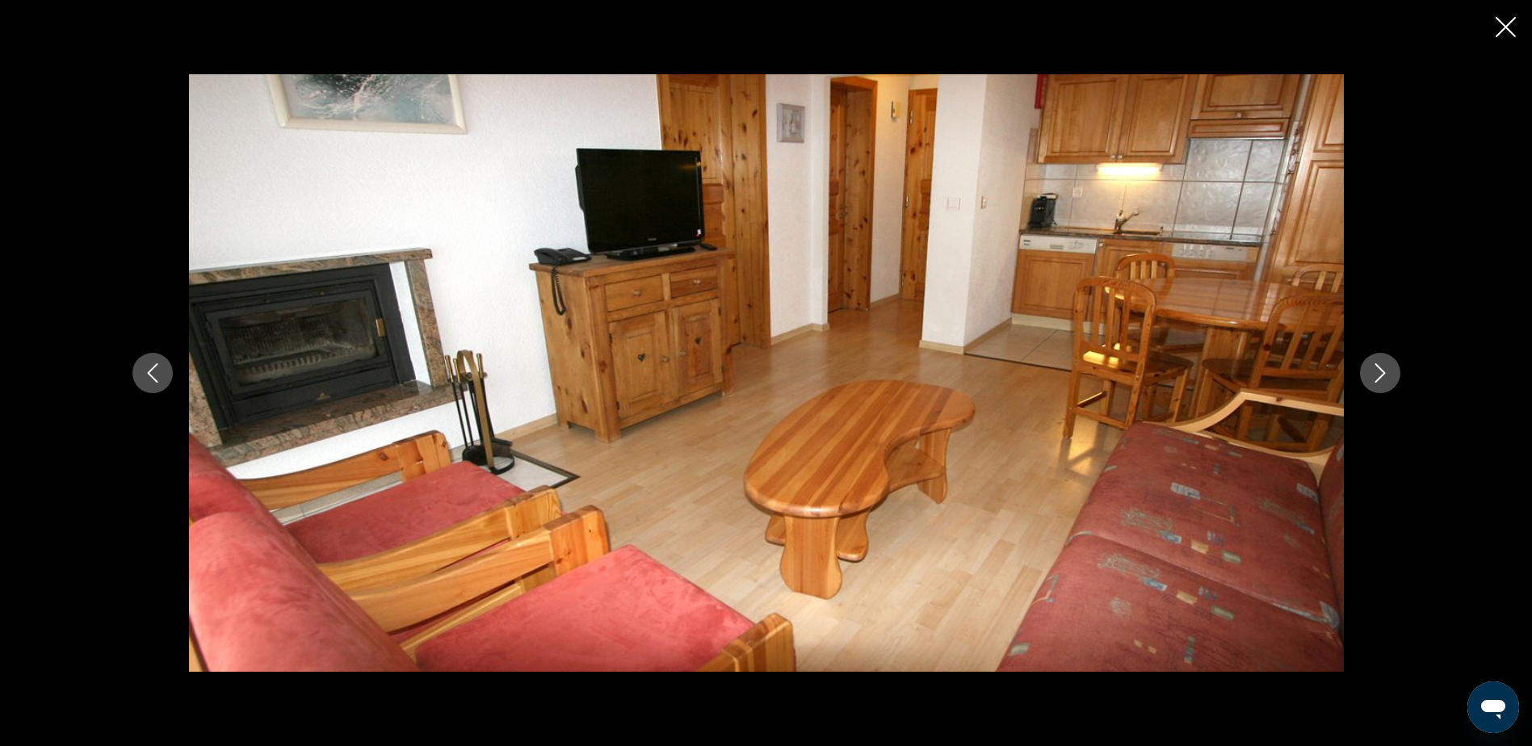
click at [1508, 23] on icon "Close slideshow" at bounding box center [1506, 27] width 20 height 20
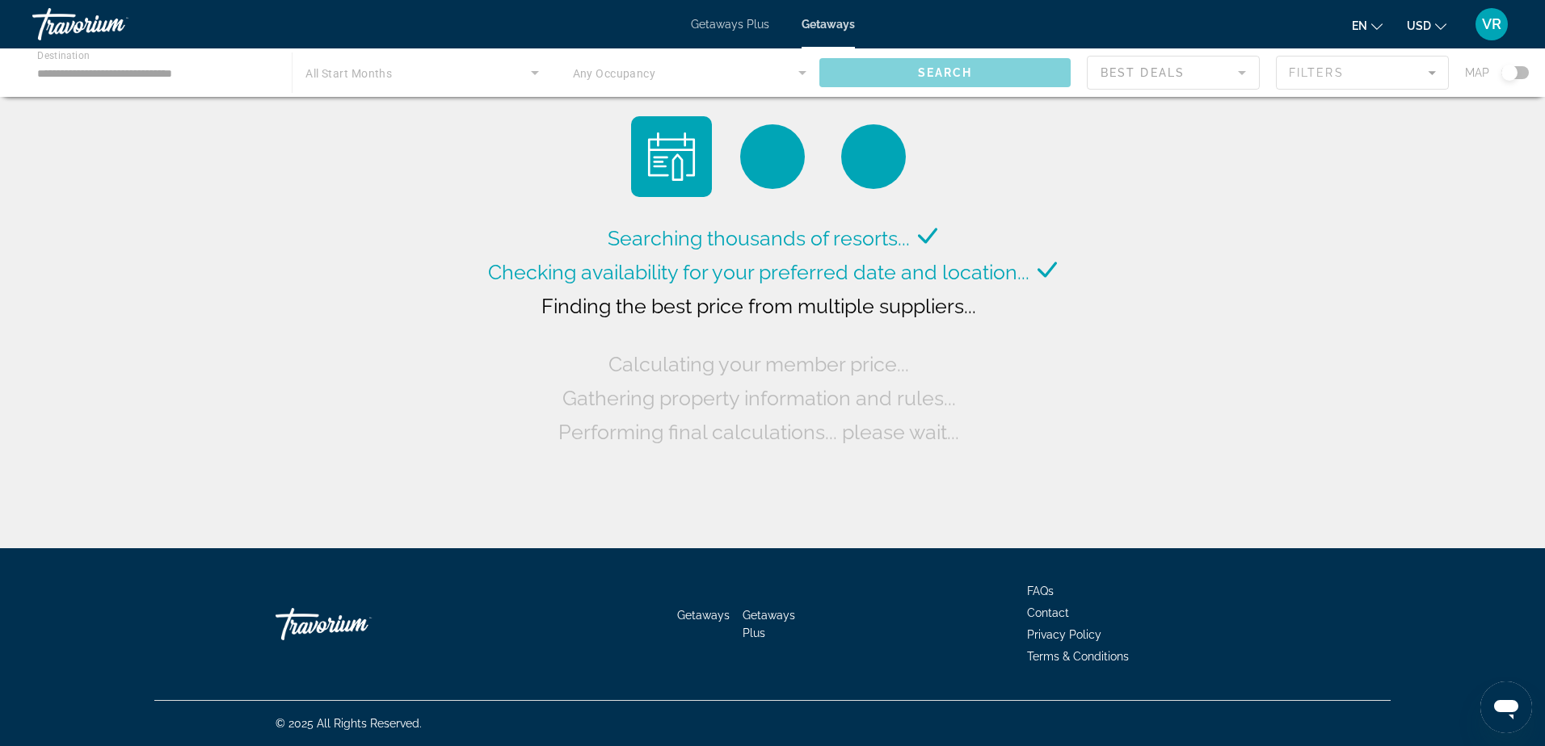
click at [74, 71] on div "Main content" at bounding box center [772, 72] width 1545 height 48
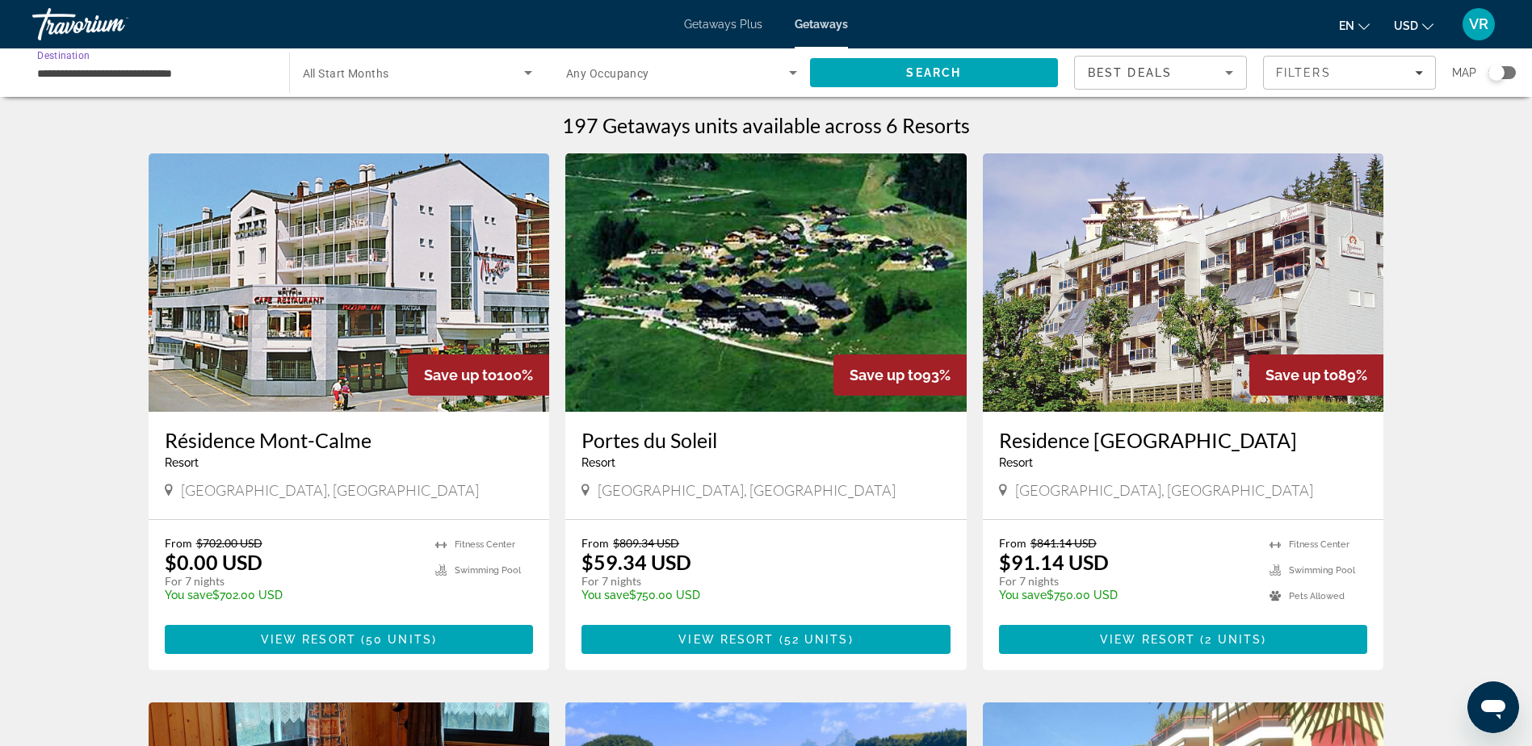
click at [41, 73] on input "**********" at bounding box center [152, 73] width 231 height 19
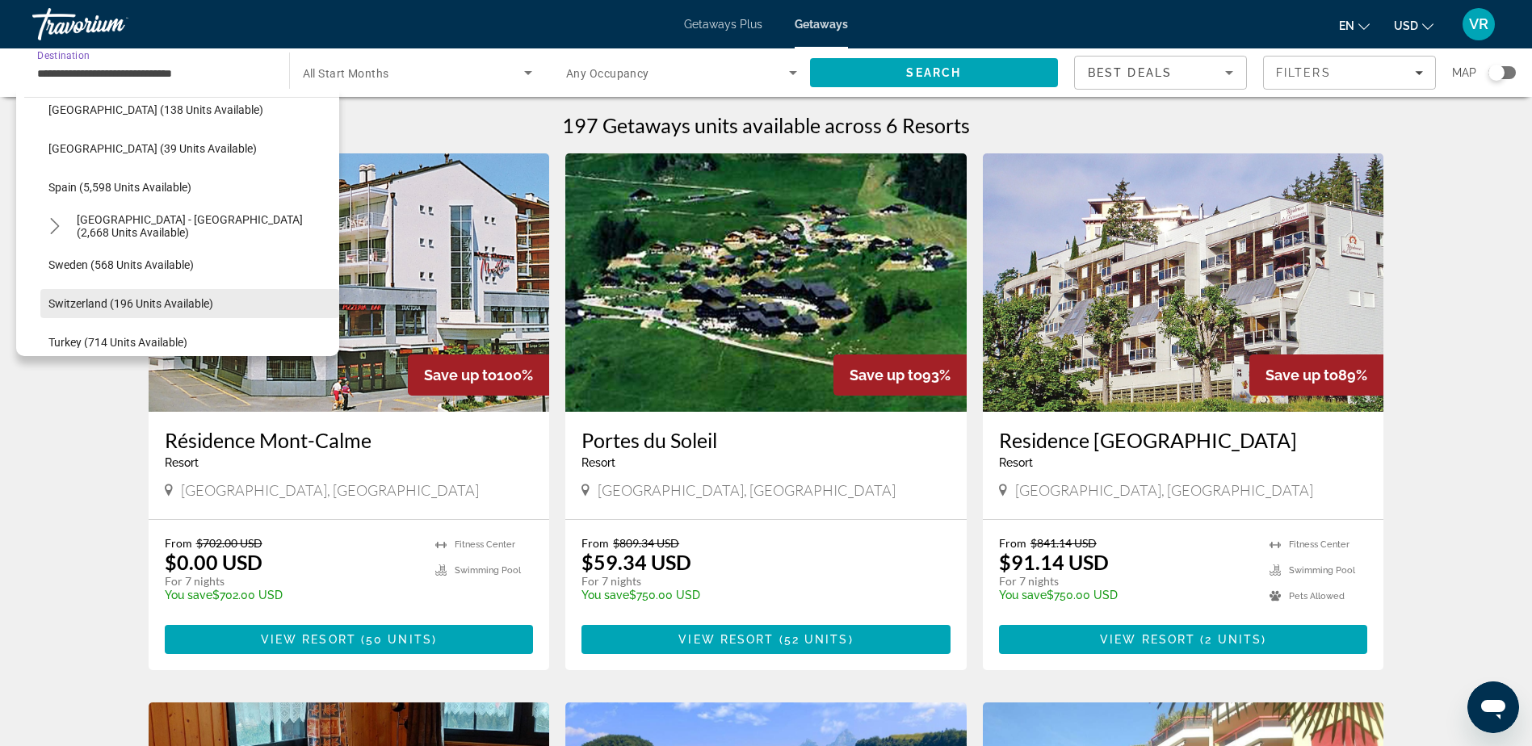
scroll to position [710, 0]
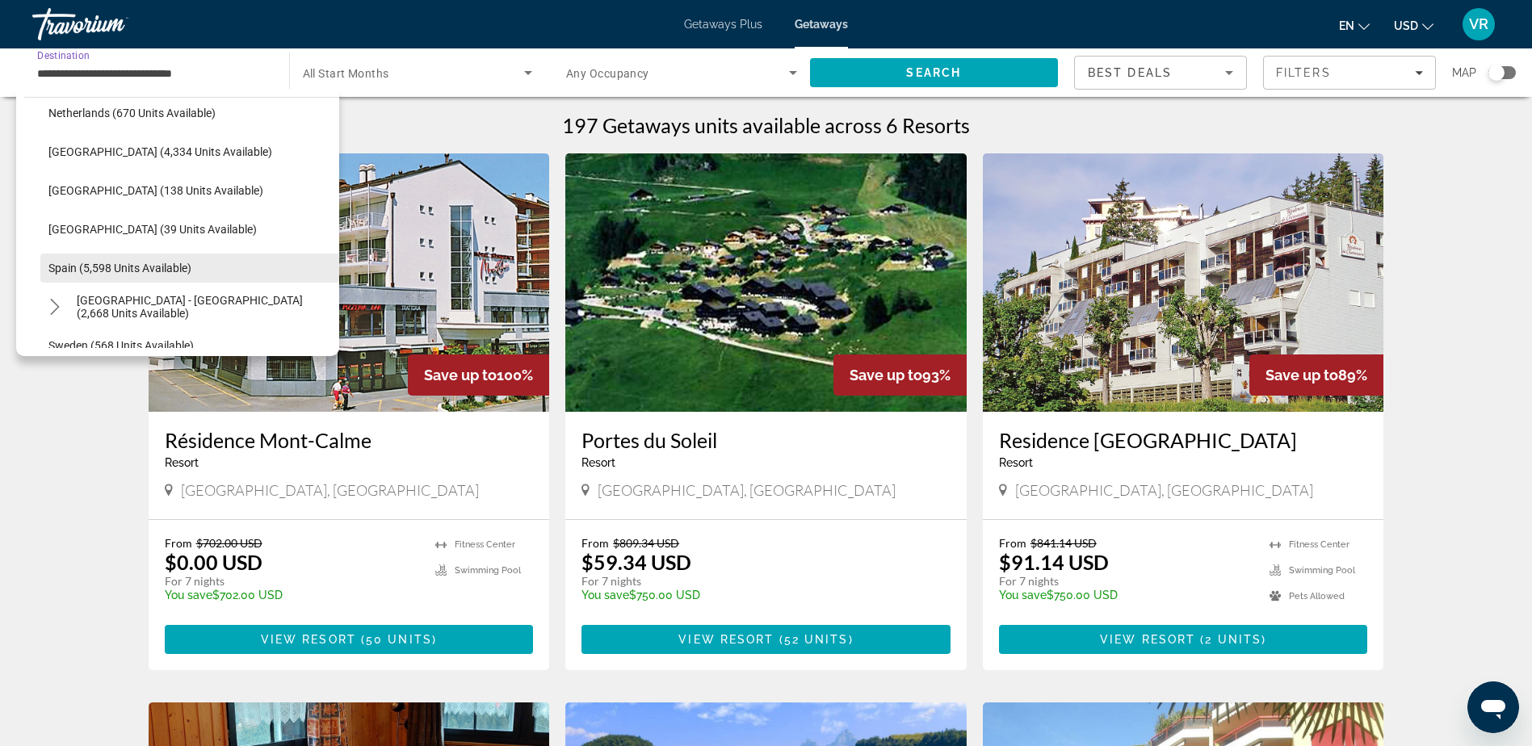
click at [55, 264] on span "Spain (5,598 units available)" at bounding box center [119, 268] width 143 height 13
type input "**********"
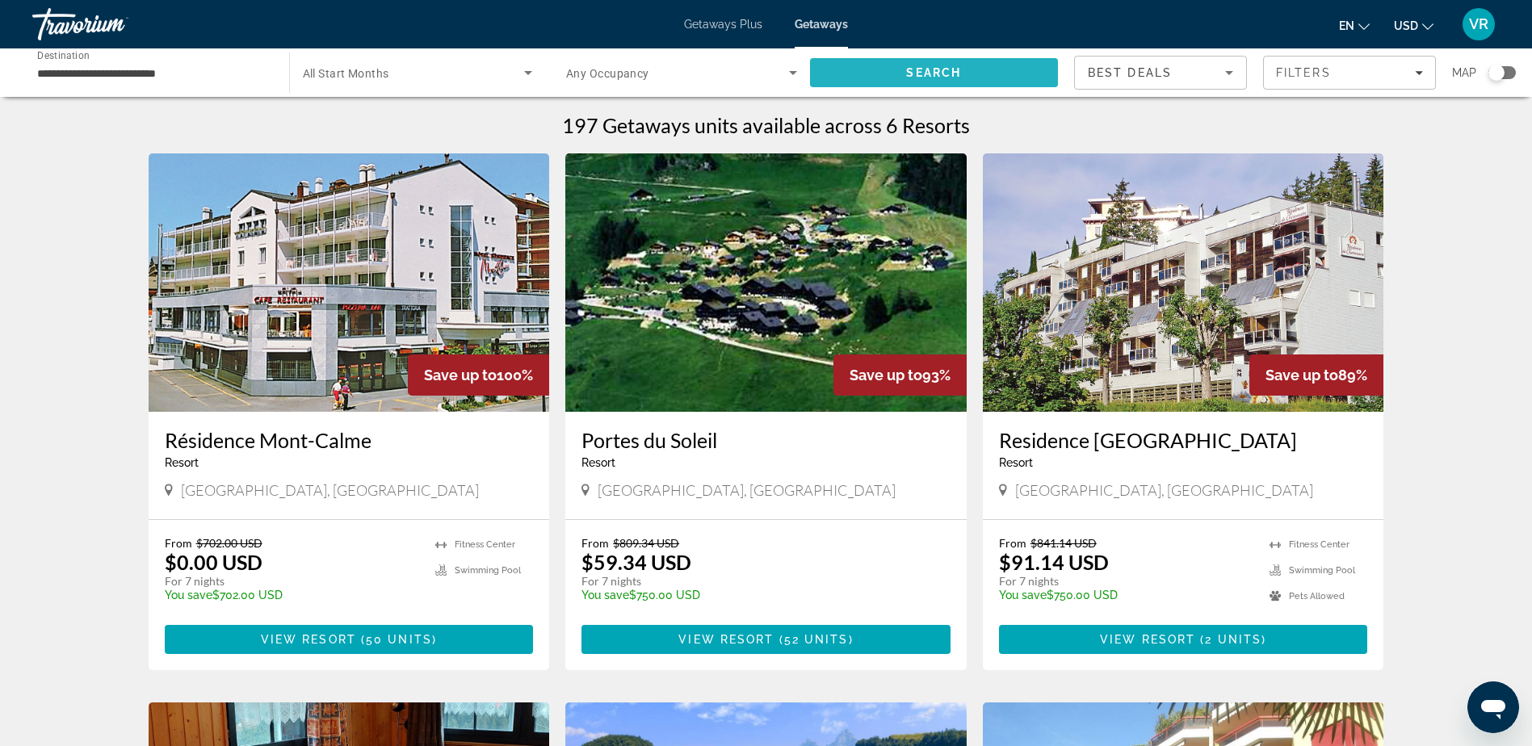
click at [918, 70] on span "Search" at bounding box center [933, 72] width 55 height 13
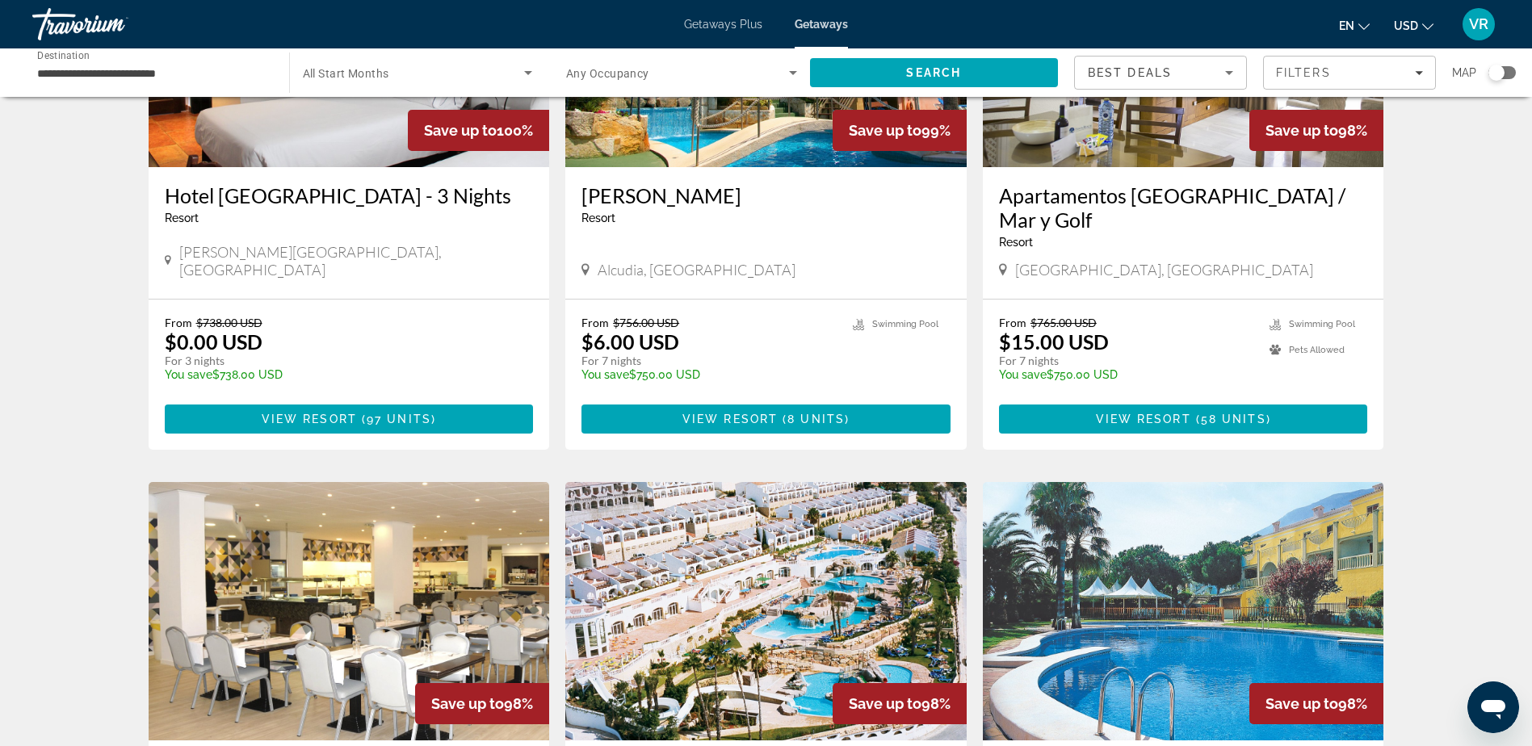
scroll to position [727, 0]
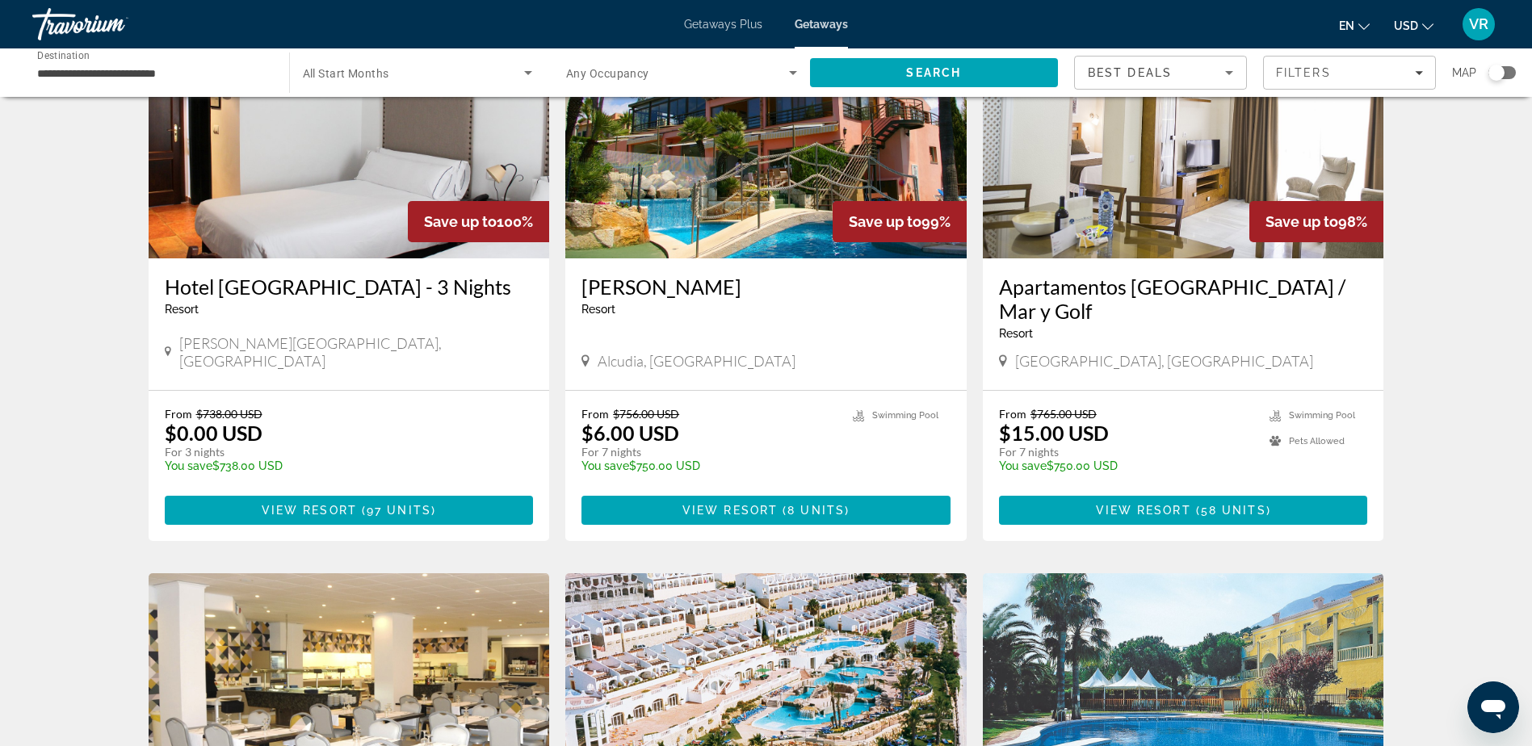
click at [789, 182] on img "Main content" at bounding box center [765, 129] width 401 height 259
